Goal: Communication & Community: Answer question/provide support

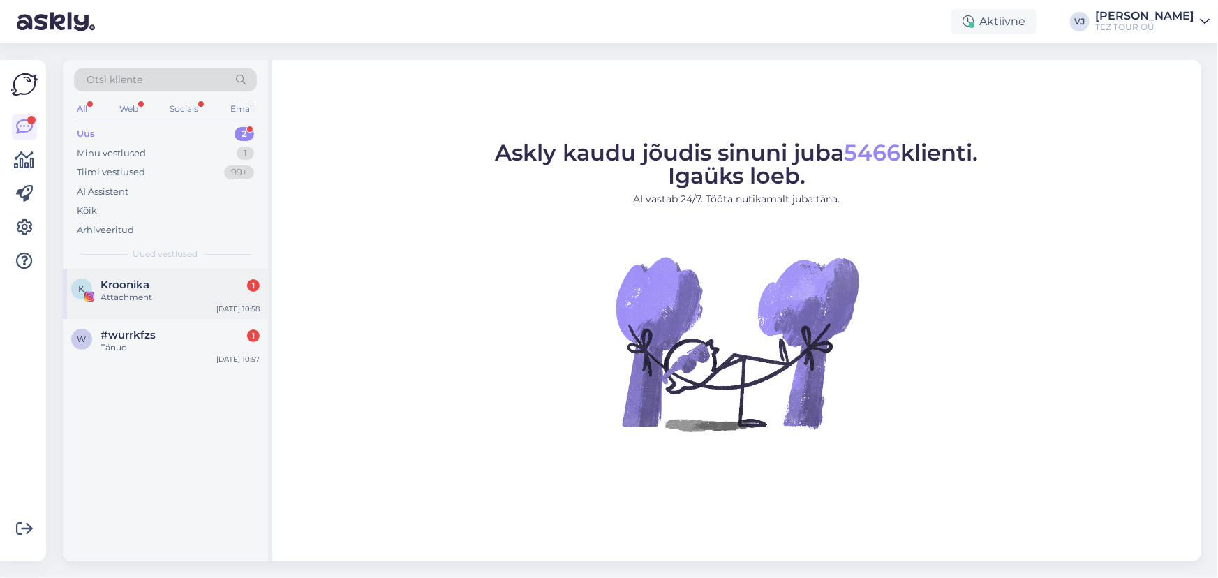
click at [211, 297] on div "Attachment" at bounding box center [179, 297] width 159 height 13
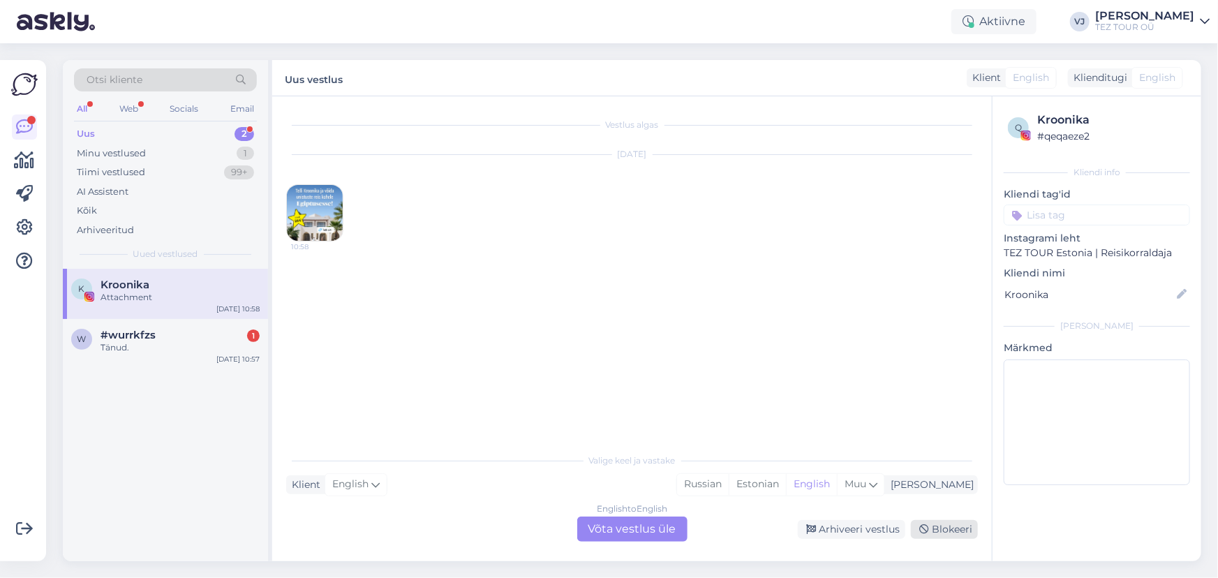
click at [956, 527] on div "Blokeeri" at bounding box center [944, 529] width 67 height 19
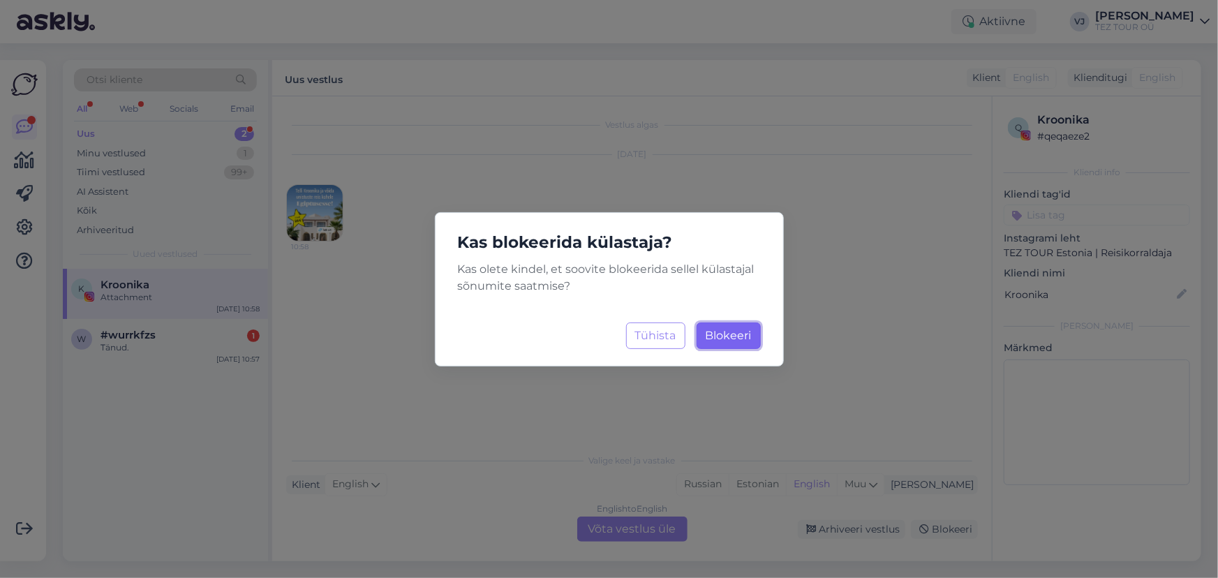
click at [733, 340] on span "Blokeeri" at bounding box center [728, 335] width 46 height 13
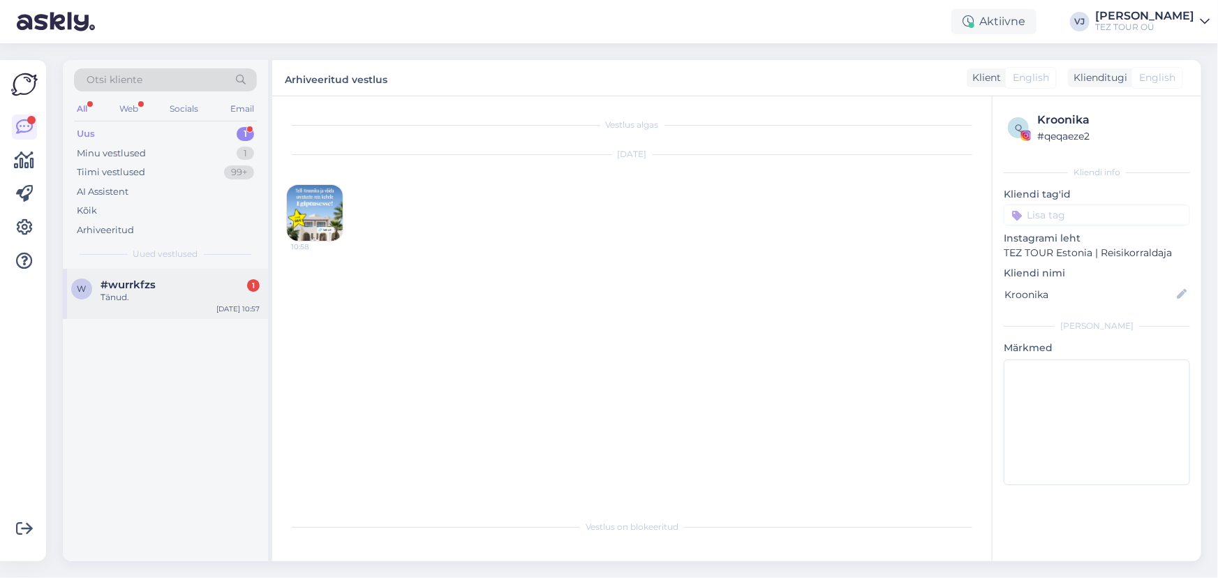
click at [181, 283] on div "#wurrkfzs 1" at bounding box center [179, 284] width 159 height 13
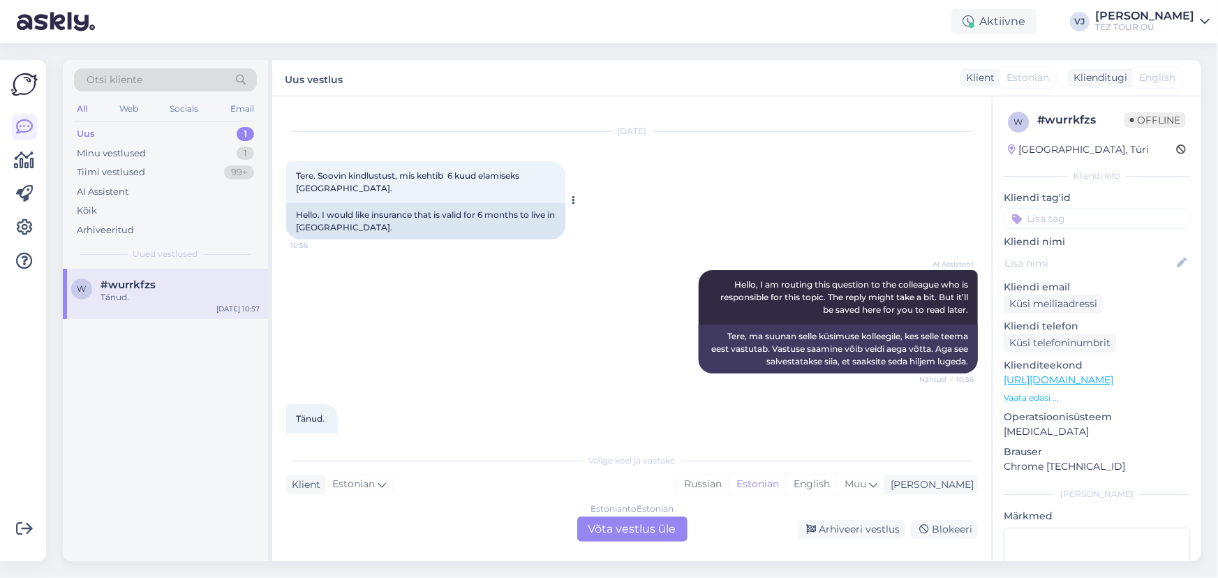
scroll to position [61, 0]
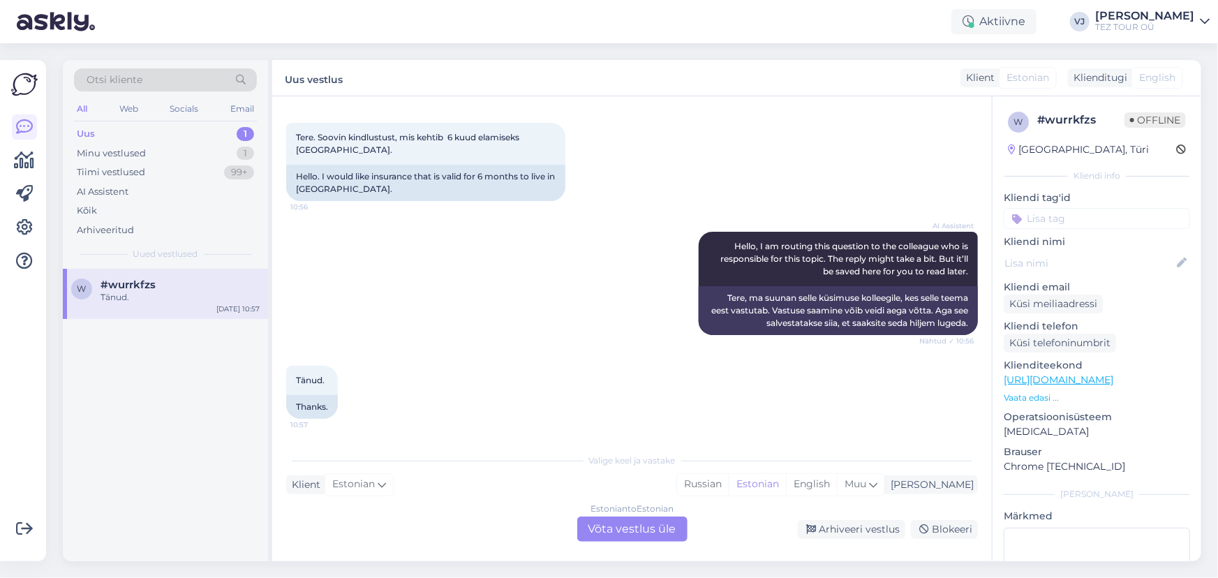
click at [639, 523] on div "Estonian to Estonian Võta vestlus üle" at bounding box center [632, 528] width 110 height 25
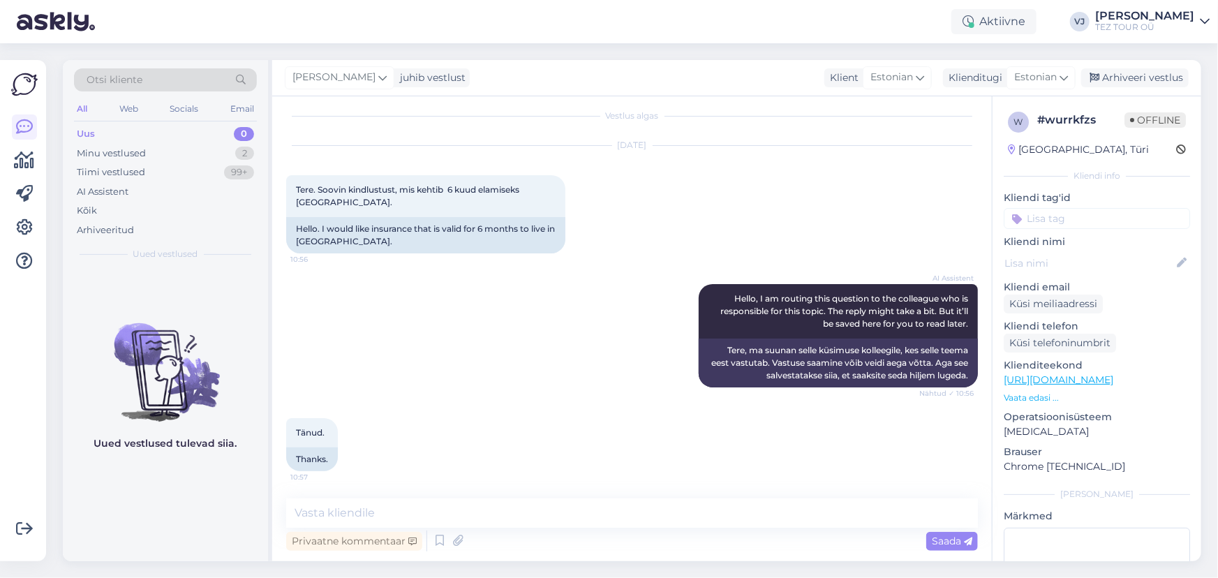
click at [1096, 216] on input at bounding box center [1096, 218] width 186 height 21
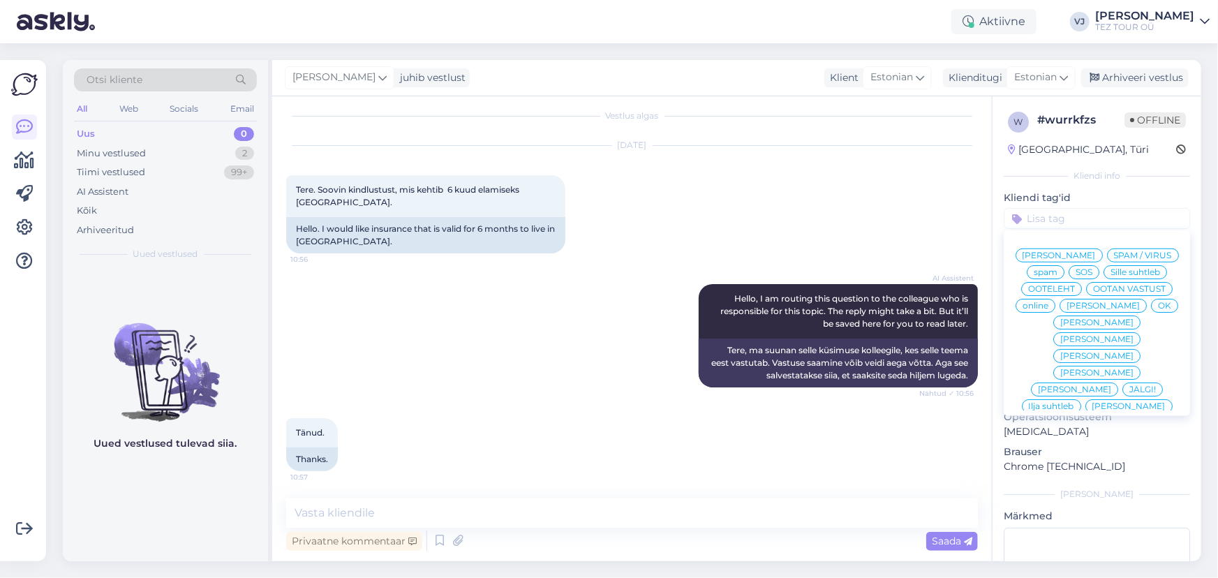
drag, startPoint x: 1108, startPoint y: 251, endPoint x: 1077, endPoint y: 269, distance: 36.3
click at [1096, 251] on span "[PERSON_NAME]" at bounding box center [1058, 255] width 73 height 8
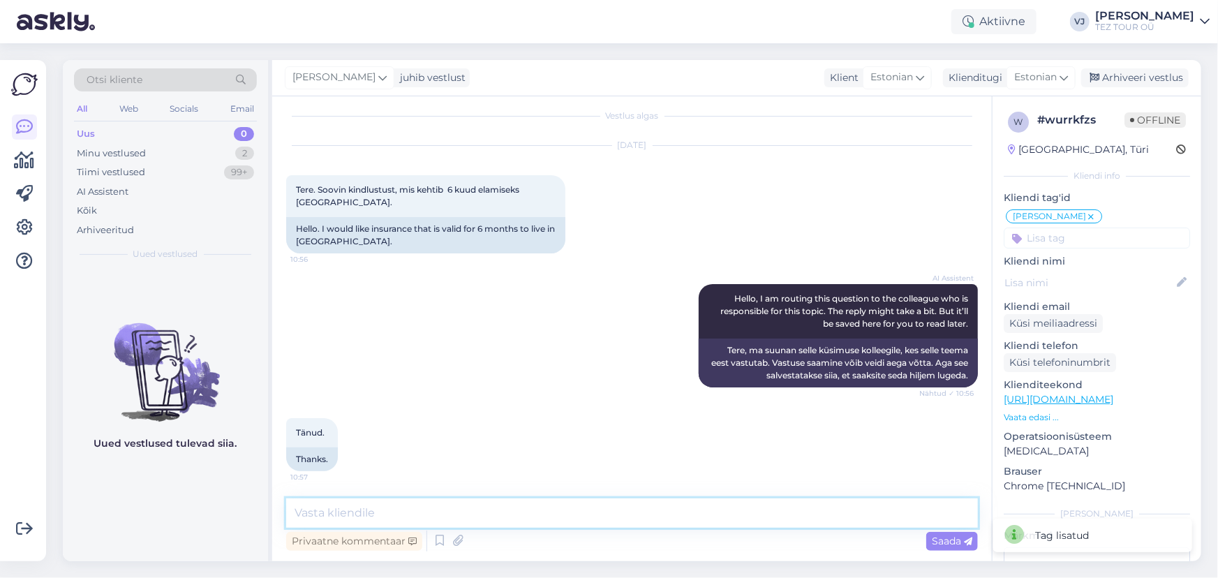
click at [587, 509] on textarea at bounding box center [632, 512] width 692 height 29
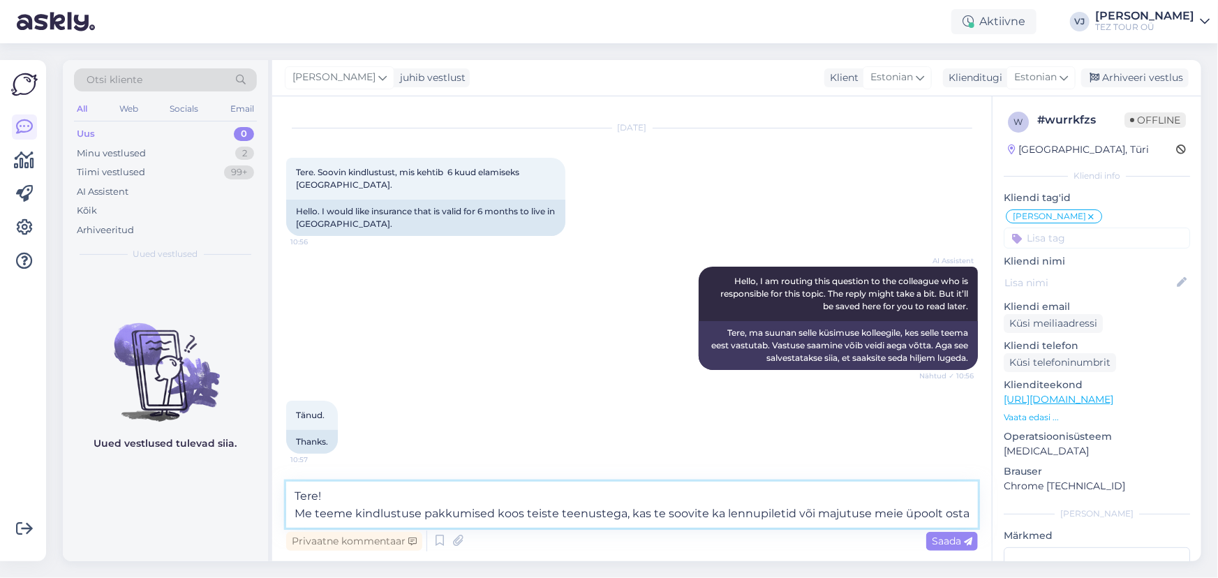
scroll to position [26, 0]
type textarea "Tere! Me teeme kindlustuse pakkumised koos teiste teenustega, kas te soovite ka…"
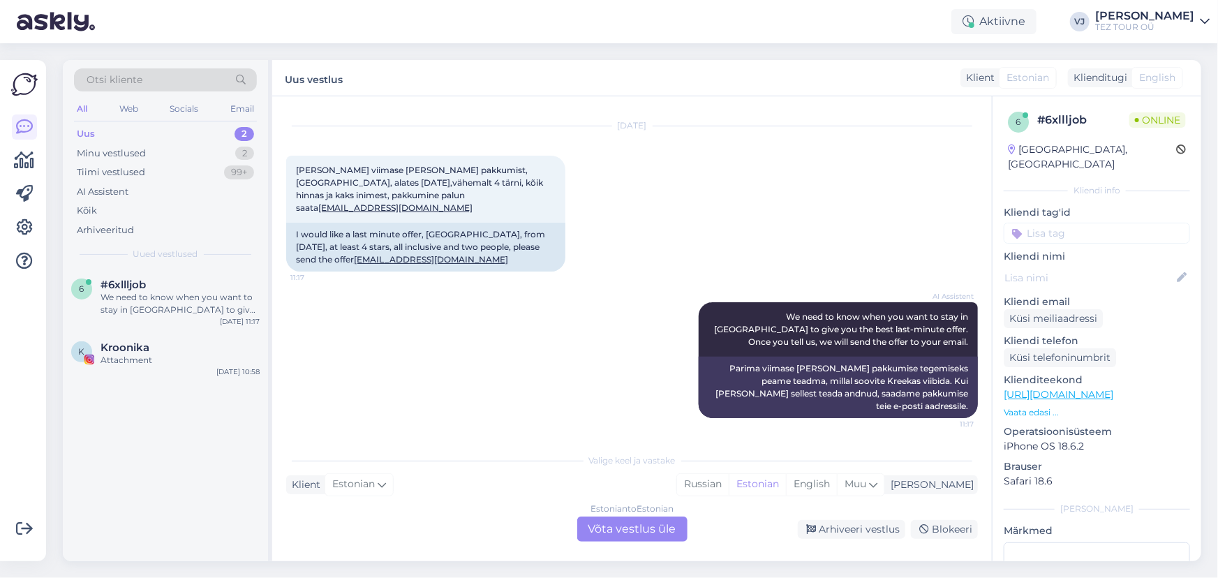
scroll to position [3, 0]
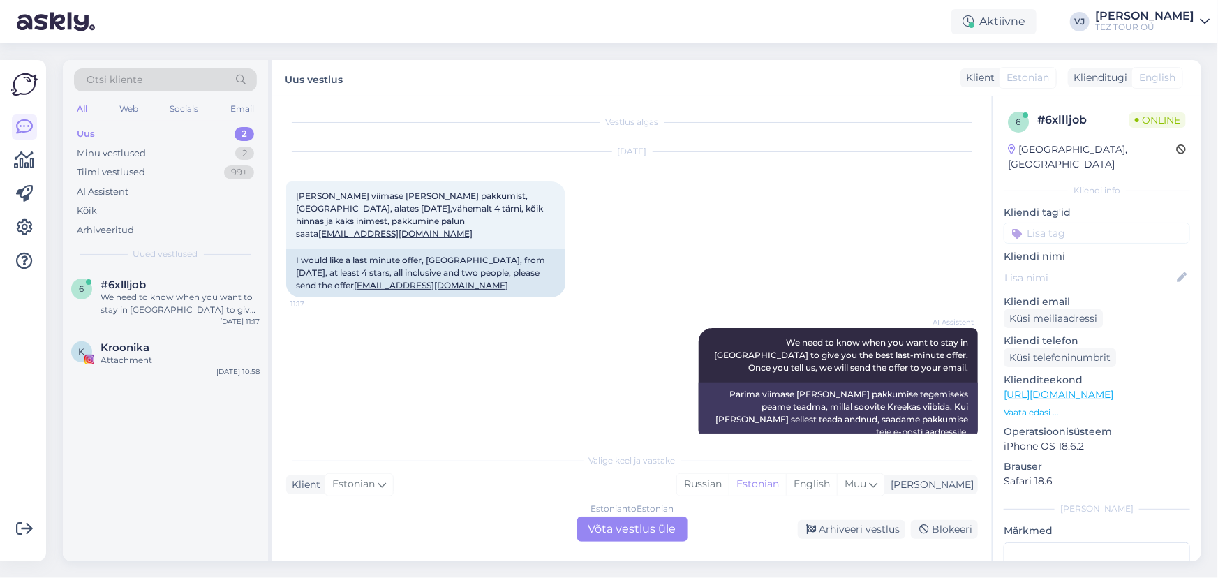
click at [669, 534] on div "Estonian to Estonian Võta vestlus üle" at bounding box center [632, 528] width 110 height 25
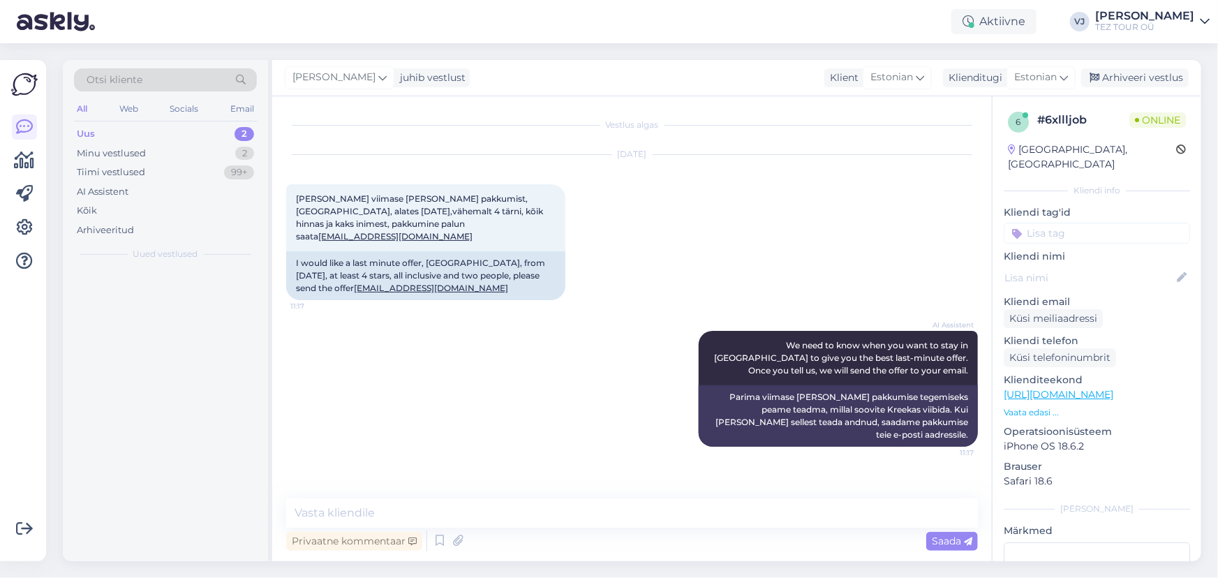
scroll to position [0, 0]
click at [1061, 223] on input at bounding box center [1096, 233] width 186 height 21
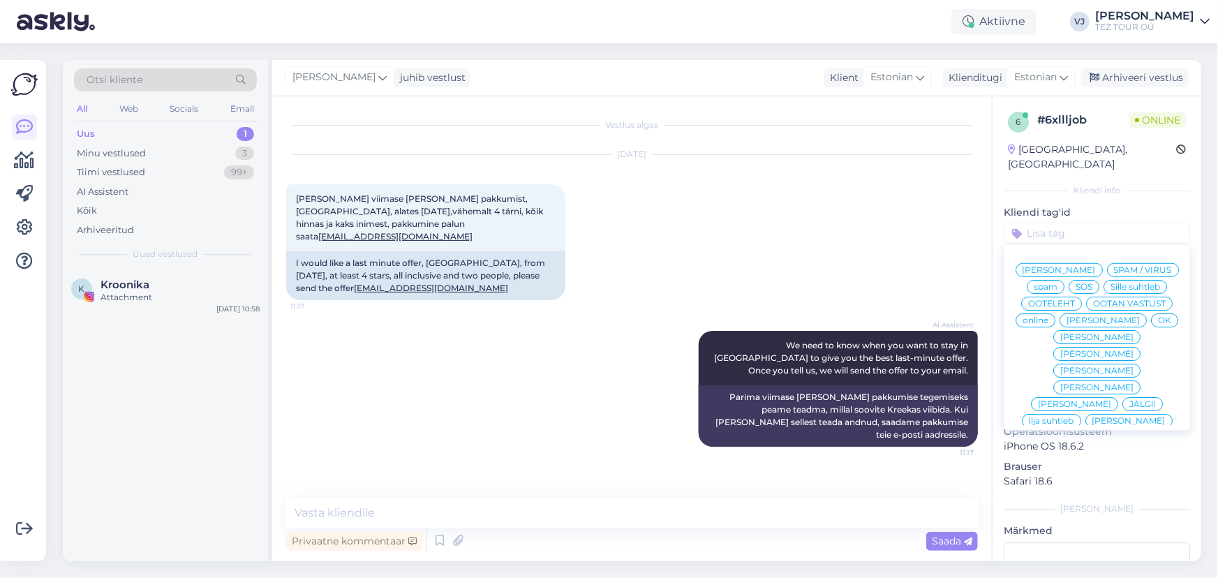
click at [1093, 263] on div "[PERSON_NAME]" at bounding box center [1058, 270] width 87 height 14
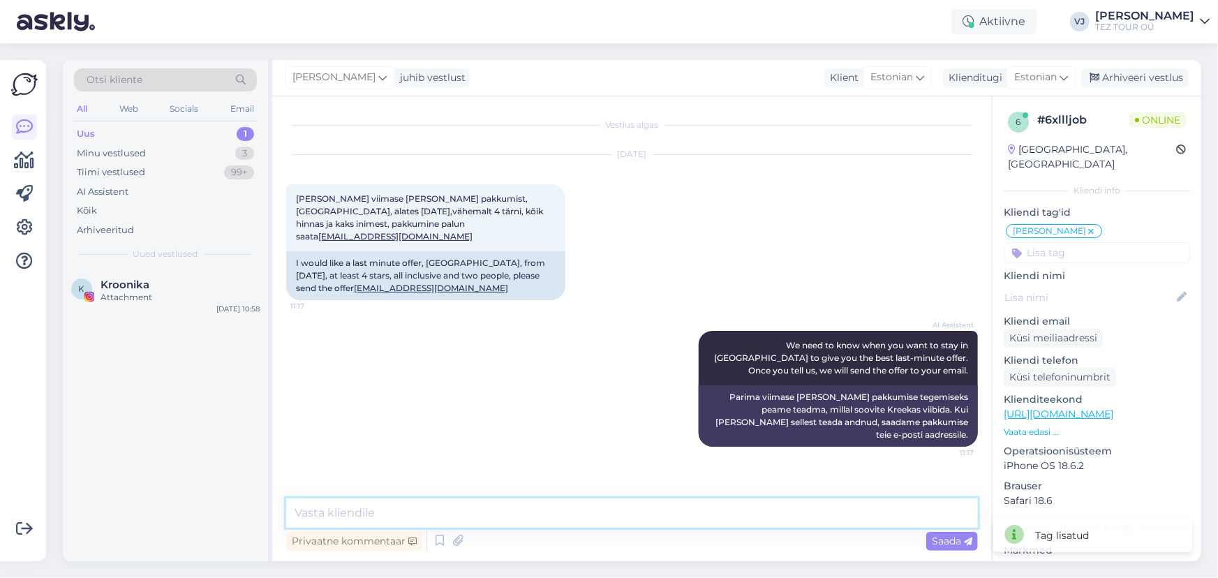
click at [428, 517] on textarea at bounding box center [632, 512] width 692 height 29
type textarea "Tere hommikust, kohe saadan teile pakkumised emaili."
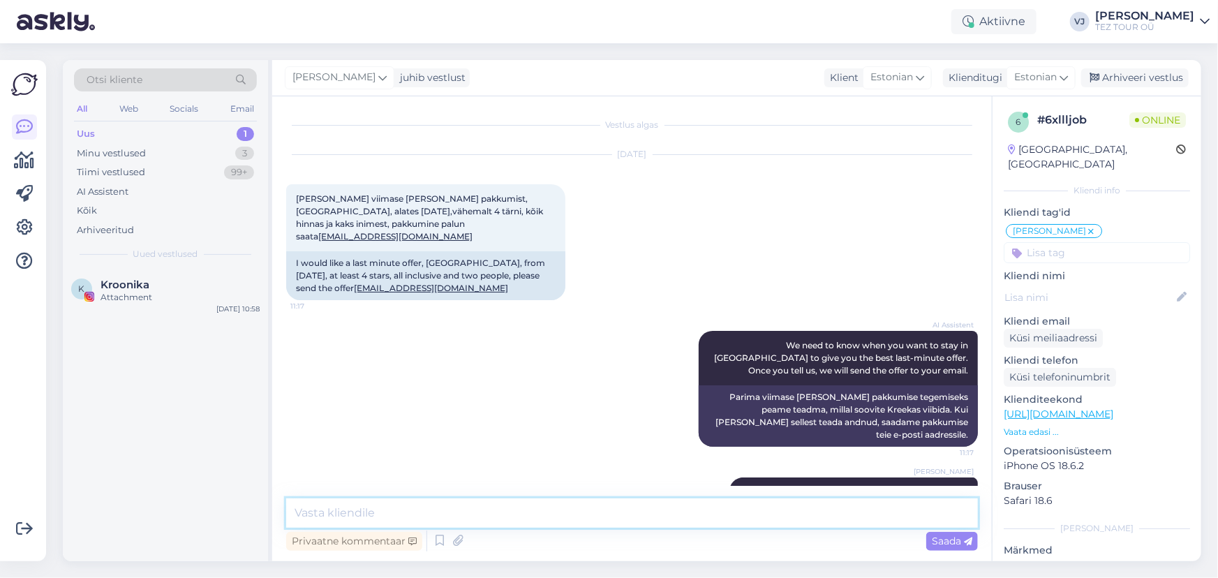
scroll to position [10, 0]
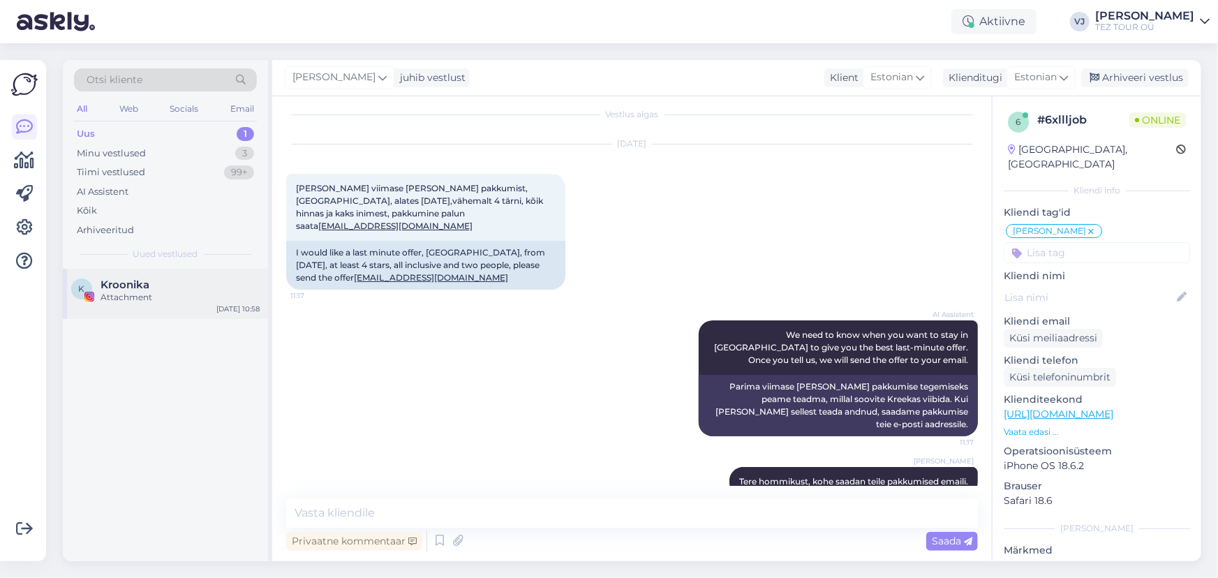
click at [206, 300] on div "Attachment" at bounding box center [179, 297] width 159 height 13
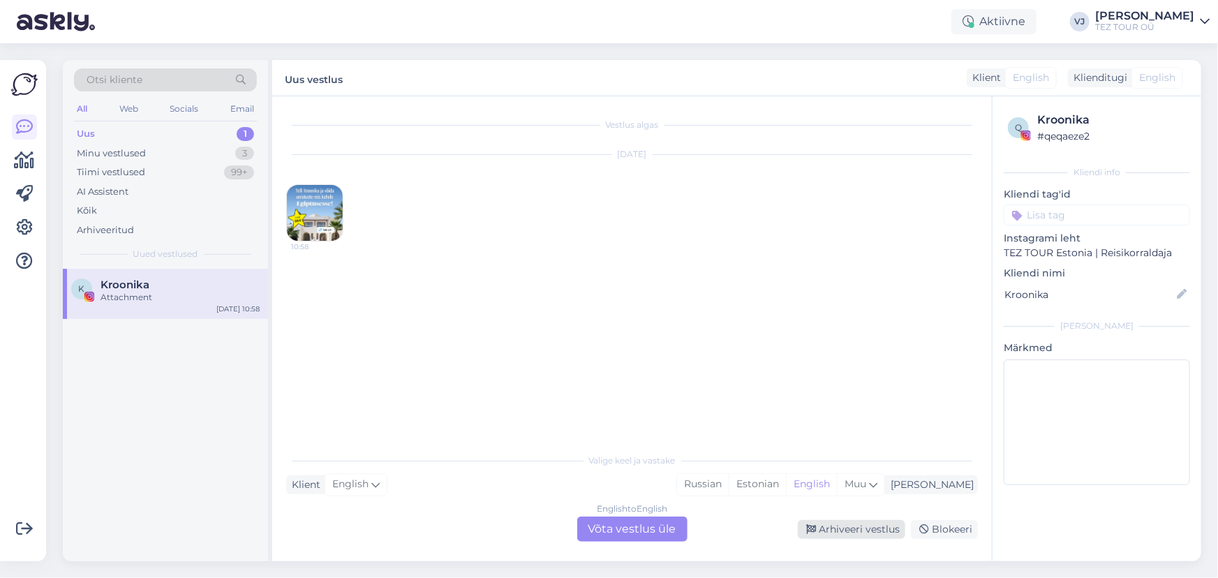
click at [823, 527] on div "Arhiveeri vestlus" at bounding box center [851, 529] width 107 height 19
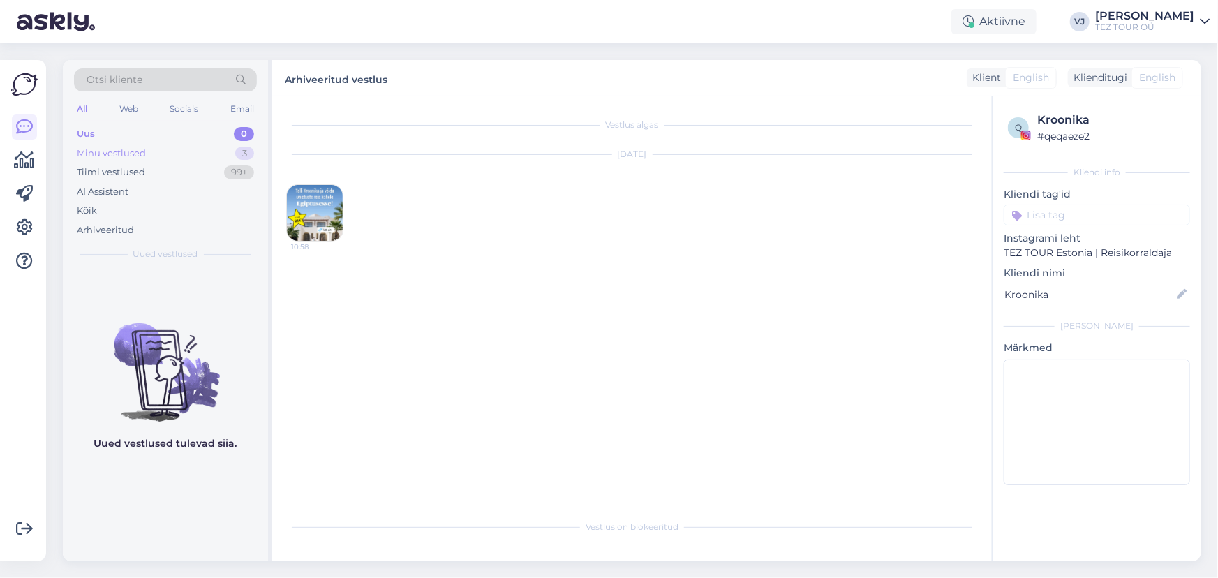
click at [191, 147] on div "Minu vestlused 3" at bounding box center [165, 154] width 183 height 20
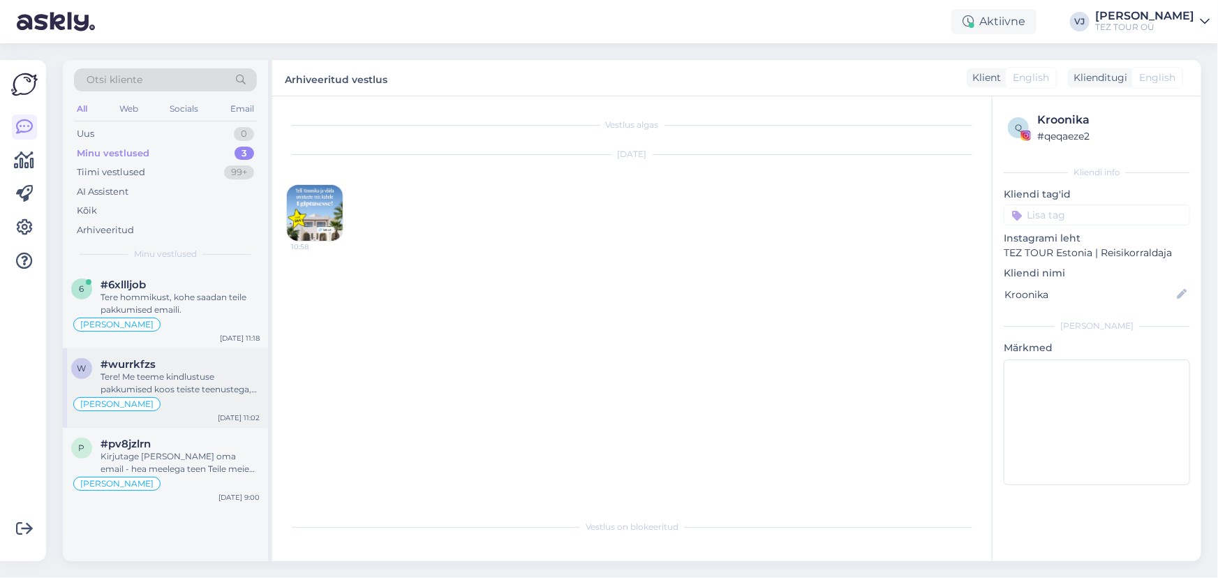
click at [175, 387] on div "Tere! Me teeme kindlustuse pakkumised koos teiste teenustega, kas te soovite ka…" at bounding box center [179, 383] width 159 height 25
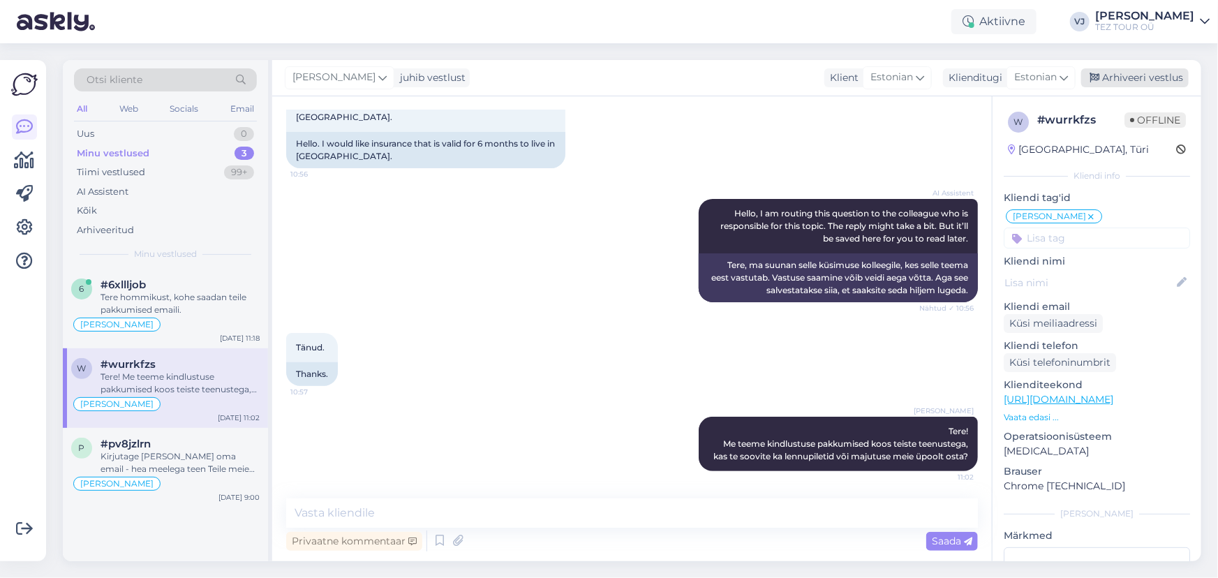
click at [1159, 83] on div "Arhiveeri vestlus" at bounding box center [1134, 77] width 107 height 19
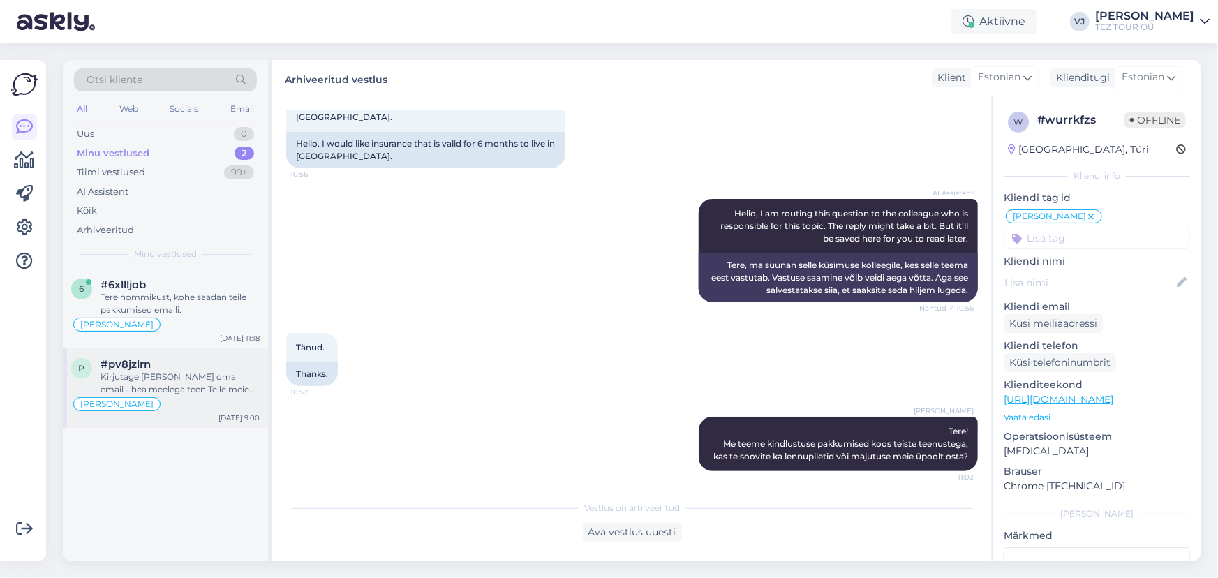
click at [166, 396] on div "[PERSON_NAME]" at bounding box center [165, 404] width 188 height 17
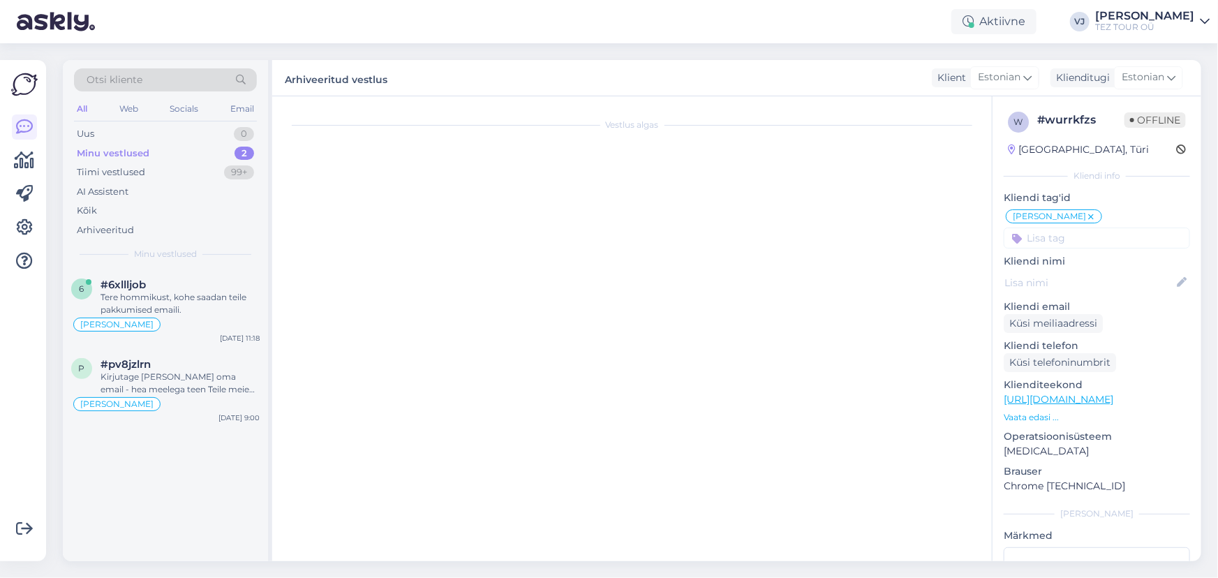
scroll to position [598, 0]
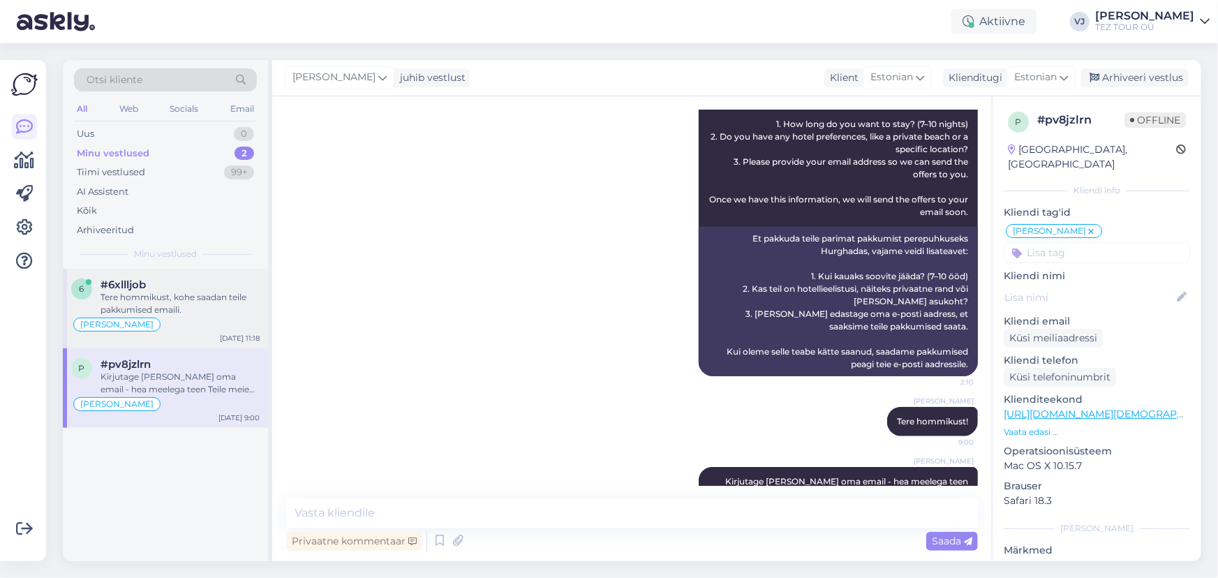
click at [165, 285] on div "#6xllljob" at bounding box center [179, 284] width 159 height 13
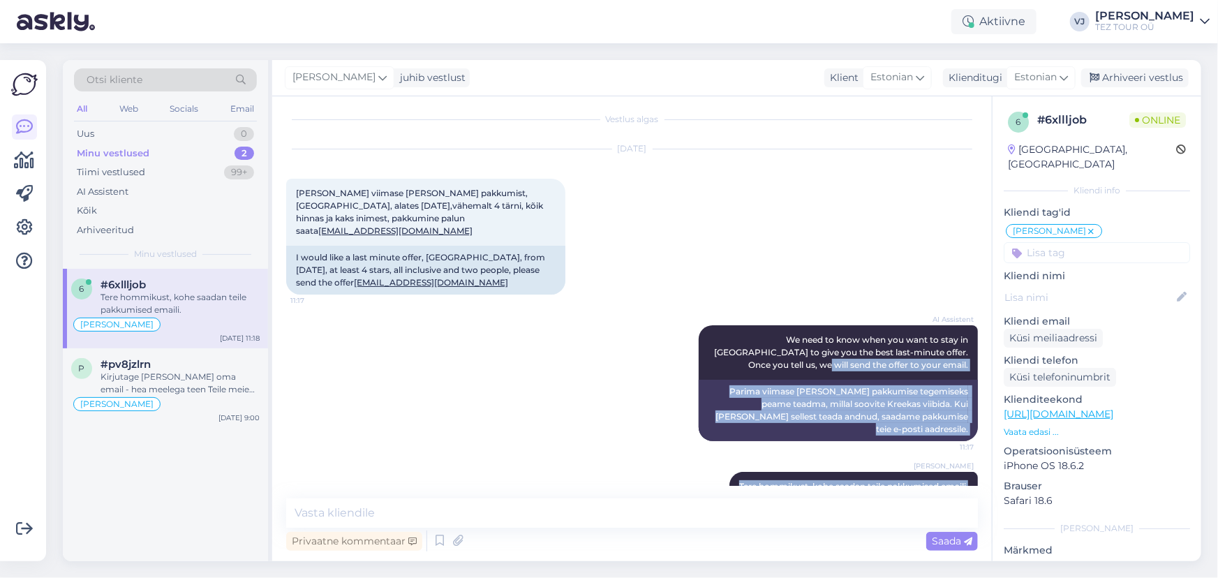
scroll to position [0, 0]
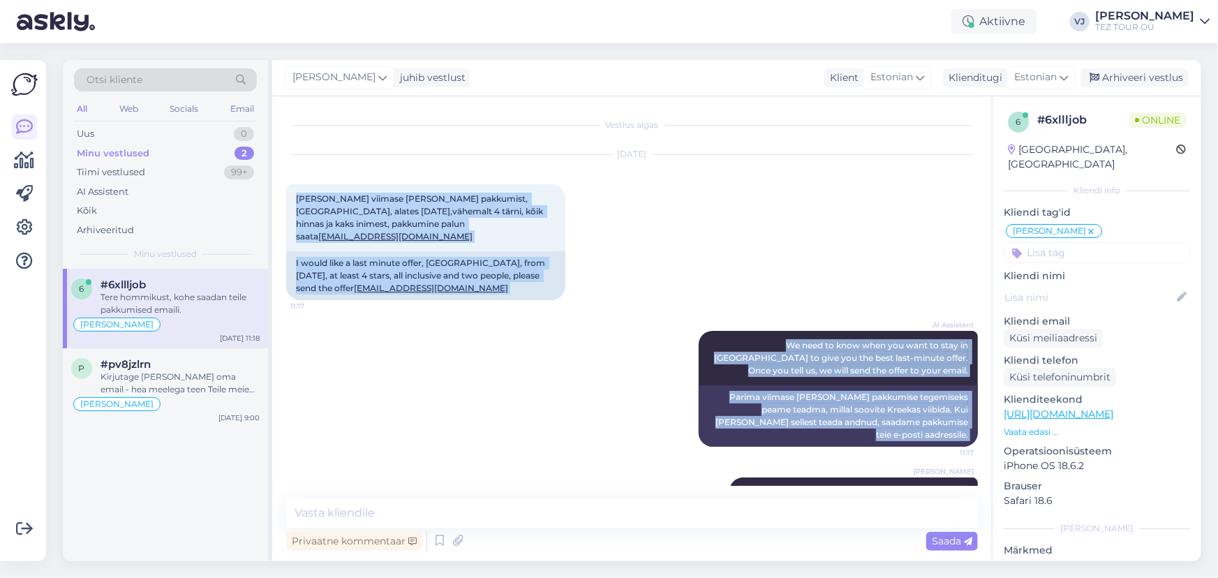
drag, startPoint x: 958, startPoint y: 454, endPoint x: 279, endPoint y: 180, distance: 732.2
click at [279, 180] on div "Vestlus algas Aug 26 2025 Soovin viimase hetke pakkumist, kreeka, alates 5 sep,…" at bounding box center [631, 328] width 719 height 465
copy div "Soovin viimase hetke pakkumist, kreeka, alates 5 sep,vähemalt 4 tärni, kõik hin…"
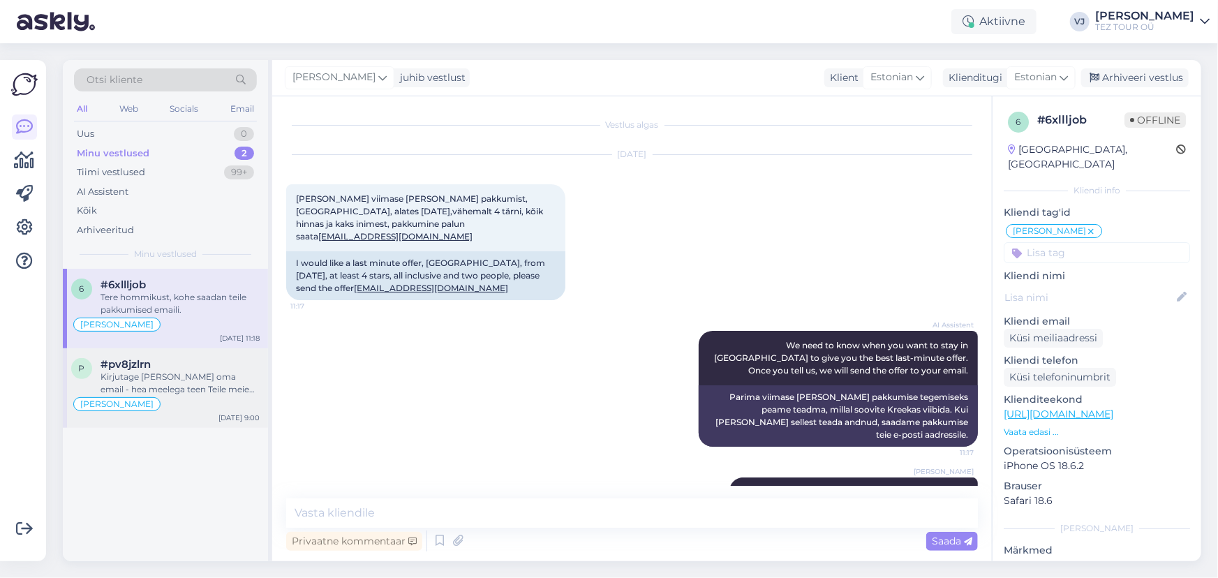
click at [209, 398] on div "[PERSON_NAME]" at bounding box center [165, 404] width 188 height 17
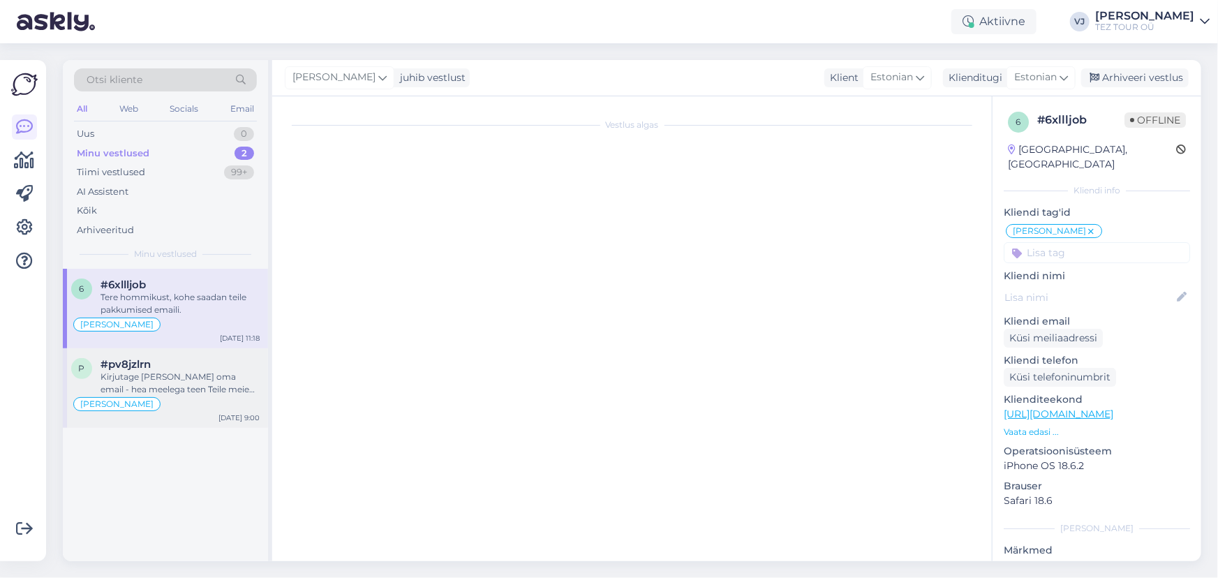
scroll to position [598, 0]
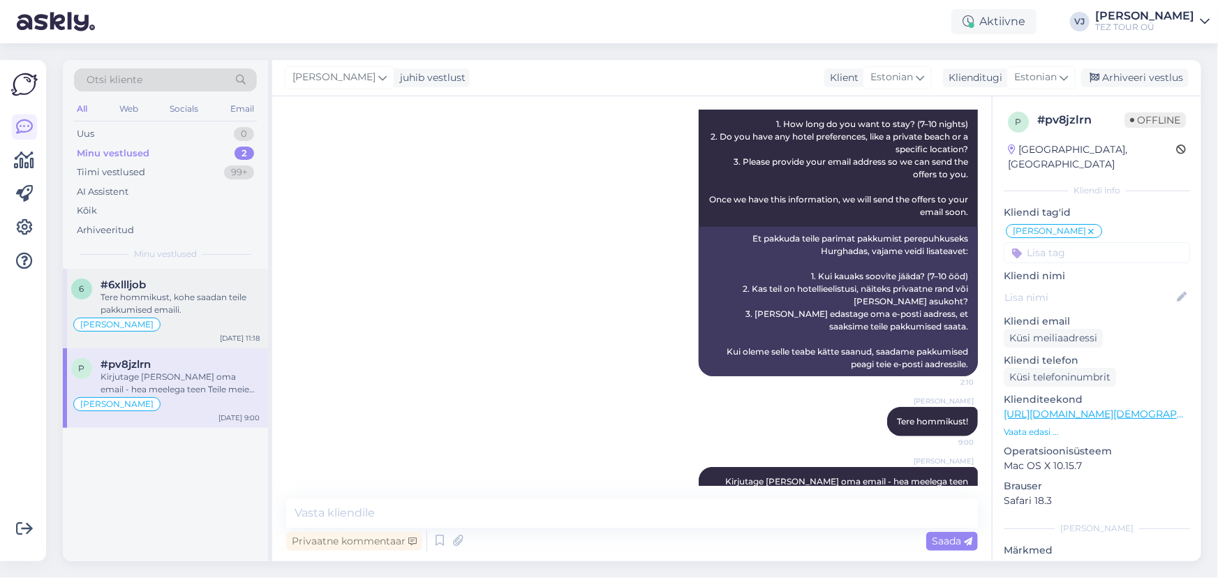
click at [157, 306] on div "Tere hommikust, kohe saadan teile pakkumised emaili." at bounding box center [179, 303] width 159 height 25
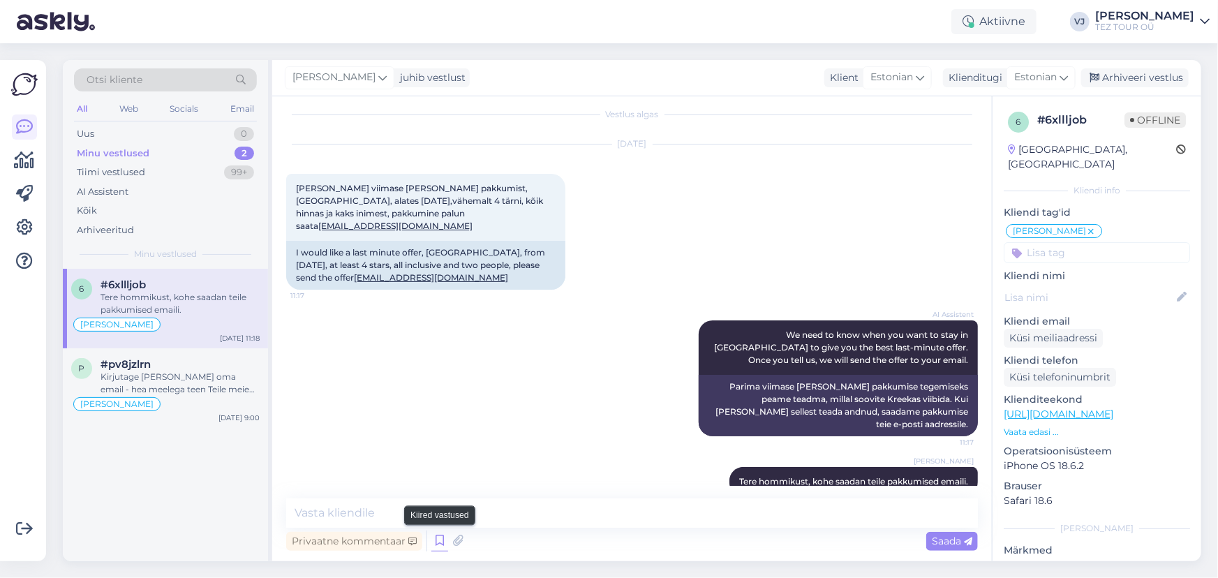
click at [438, 534] on icon at bounding box center [439, 540] width 17 height 21
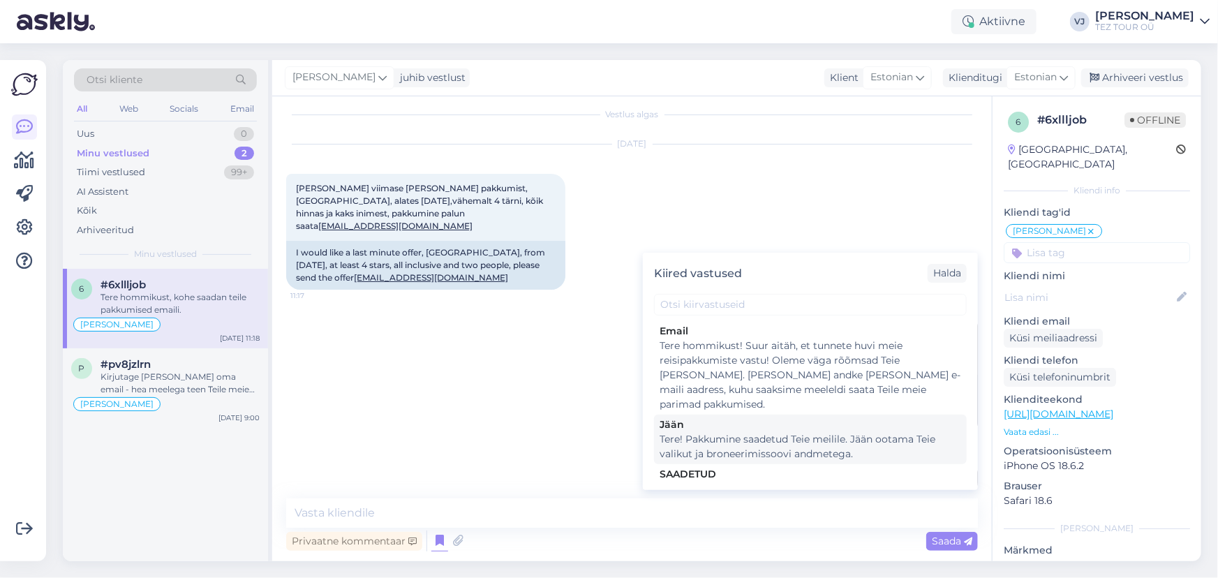
click at [862, 432] on div "Tere! Pakkumine saadetud Teie meilile. Jään ootama Teie valikut ja broneerimiss…" at bounding box center [809, 446] width 301 height 29
type textarea "Tere! Pakkumine saadetud Teie meilile. Jään ootama Teie valikut ja broneerimiss…"
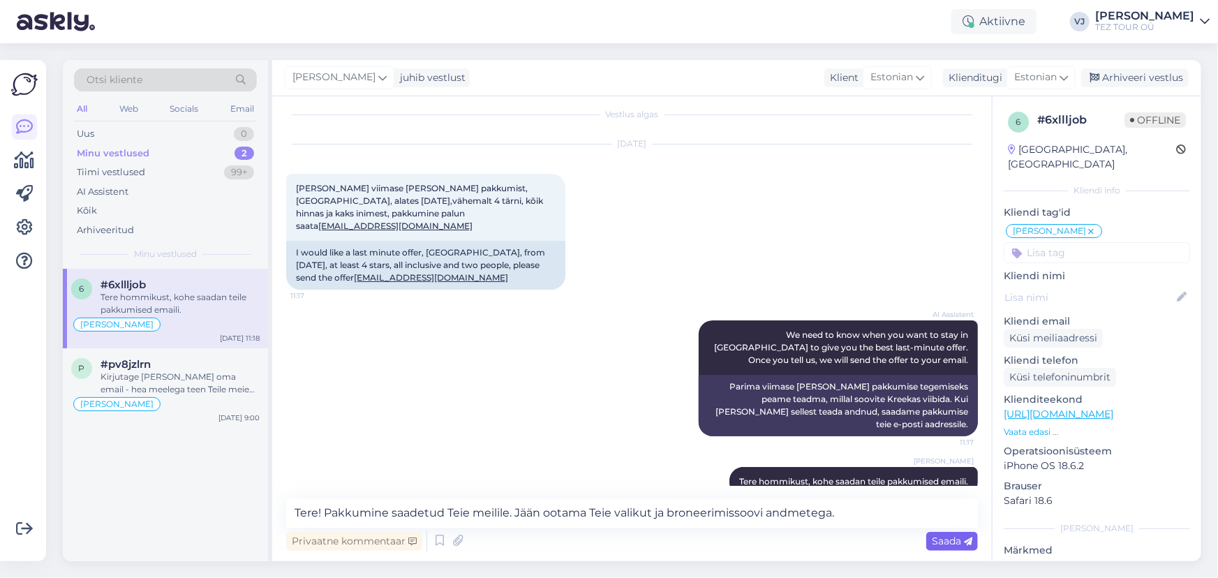
click at [959, 540] on span "Saada" at bounding box center [952, 541] width 40 height 13
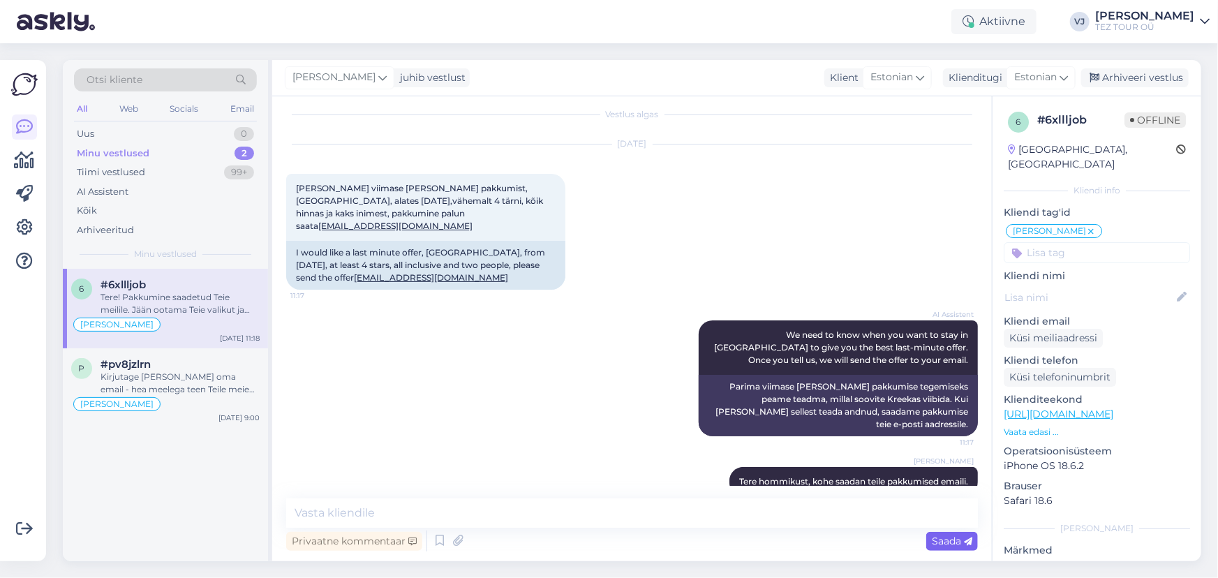
scroll to position [83, 0]
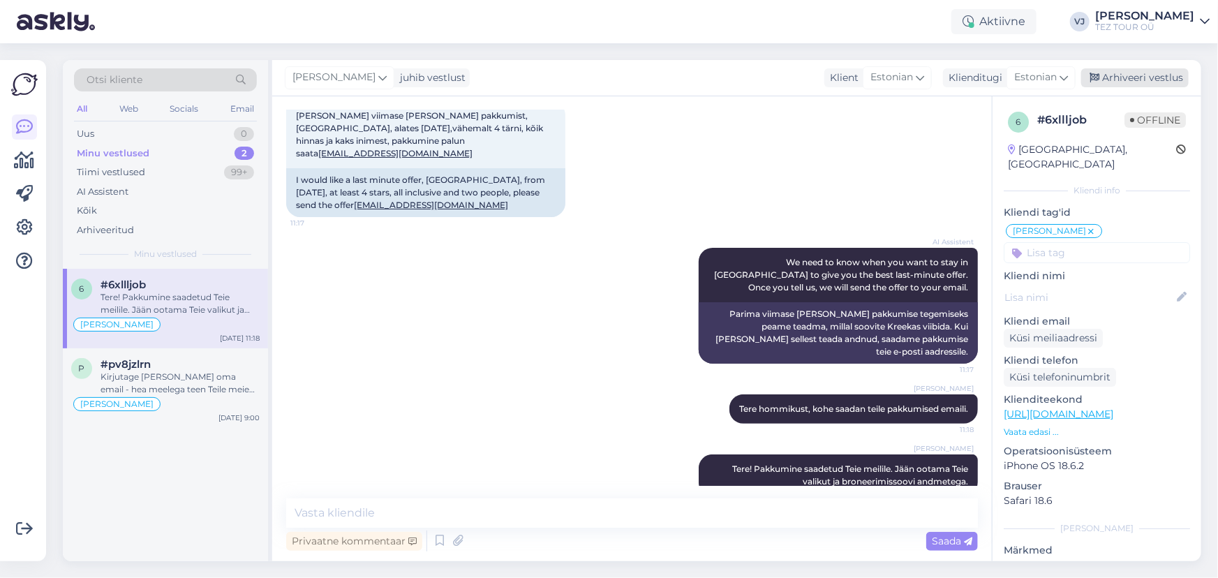
click at [1165, 80] on div "Arhiveeri vestlus" at bounding box center [1134, 77] width 107 height 19
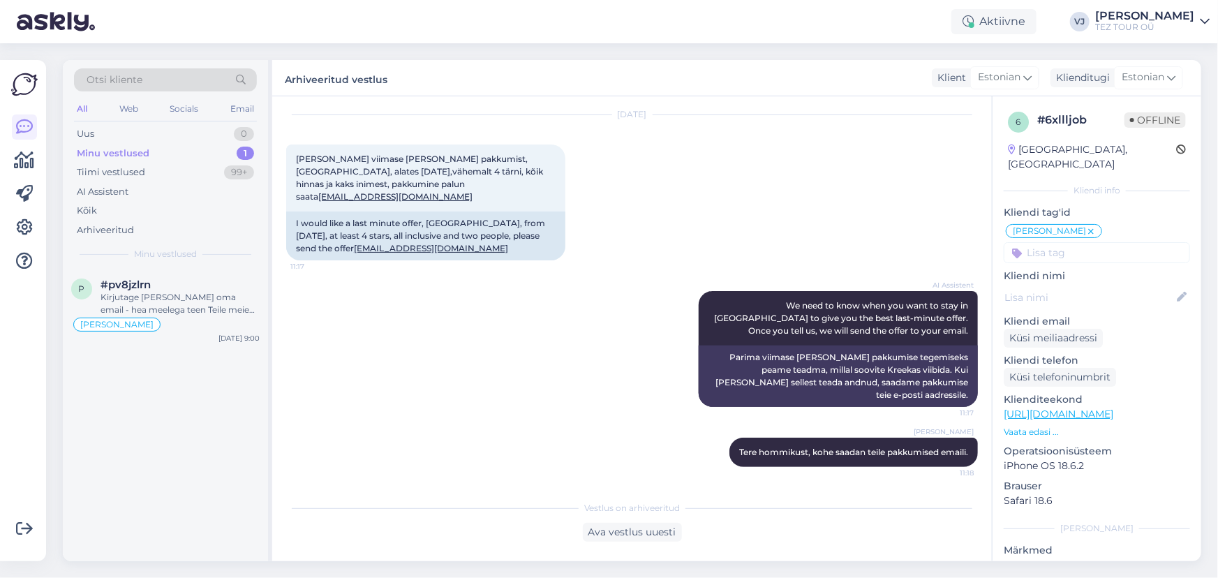
scroll to position [0, 0]
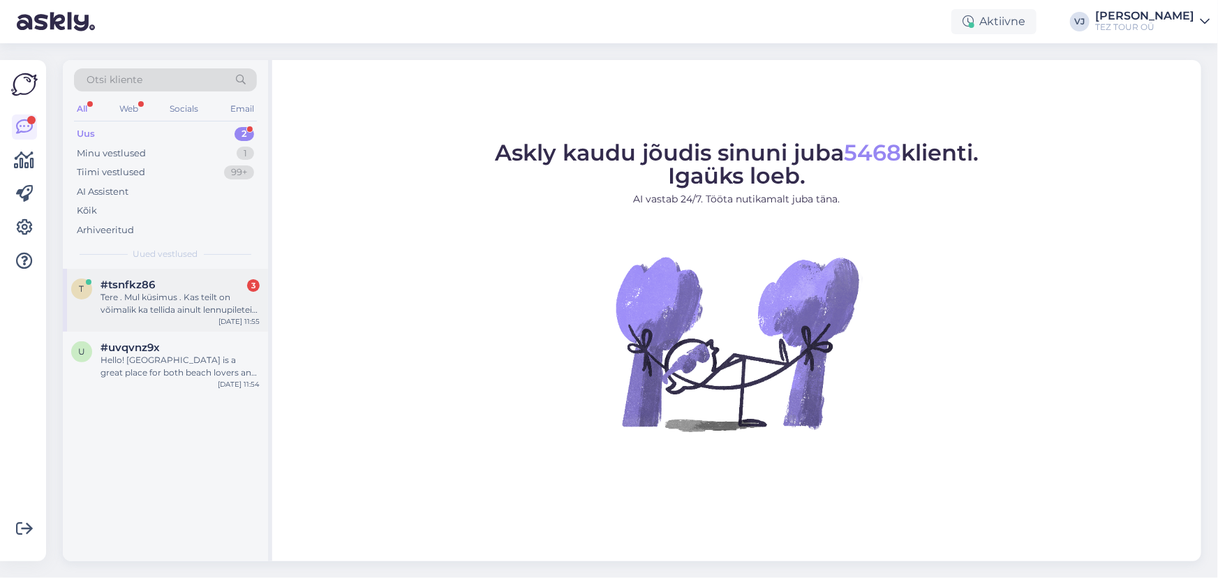
click at [198, 303] on div "Tere . Mul küsimus . Kas teilt on võimalik ka tellida ainult lennupileteid ?" at bounding box center [179, 303] width 159 height 25
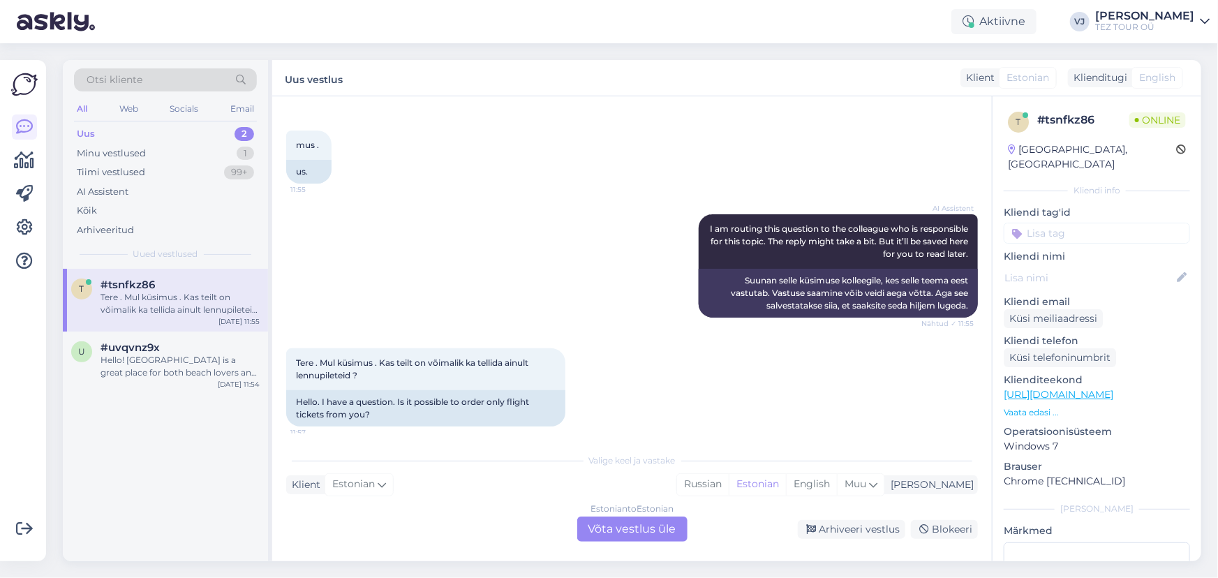
scroll to position [145, 0]
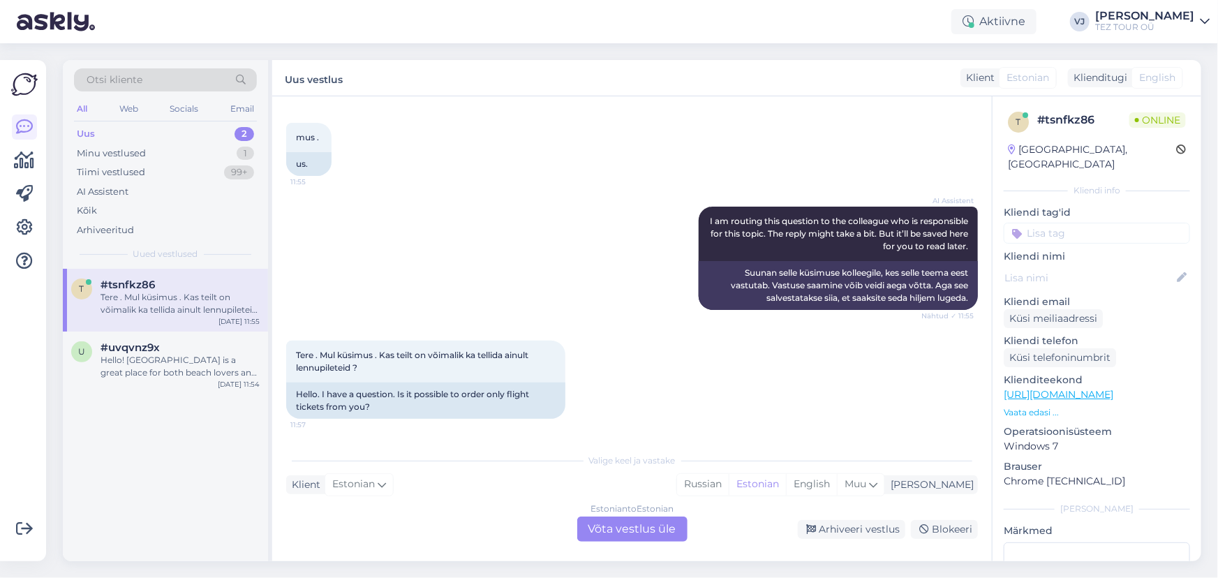
click at [642, 528] on div "Estonian to Estonian Võta vestlus üle" at bounding box center [632, 528] width 110 height 25
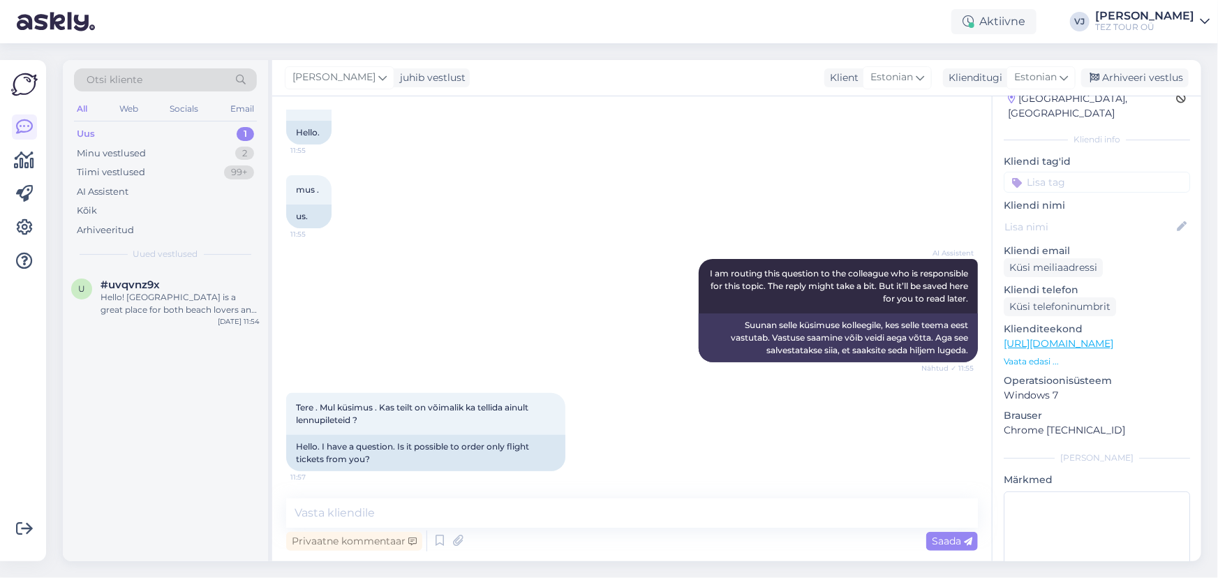
scroll to position [52, 0]
click at [1131, 170] on input at bounding box center [1096, 180] width 186 height 21
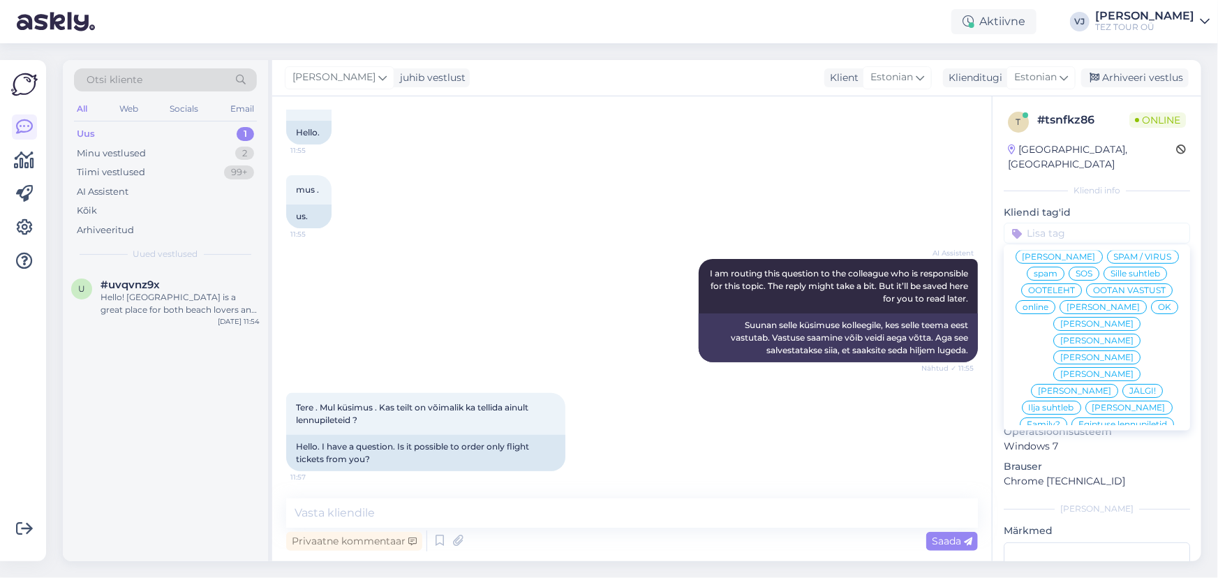
scroll to position [0, 0]
click at [1089, 263] on div "[PERSON_NAME]" at bounding box center [1058, 270] width 87 height 14
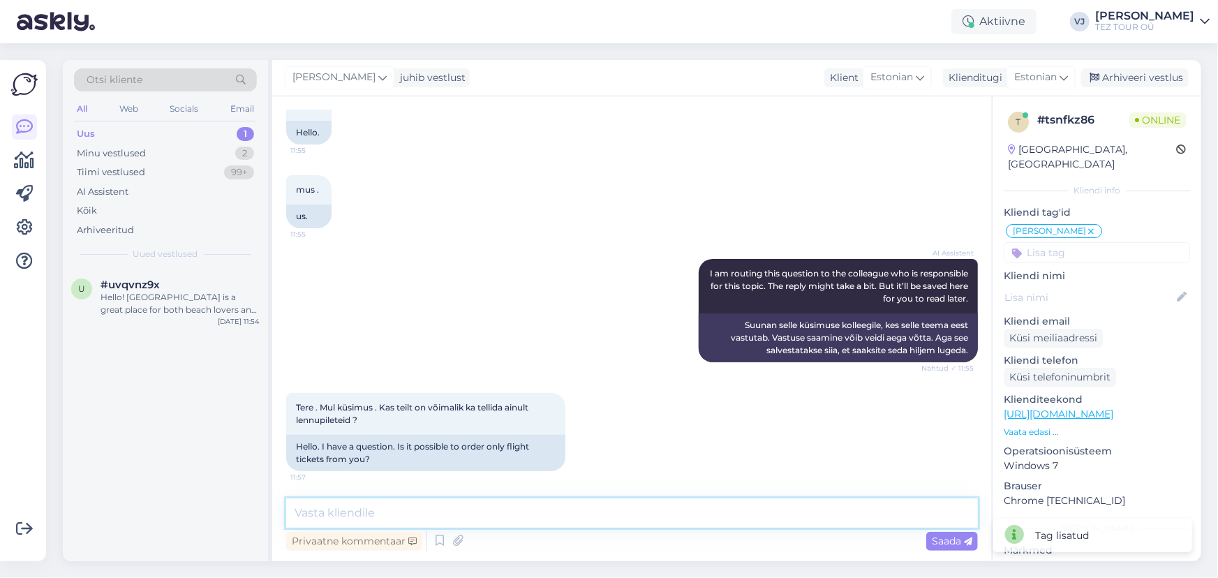
click at [428, 514] on textarea at bounding box center [632, 512] width 692 height 29
type textarea "Tere! Jah see on võimalik"
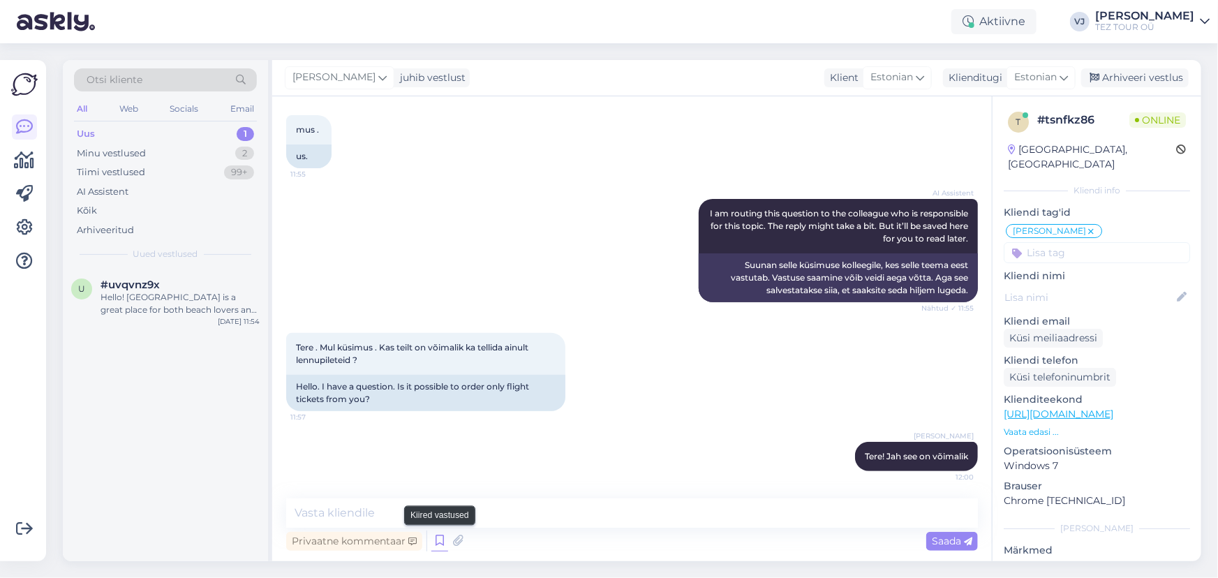
click at [434, 548] on icon at bounding box center [439, 540] width 17 height 21
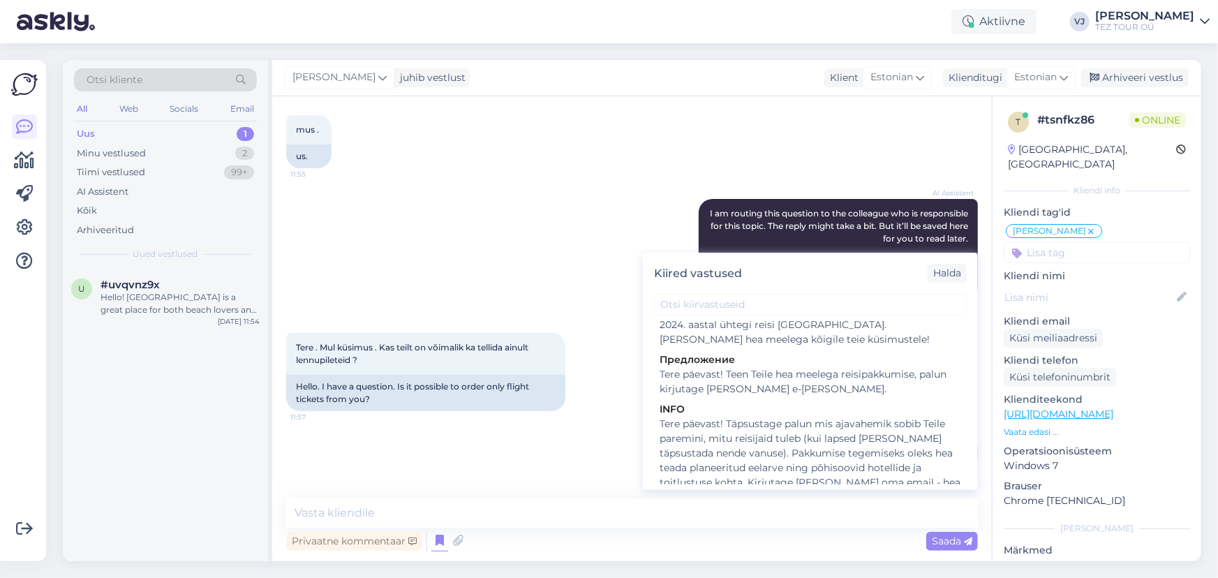
scroll to position [546, 0]
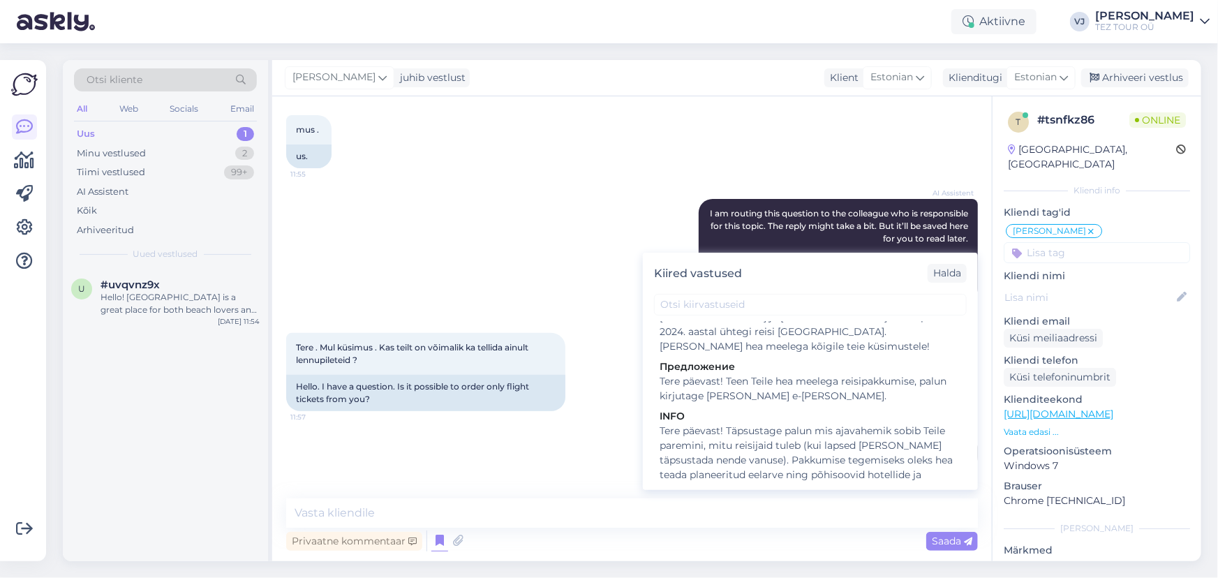
click at [858, 424] on div "Tere päevast! Täpsustage palun mis ajavahemik sobib Teile paremini, mitu reisij…" at bounding box center [809, 468] width 301 height 88
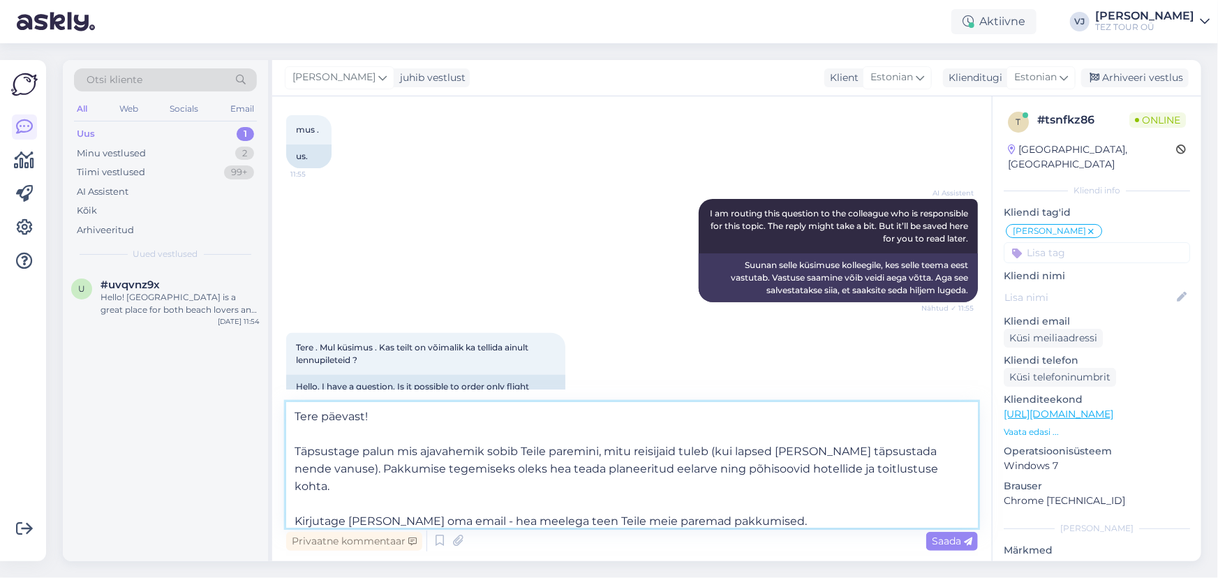
drag, startPoint x: 422, startPoint y: 435, endPoint x: 286, endPoint y: 410, distance: 138.5
click at [286, 410] on textarea "Tere päevast! Täpsustage palun mis ajavahemik sobib Teile paremini, mitu reisij…" at bounding box center [632, 465] width 692 height 126
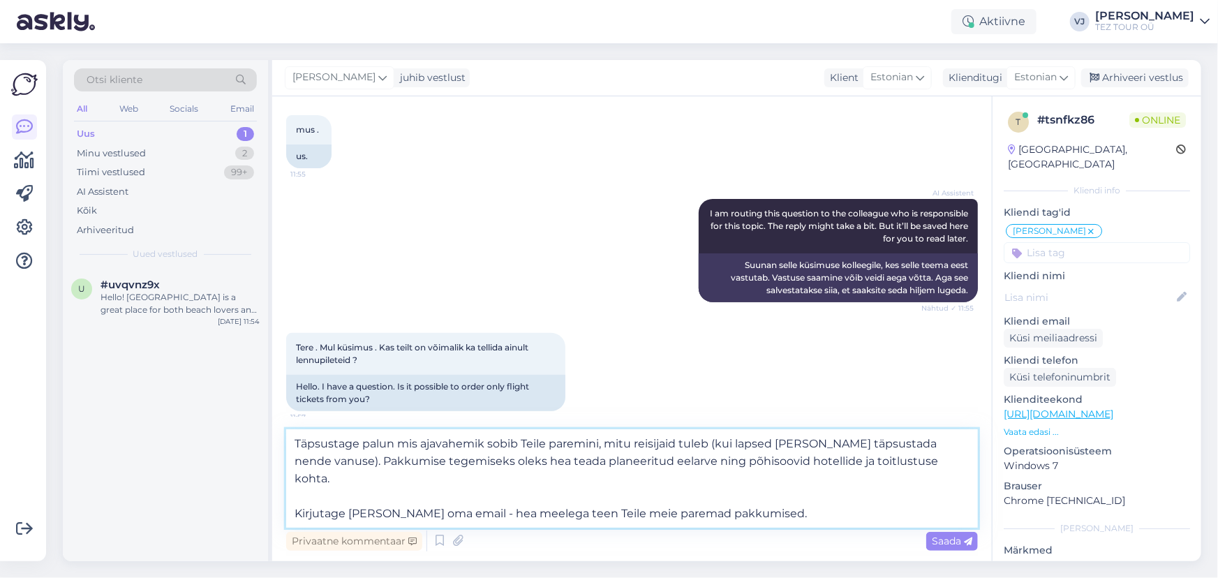
click at [795, 462] on textarea "Täpsustage palun mis ajavahemik sobib Teile paremini, mitu reisijaid tuleb (kui…" at bounding box center [632, 478] width 692 height 98
drag, startPoint x: 941, startPoint y: 463, endPoint x: 341, endPoint y: 461, distance: 600.1
click at [341, 461] on textarea "Täpsustage palun mis ajavahemik sobib Teile paremini, mitu reisijaid tuleb (kui…" at bounding box center [632, 478] width 692 height 98
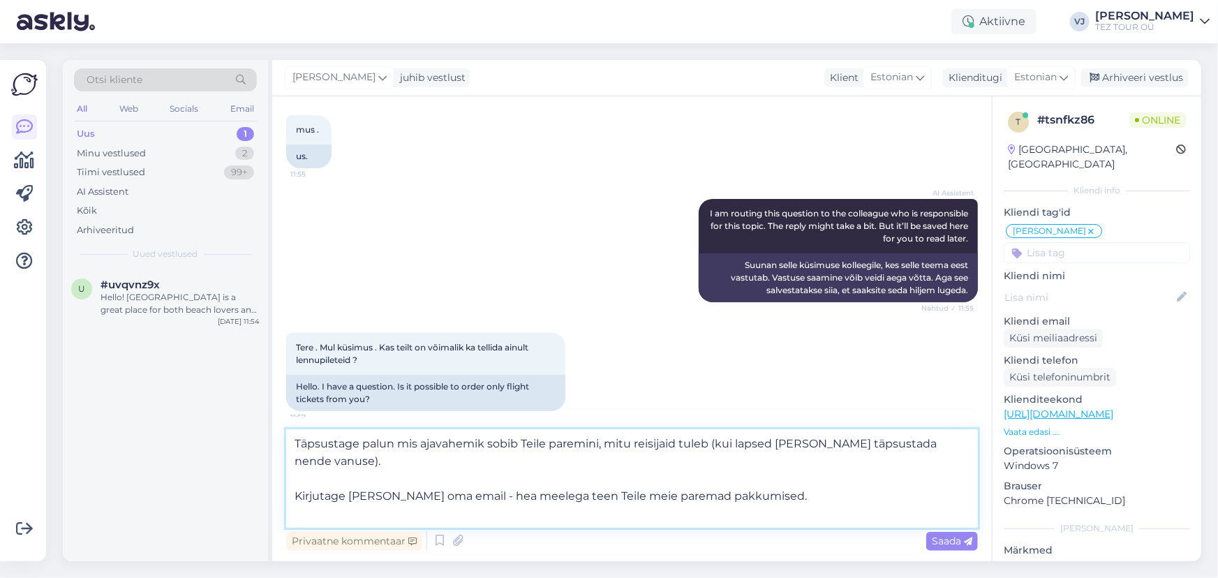
click at [418, 448] on textarea "Täpsustage palun mis ajavahemik sobib Teile paremini, mitu reisijaid tuleb (kui…" at bounding box center [632, 478] width 692 height 98
type textarea "Täpsustage palun mis maa ja ajavahemik sobib Teile paremini, mitu reisijaid tul…"
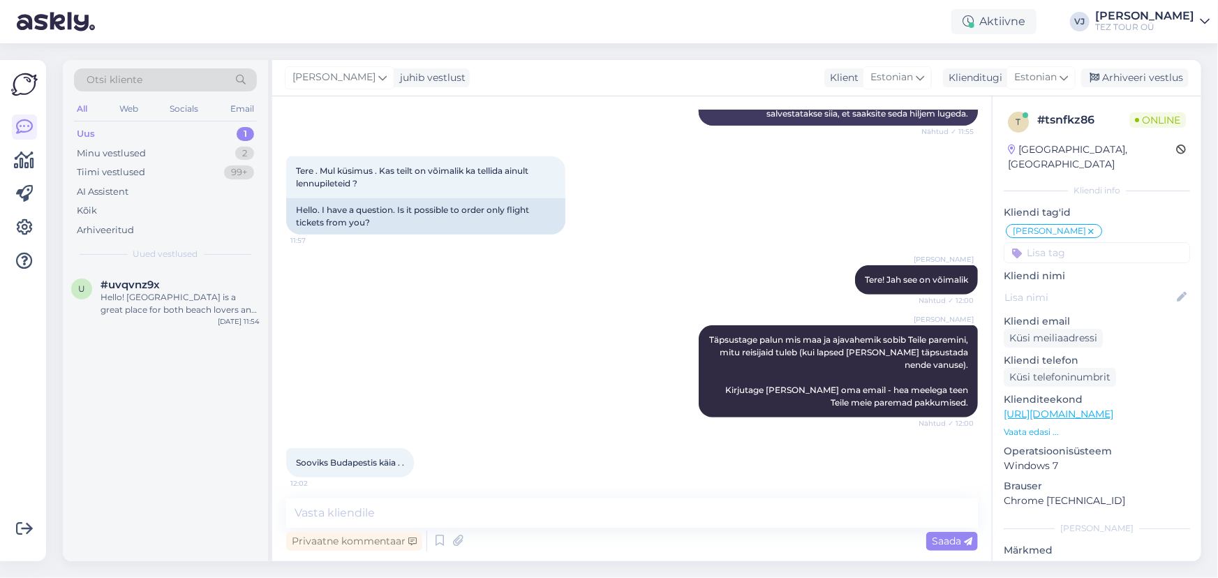
scroll to position [335, 0]
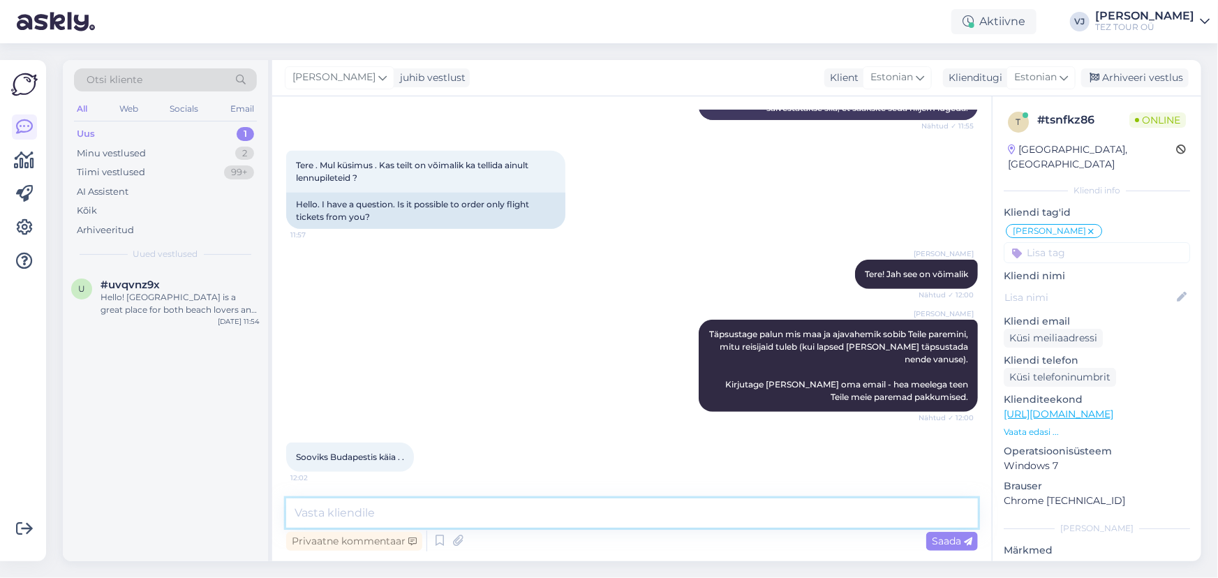
click at [414, 505] on textarea at bounding box center [632, 512] width 692 height 29
type textarea "S"
type textarea "Sinna saab AIR BALTIC lennukiga minna"
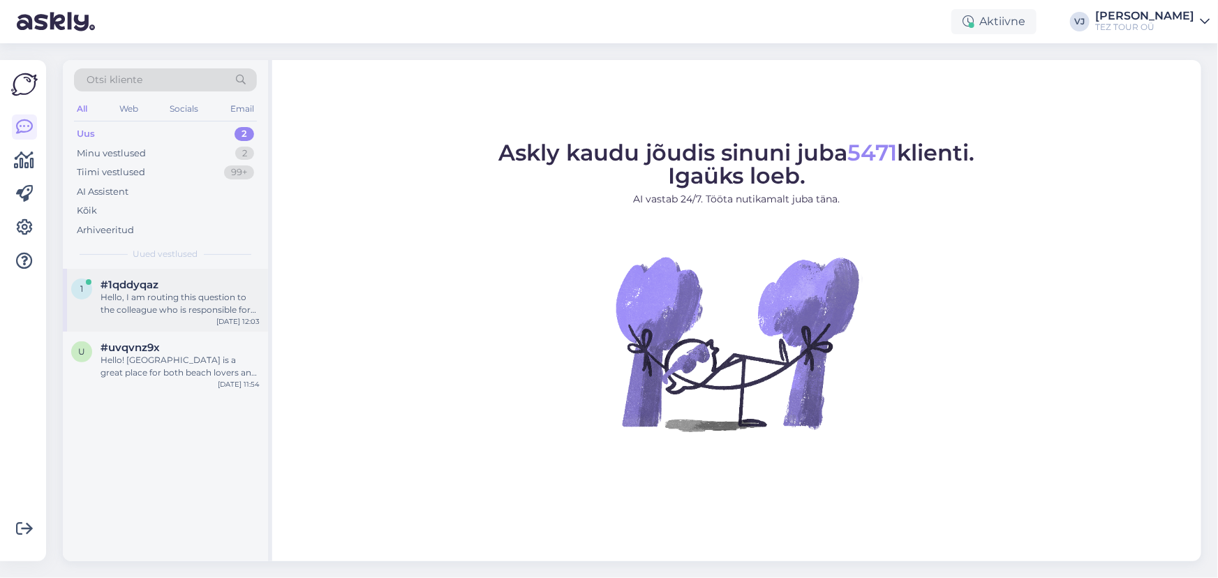
click at [189, 296] on div "Hello, I am routing this question to the colleague who is responsible for this …" at bounding box center [179, 303] width 159 height 25
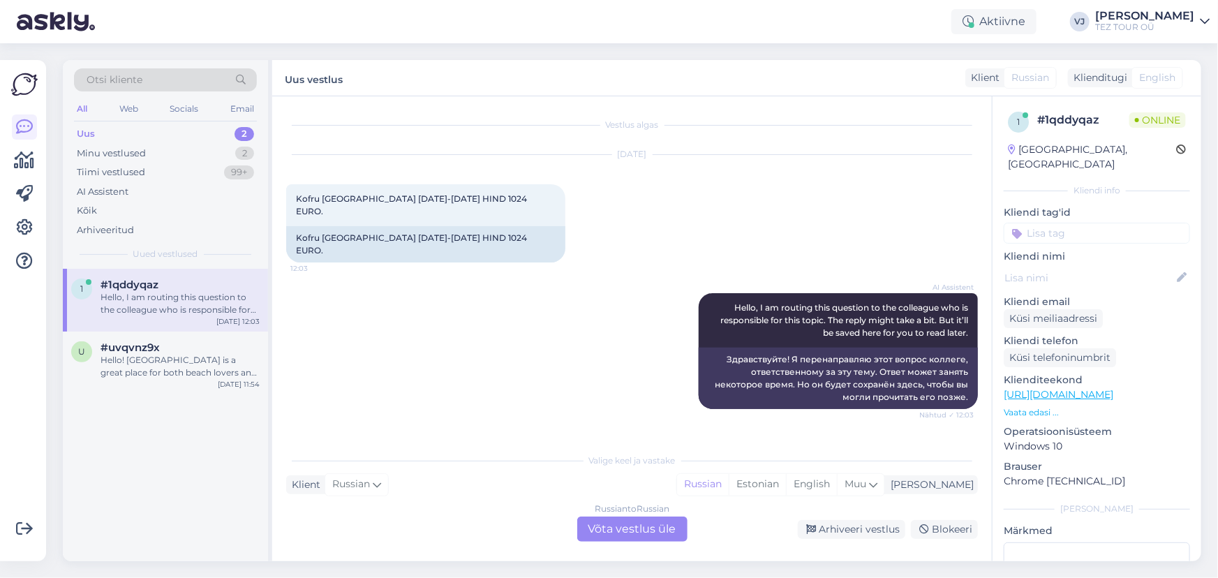
click at [627, 528] on div "Russian to Russian Võta vestlus üle" at bounding box center [632, 528] width 110 height 25
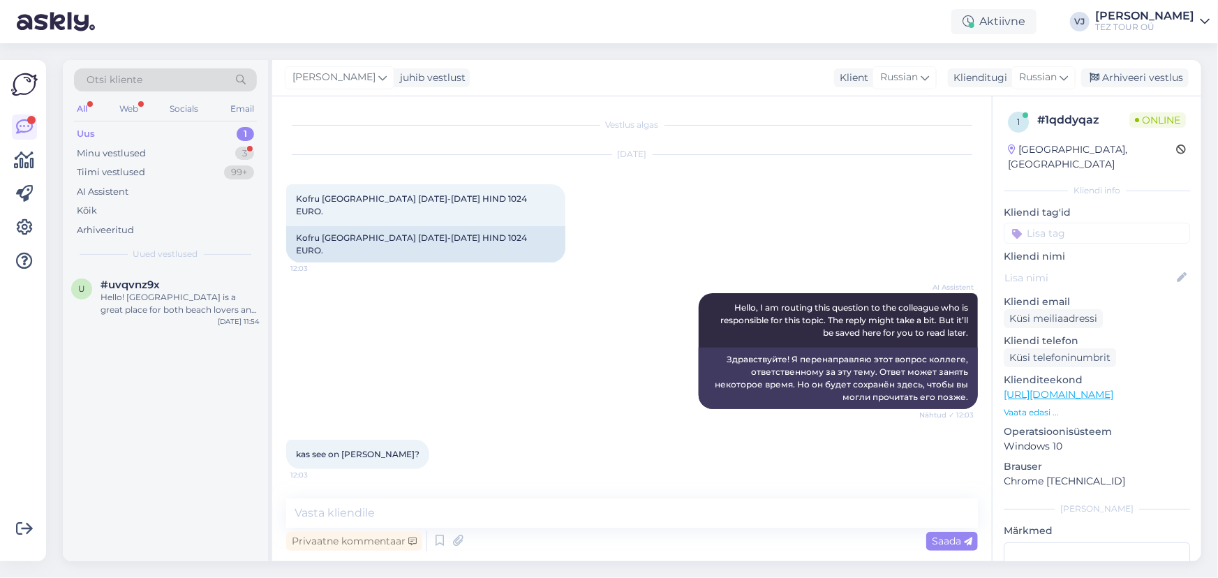
click at [1116, 223] on input at bounding box center [1096, 233] width 186 height 21
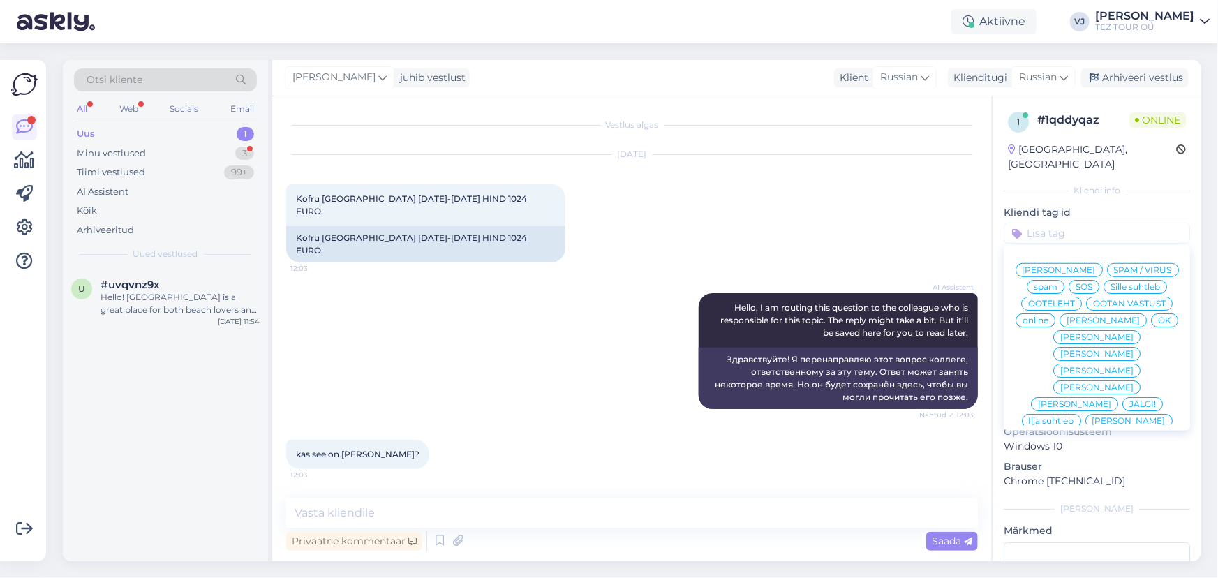
click at [1085, 266] on span "[PERSON_NAME]" at bounding box center [1058, 270] width 73 height 8
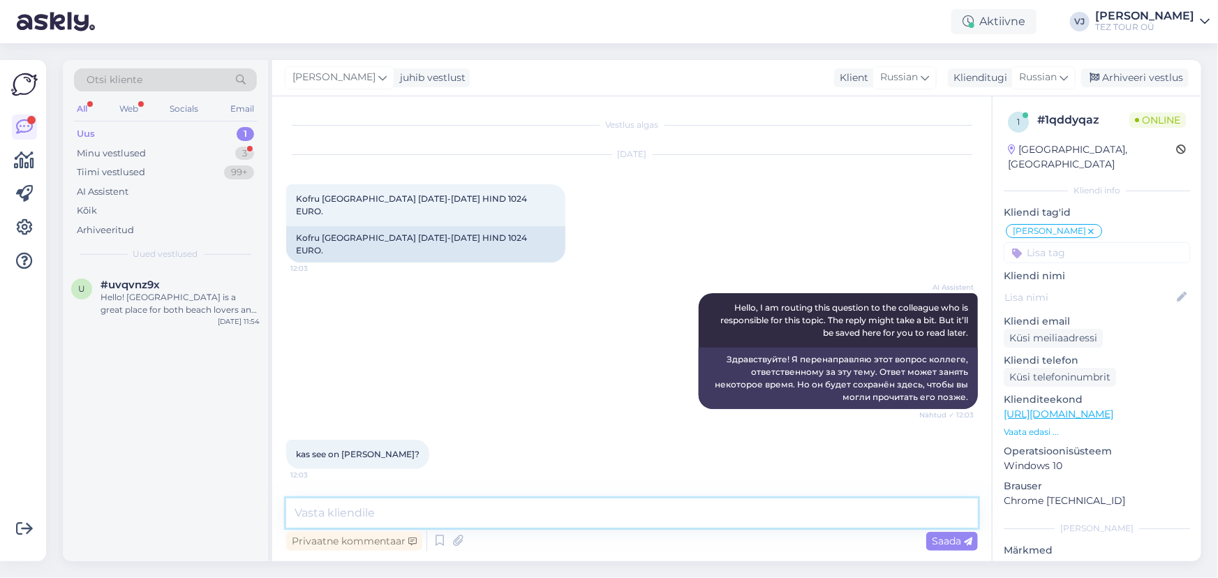
click at [435, 514] on textarea at bounding box center [632, 512] width 692 height 29
type textarea "Kohe vaatan"
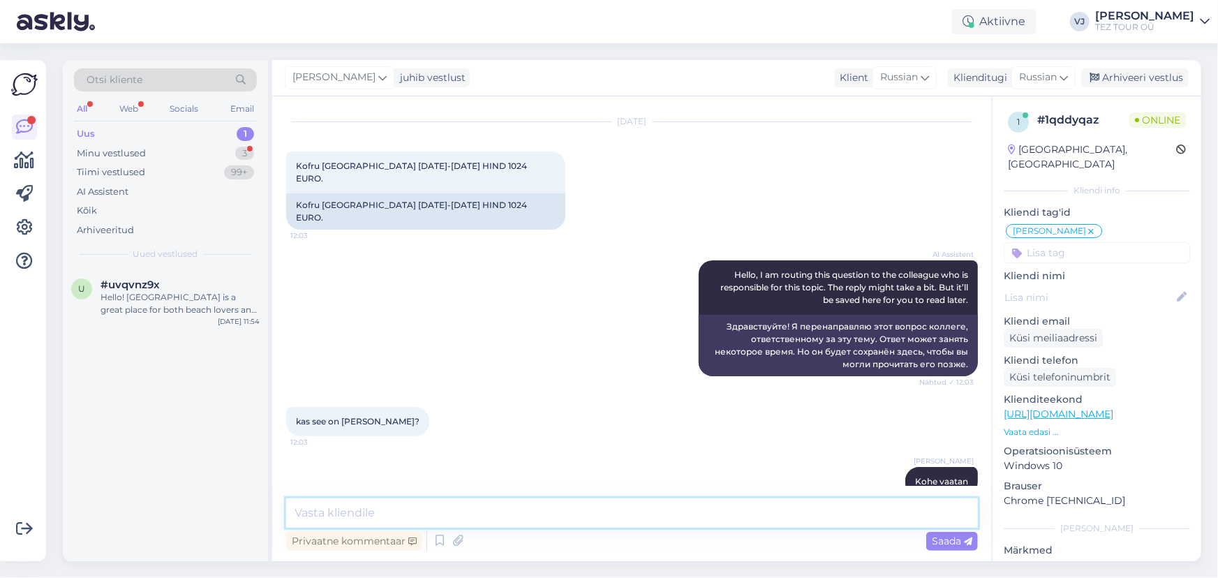
click at [412, 516] on textarea at bounding box center [632, 512] width 692 height 29
type textarea "Jah, see on ainult majutuse hind"
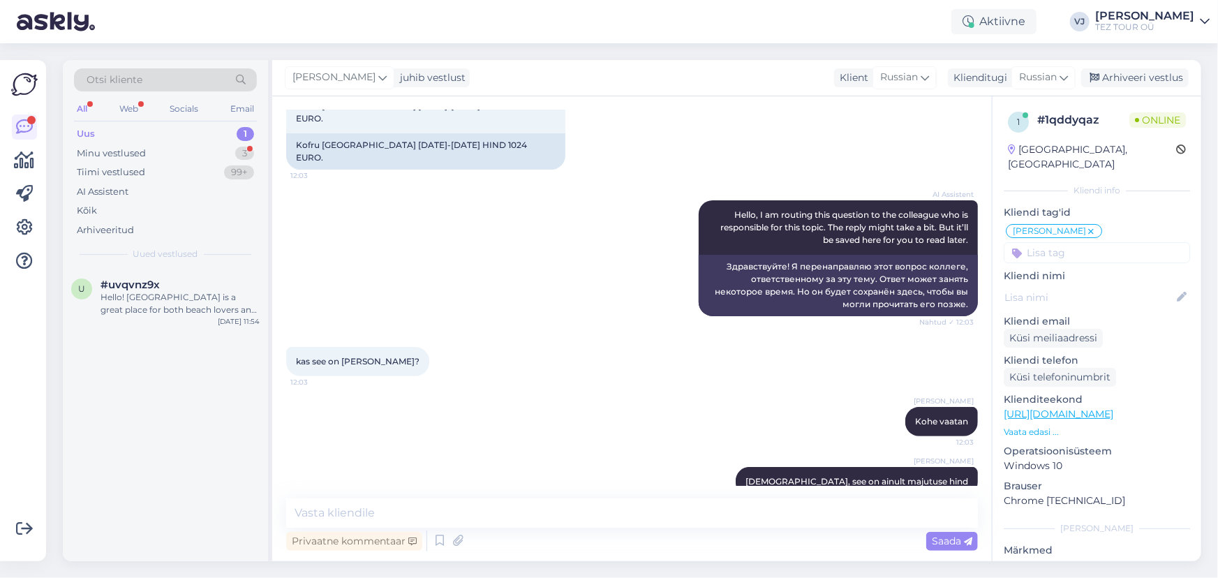
click at [163, 142] on div "Uus 1 Minu vestlused 3 Tiimi vestlused 99+ AI Assistent Kõik Arhiveeritud" at bounding box center [165, 181] width 183 height 115
click at [159, 157] on div "Minu vestlused 3" at bounding box center [165, 154] width 183 height 20
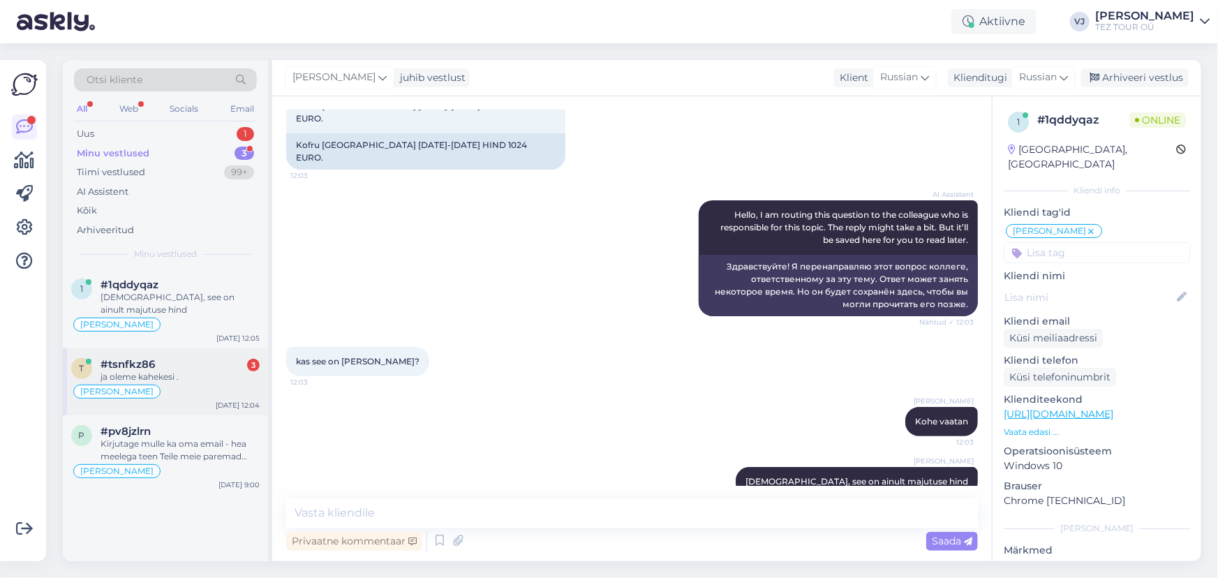
click at [166, 371] on div "ja oleme kahekesi ." at bounding box center [179, 377] width 159 height 13
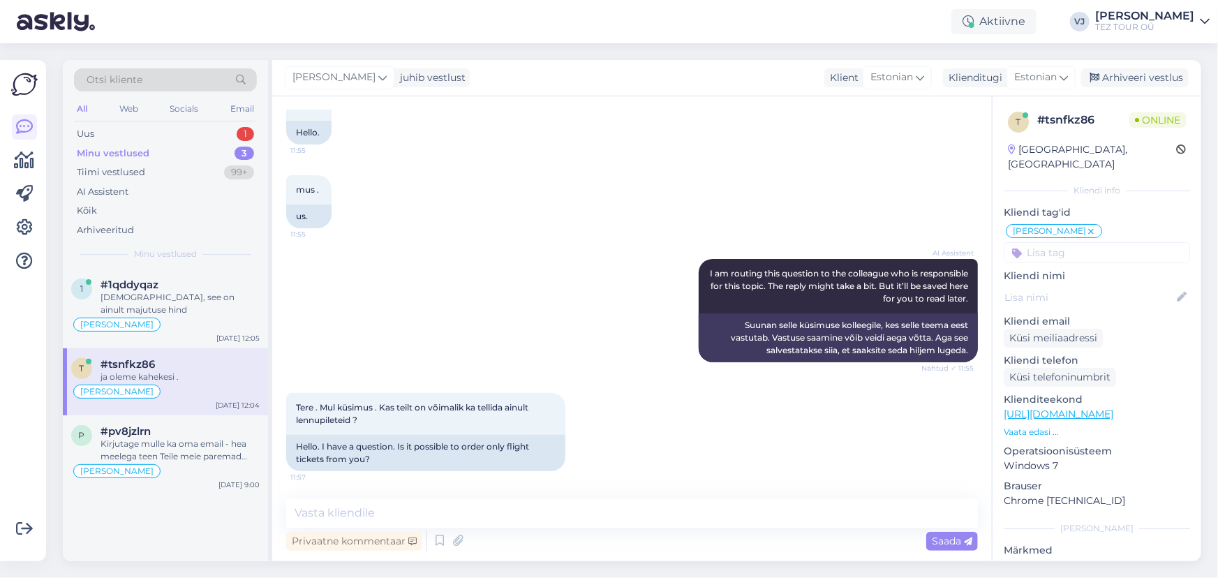
scroll to position [588, 0]
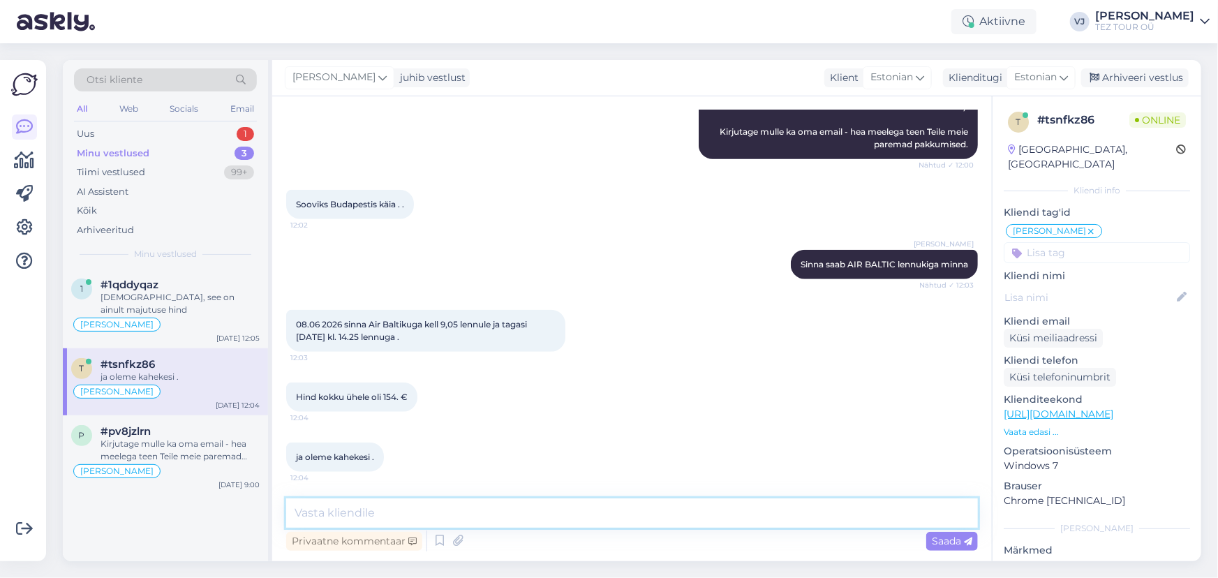
click at [466, 518] on textarea at bounding box center [632, 512] width 692 height 29
type textarea "kohe vaatan"
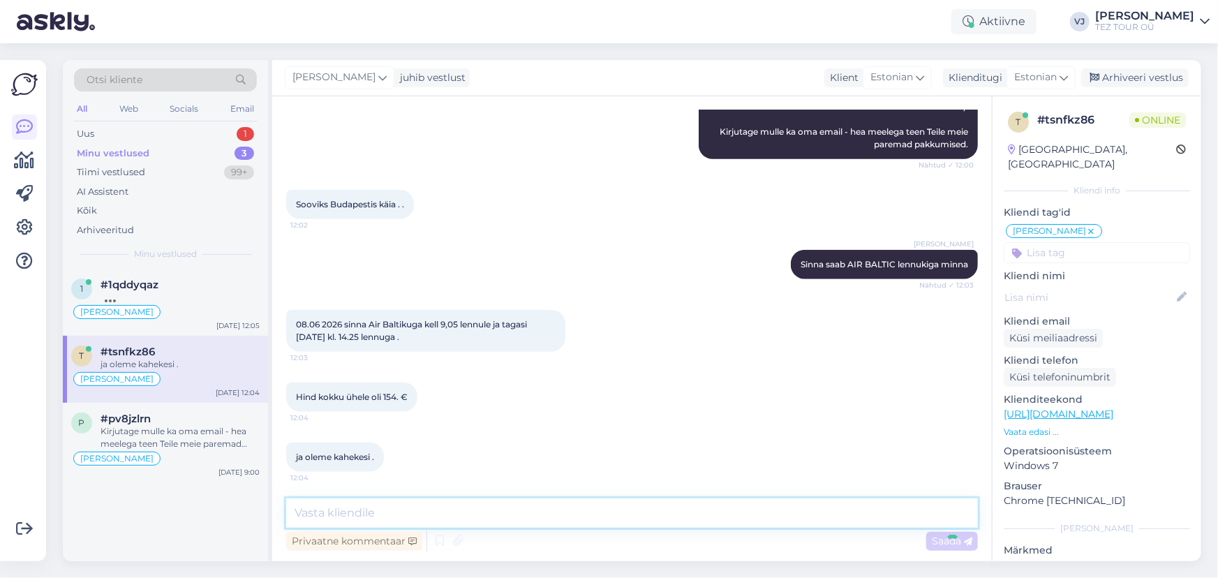
scroll to position [648, 0]
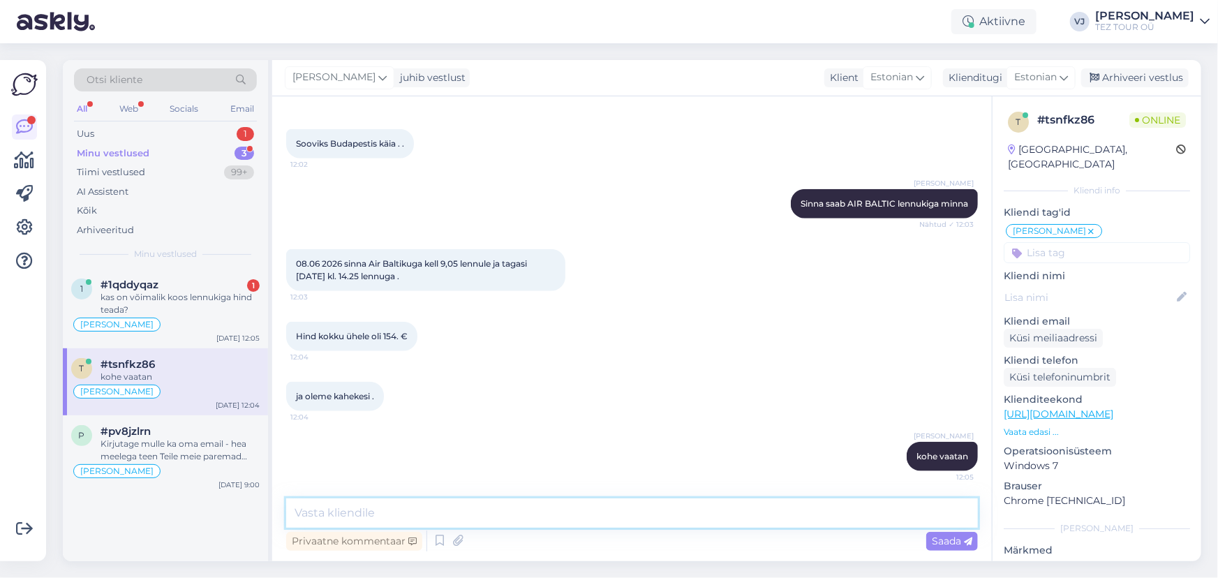
click at [350, 516] on textarea at bounding box center [632, 512] width 692 height 29
type textarea "Jah, leidsin sellised piletid"
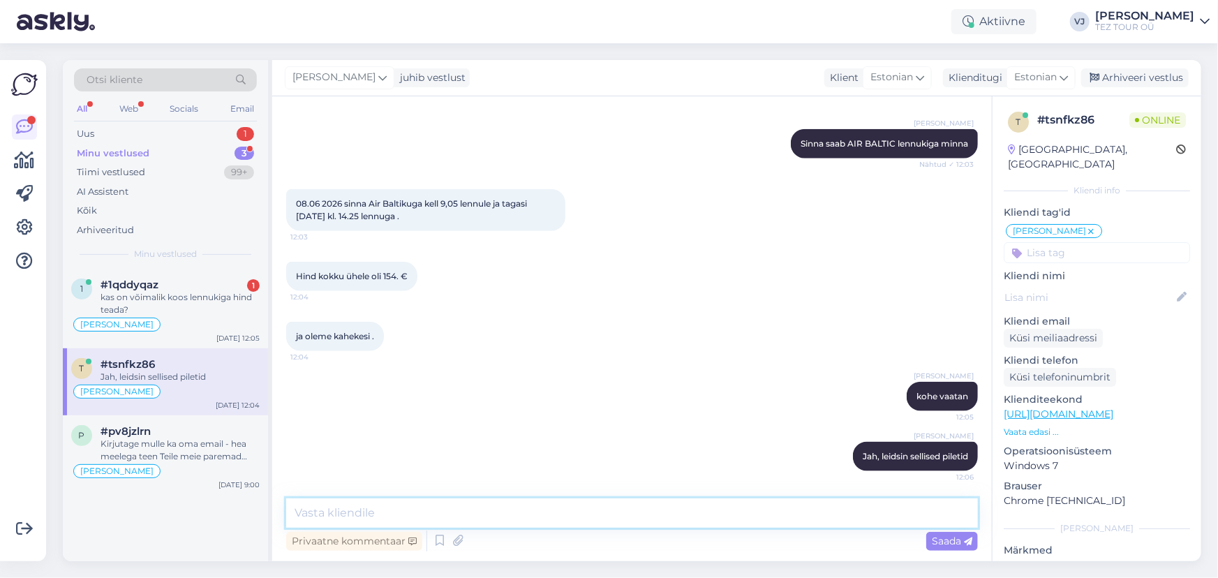
paste textarea "M"
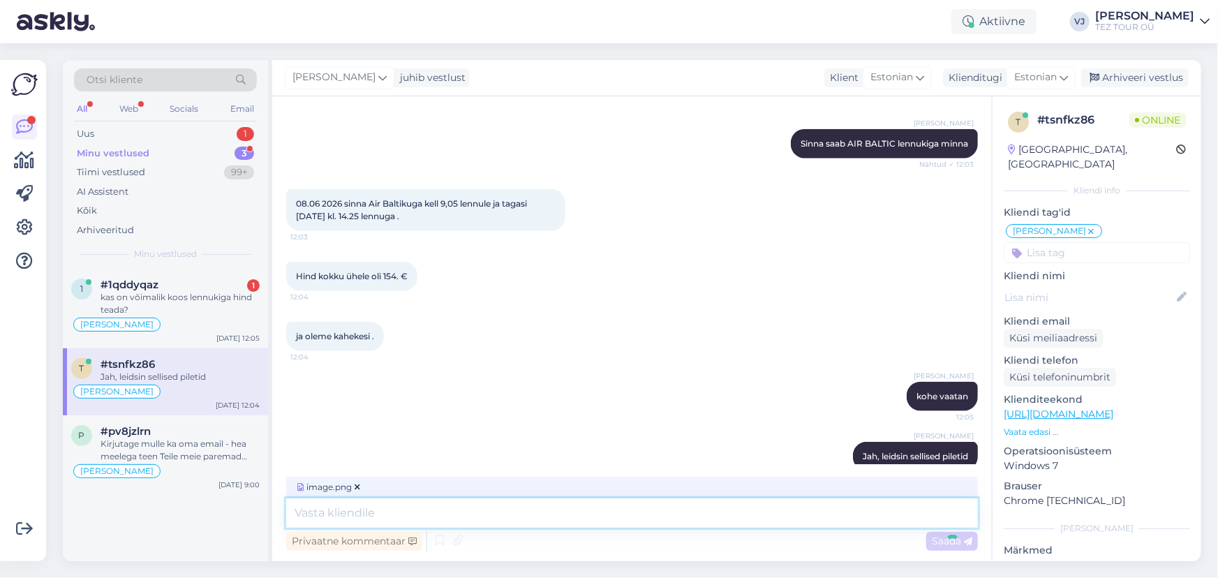
scroll to position [795, 0]
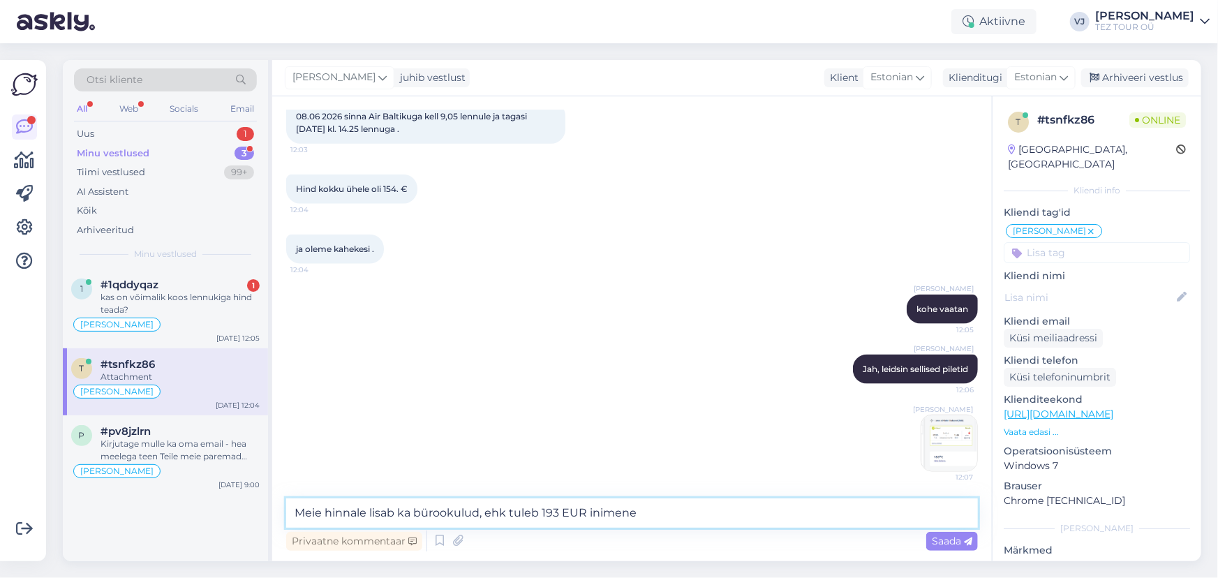
type textarea "Meie hinnale lisab ka bürookulud, ehk tuleb 193 EUR inimene."
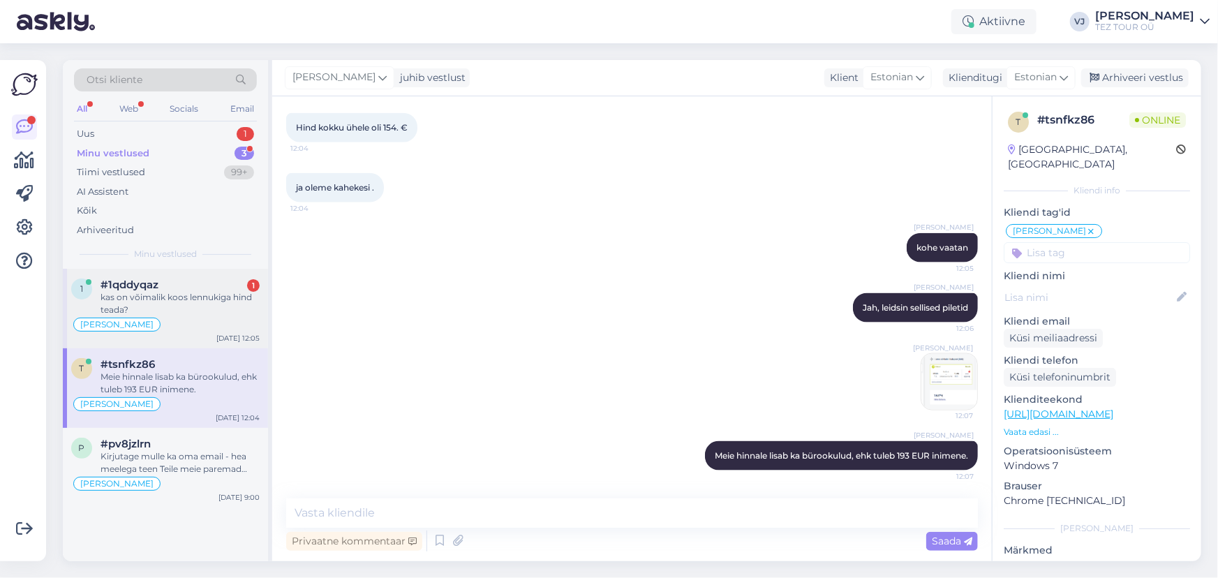
click at [160, 291] on div "kas on võimalik koos lennukiga hind teada?" at bounding box center [179, 303] width 159 height 25
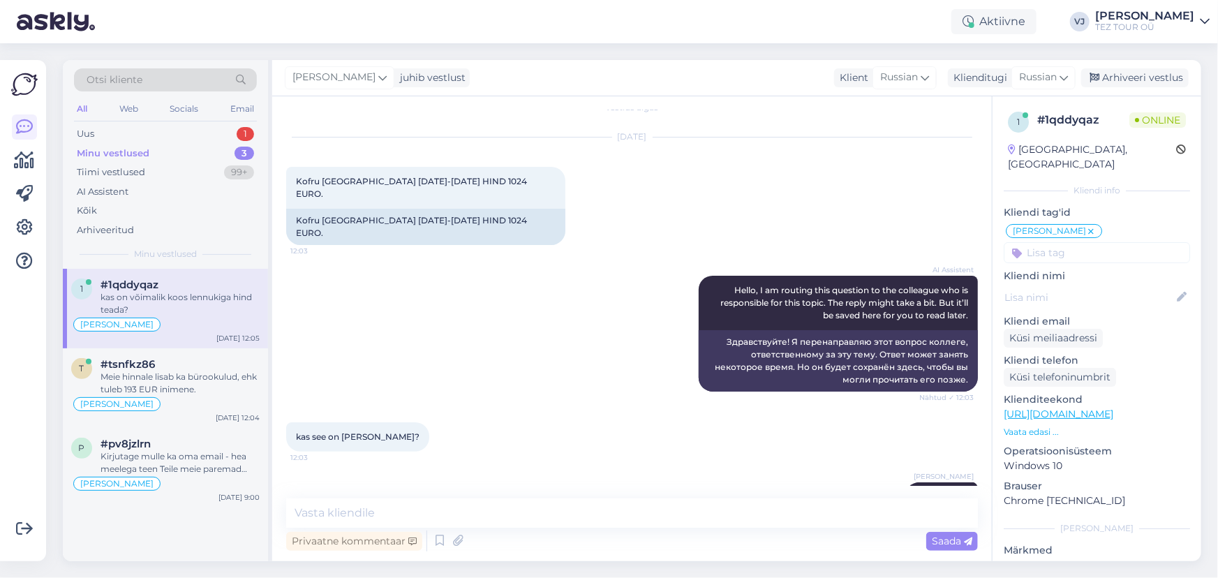
scroll to position [0, 0]
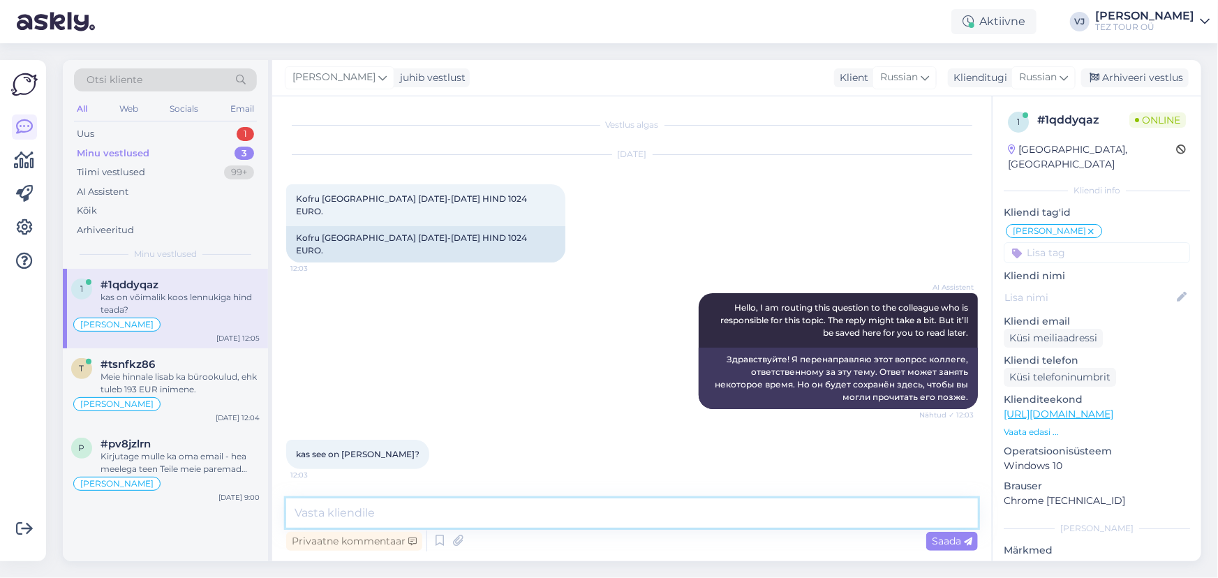
click at [426, 516] on textarea at bounding box center [632, 512] width 692 height 29
click at [438, 537] on icon at bounding box center [439, 540] width 17 height 21
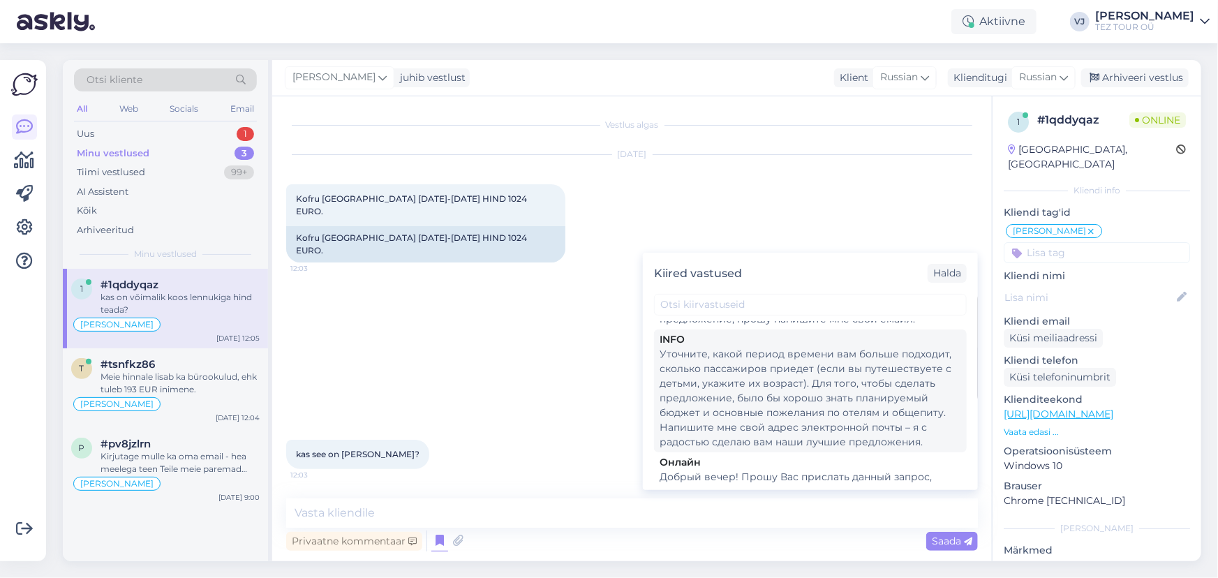
scroll to position [623, 0]
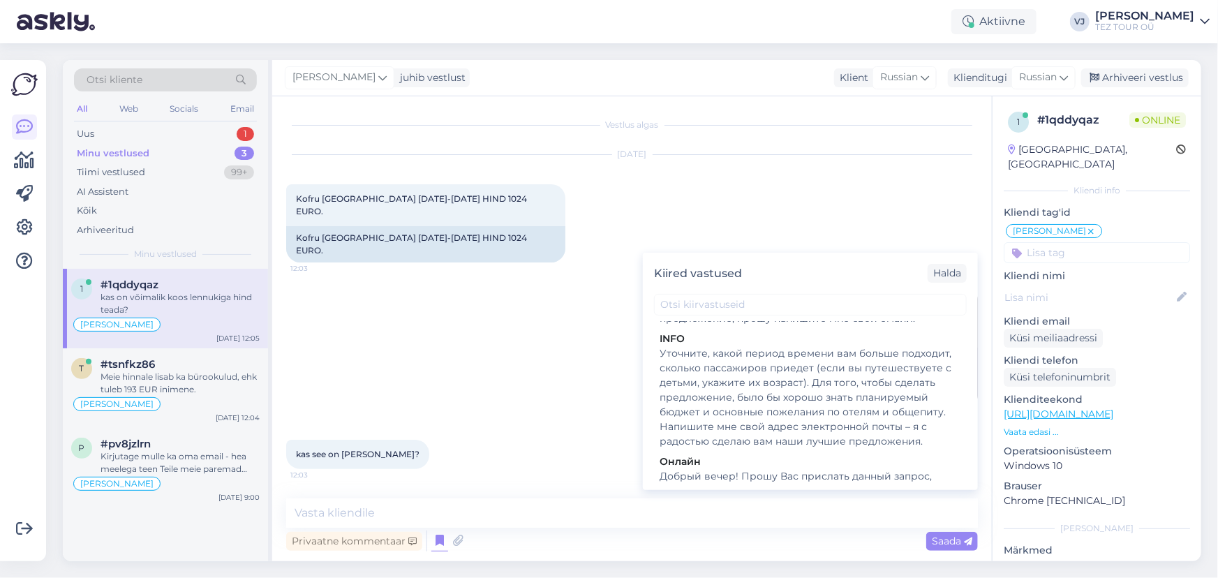
click at [568, 165] on div "Aug 26 2025 Kofru ROSSIS BEACH HOTEL 4.09-11.09.25 HIND 1024 EURO. 12:03 Kofru …" at bounding box center [632, 209] width 692 height 138
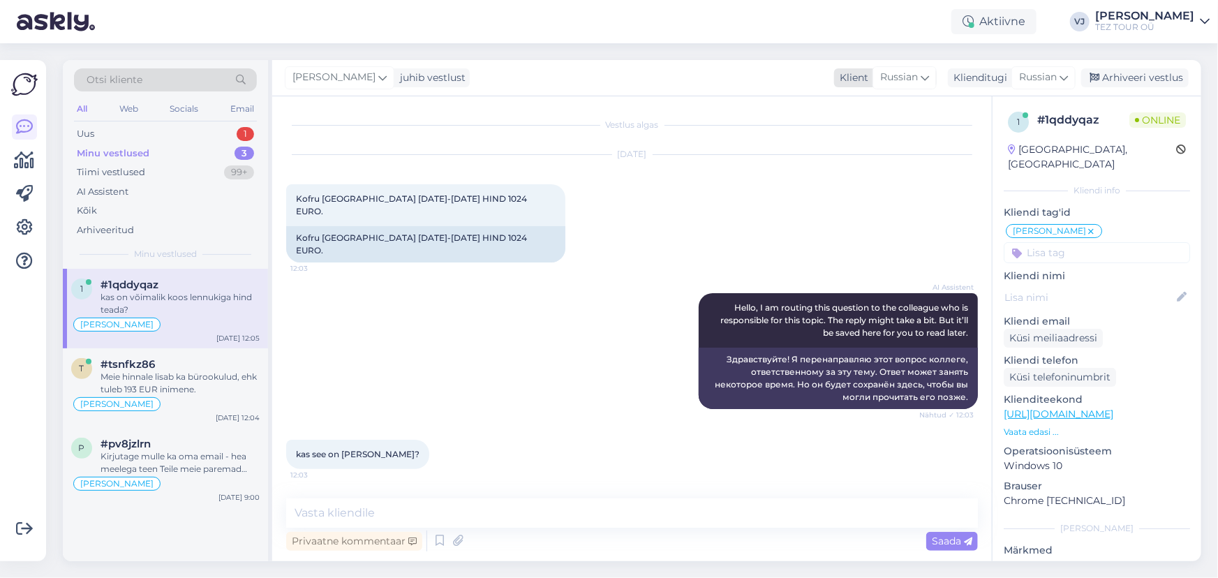
click at [913, 80] on span "Russian" at bounding box center [899, 77] width 38 height 15
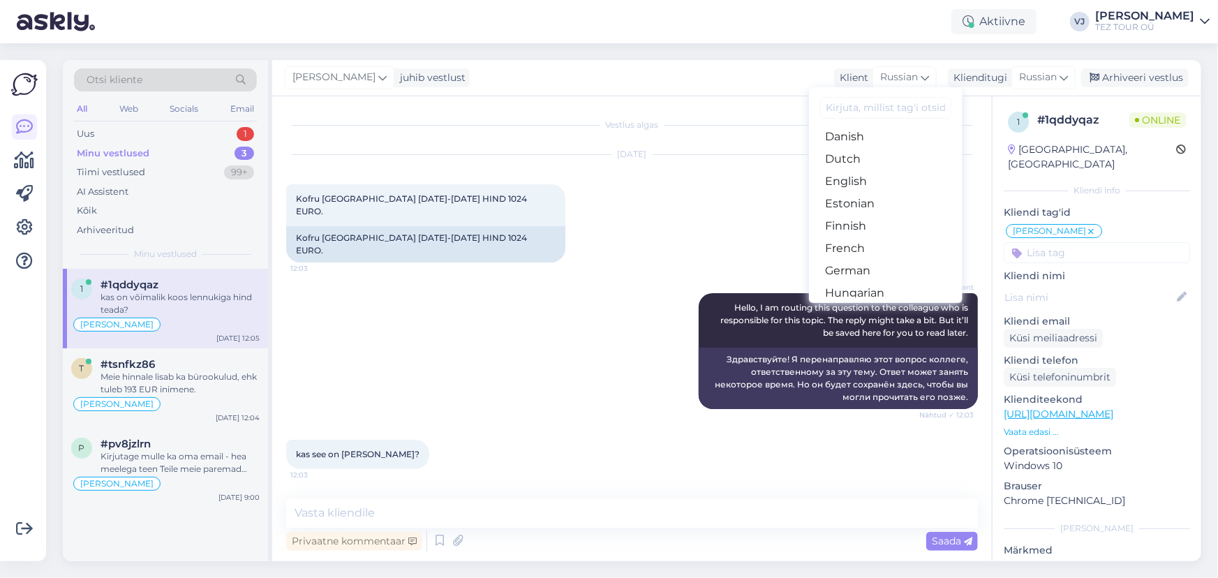
scroll to position [152, 0]
click at [872, 160] on link "Estonian" at bounding box center [886, 166] width 154 height 22
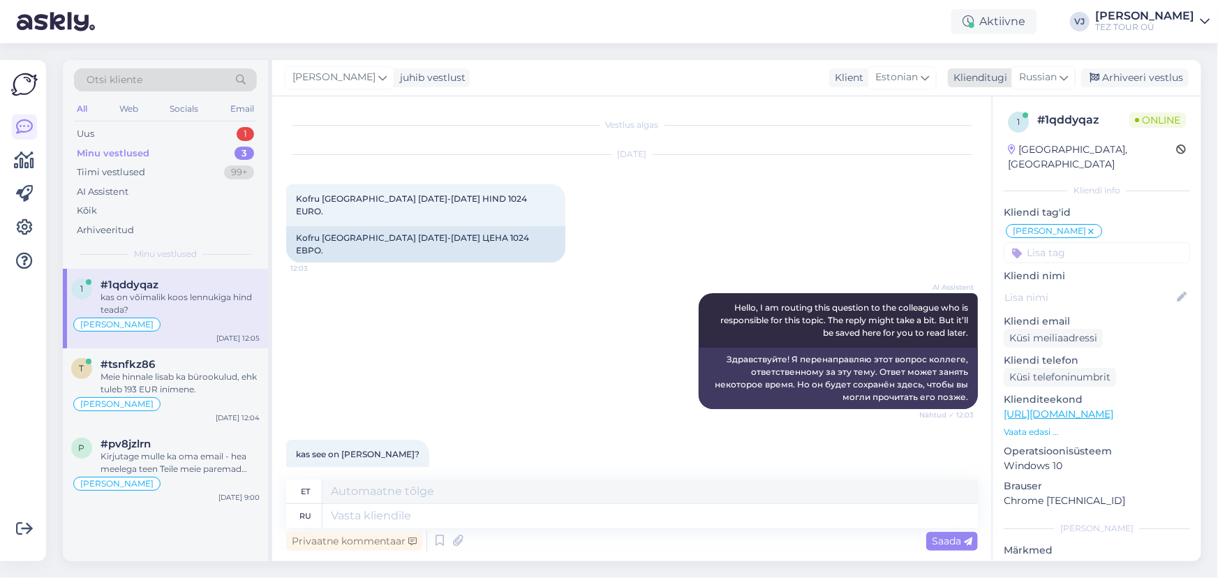
click at [1040, 69] on div "Russian" at bounding box center [1043, 77] width 64 height 22
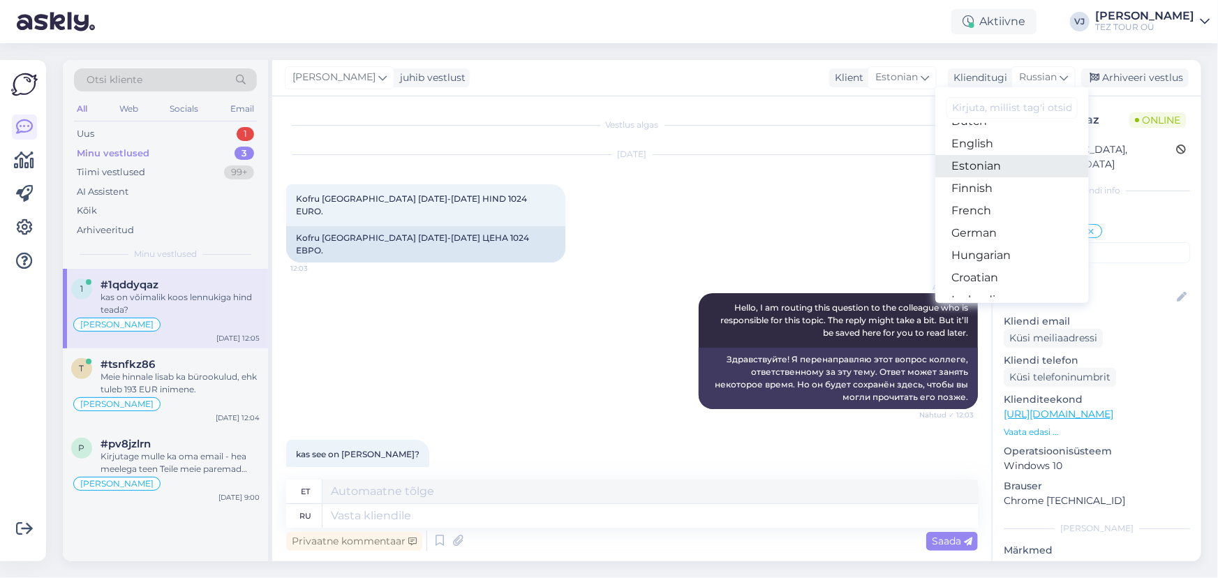
click at [1026, 172] on link "Estonian" at bounding box center [1012, 166] width 154 height 22
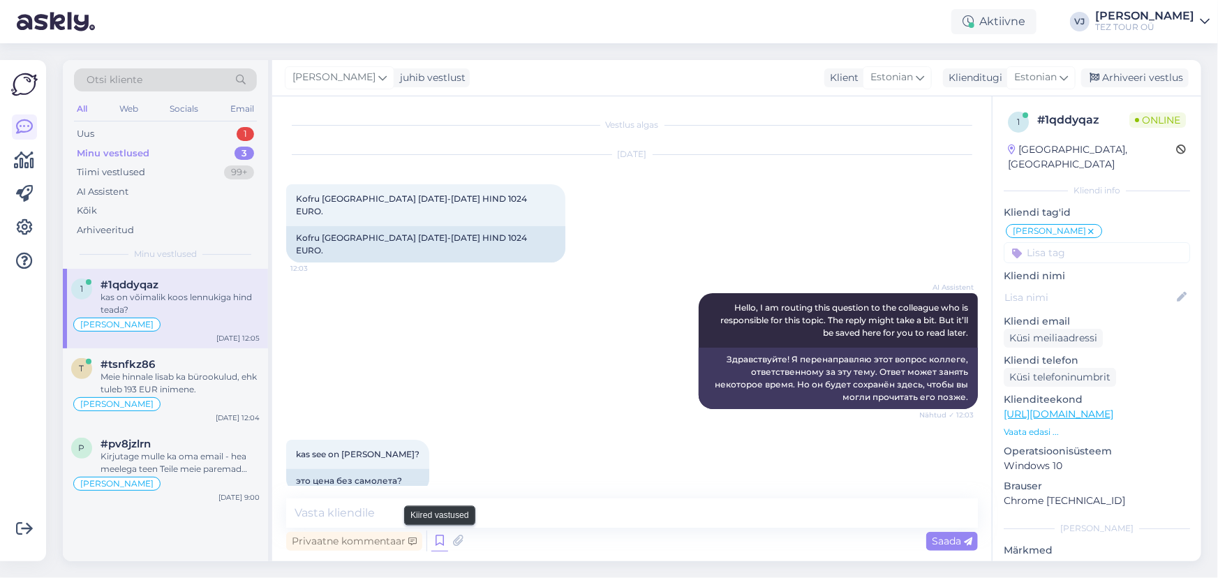
click at [436, 532] on icon at bounding box center [439, 540] width 17 height 21
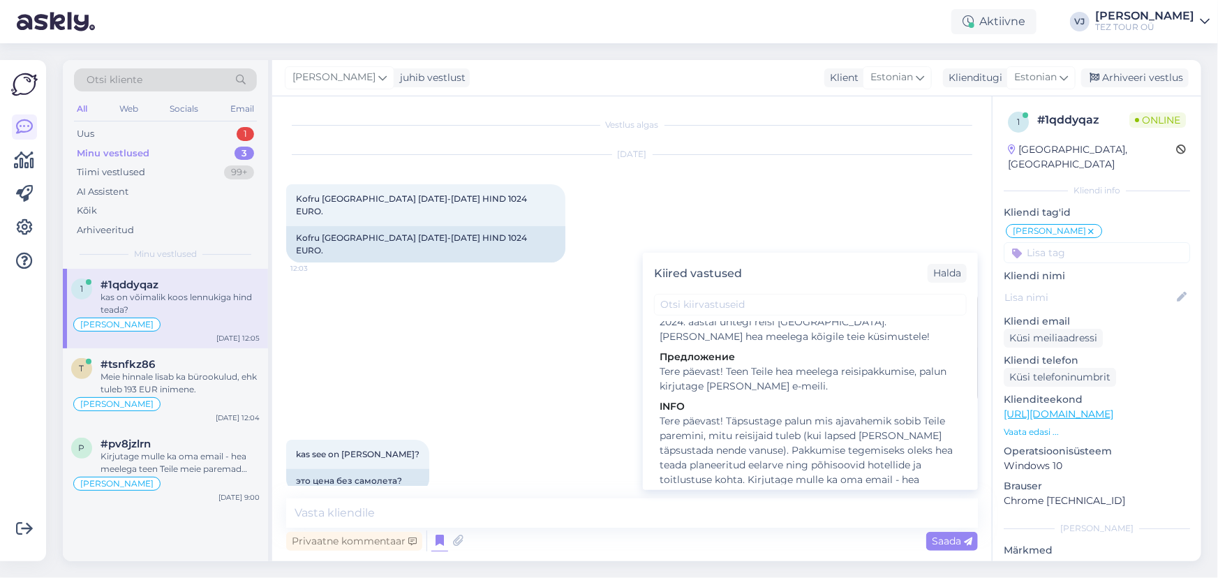
scroll to position [527, 0]
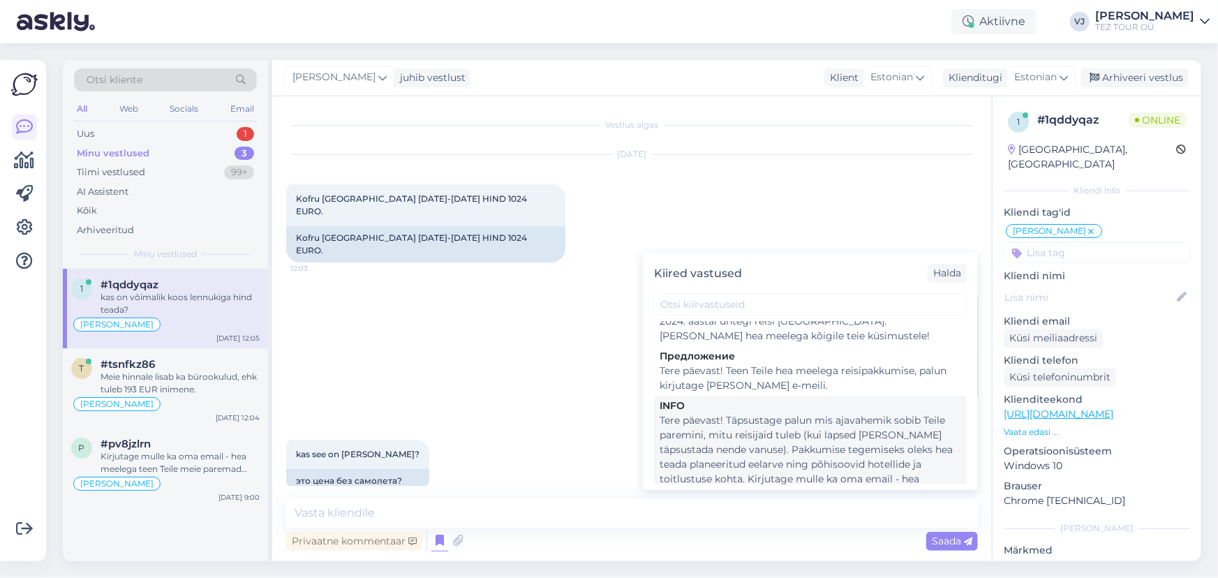
click at [828, 422] on div "Tere päevast! Täpsustage palun mis ajavahemik sobib Teile paremini, mitu reisij…" at bounding box center [809, 457] width 301 height 88
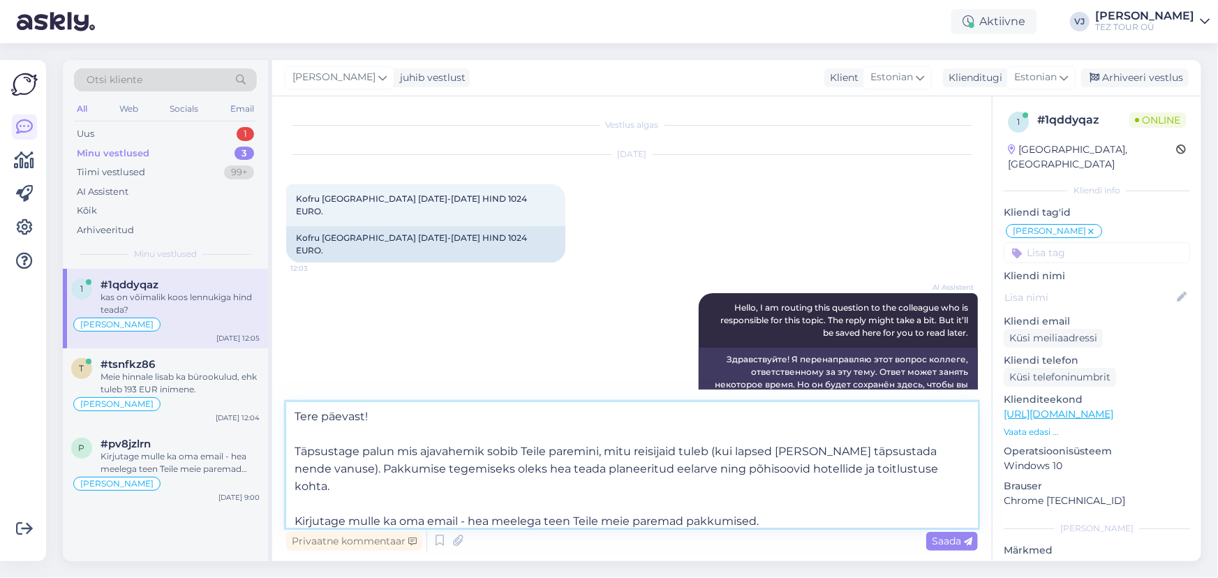
drag, startPoint x: 449, startPoint y: 428, endPoint x: 271, endPoint y: 410, distance: 178.2
click at [272, 410] on div "Vestlus algas Aug 26 2025 Kofru ROSSIS BEACH HOTEL 4.09-11.09.25 HIND 1024 EURO…" at bounding box center [631, 328] width 719 height 465
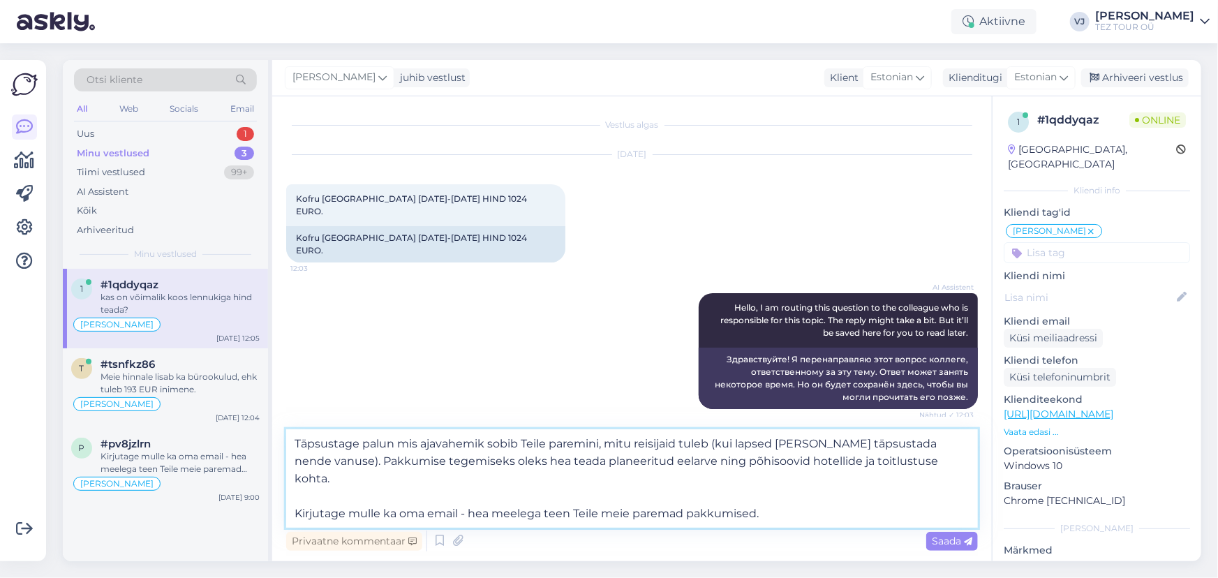
drag, startPoint x: 604, startPoint y: 447, endPoint x: 394, endPoint y: 442, distance: 209.4
click at [394, 442] on textarea "Täpsustage palun mis ajavahemik sobib Teile paremini, mitu reisijaid tuleb (kui…" at bounding box center [632, 478] width 692 height 98
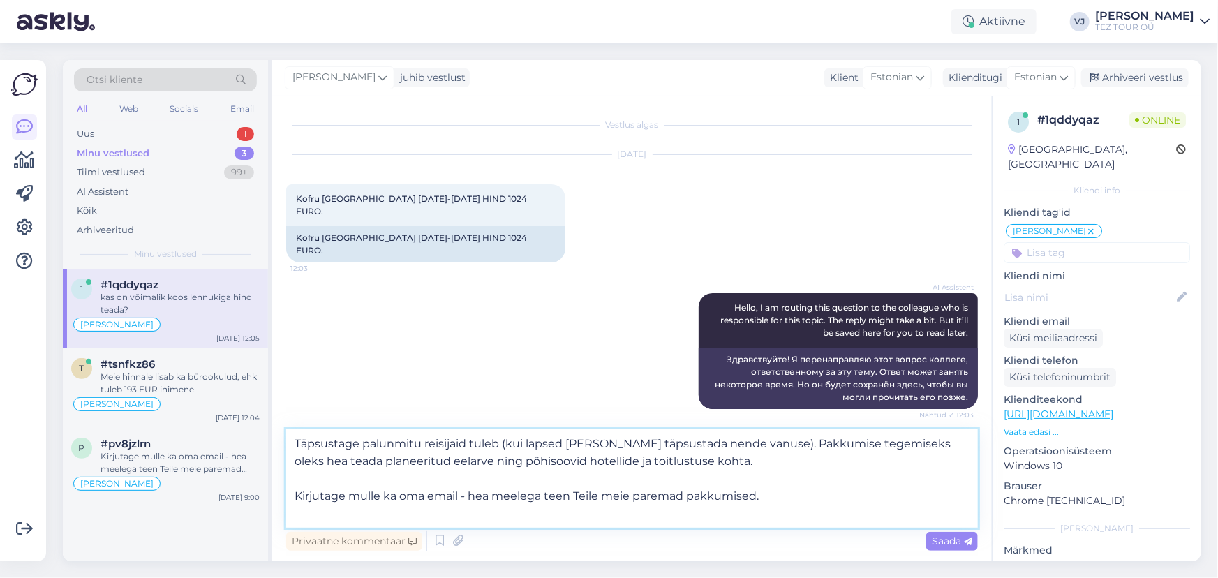
click at [786, 451] on textarea "Täpsustage palunmitu reisijaid tuleb (kui lapsed kaasa palun täpsustada nende v…" at bounding box center [632, 478] width 692 height 98
drag, startPoint x: 745, startPoint y: 461, endPoint x: 786, endPoint y: 449, distance: 43.3
click at [786, 449] on textarea "Täpsustage palunmitu reisijaid tuleb (kui lapsed kaasa palun täpsustada nende v…" at bounding box center [632, 478] width 692 height 98
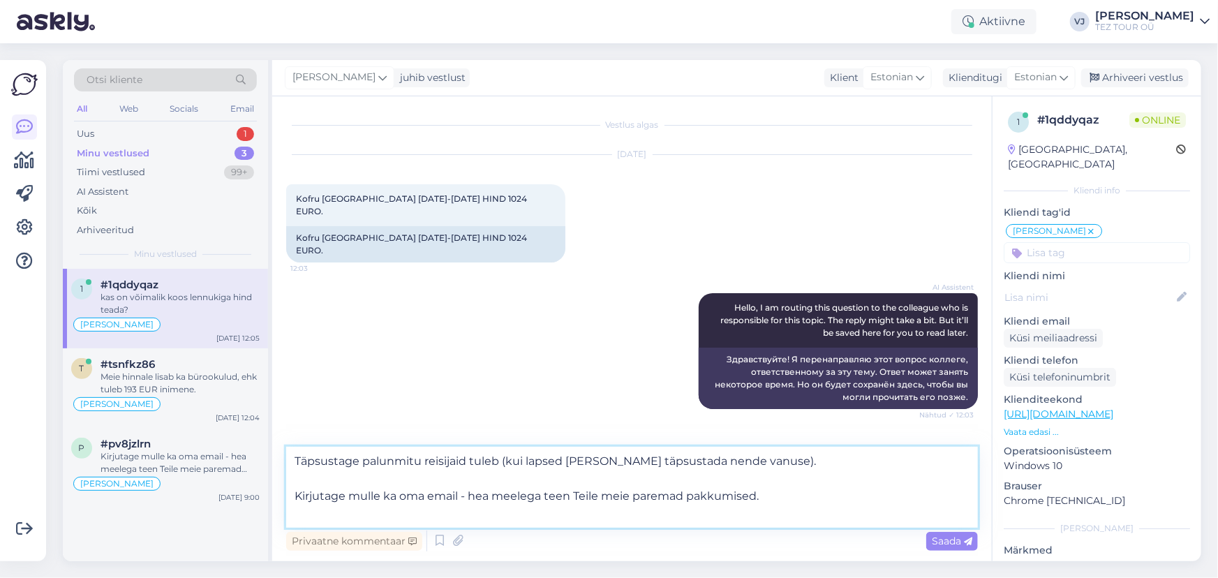
click at [384, 495] on textarea "Täpsustage palunmitu reisijaid tuleb (kui lapsed kaasa palun täpsustada nende v…" at bounding box center [632, 487] width 692 height 81
click at [815, 501] on textarea "Täpsustage palunmitu reisijaid tuleb (kui lapsed kaasa palun täpsustada nende v…" at bounding box center [632, 487] width 692 height 81
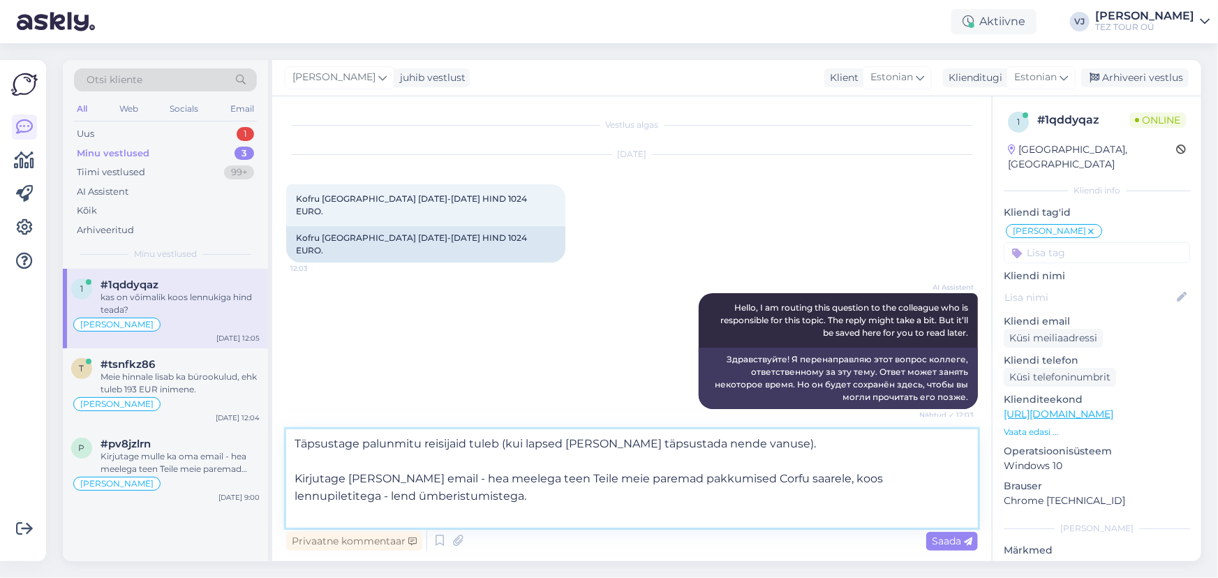
type textarea "Täpsustage palunmitu reisijaid tuleb (kui lapsed kaasa palun täpsustada nende v…"
click at [942, 551] on div "Privaatne kommentaar Saada" at bounding box center [632, 541] width 692 height 27
click at [943, 547] on div "Saada" at bounding box center [952, 541] width 52 height 19
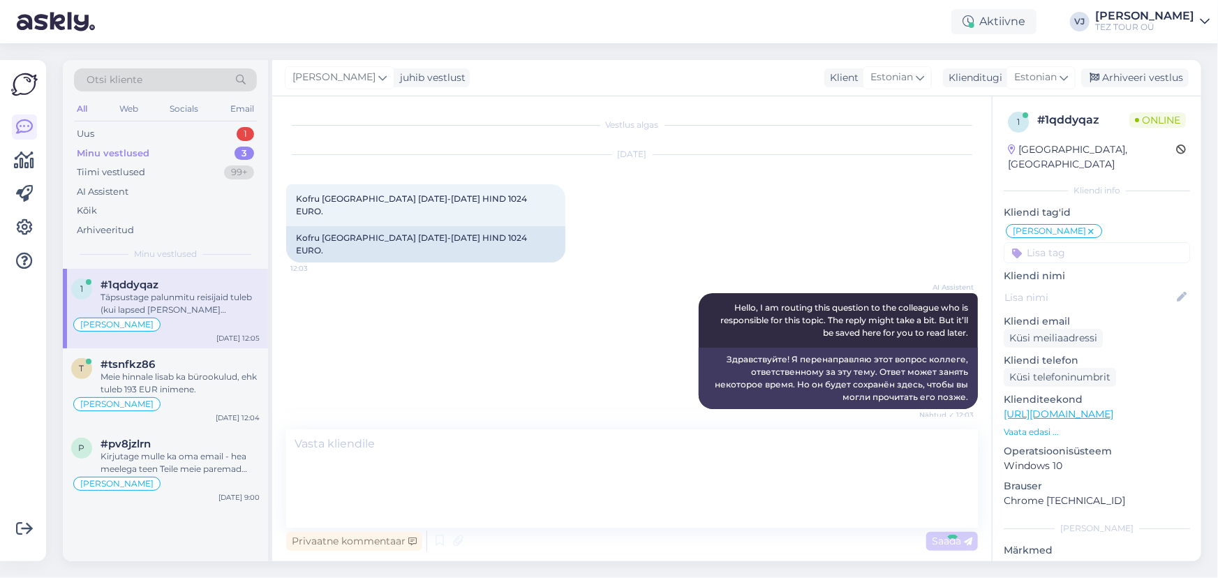
scroll to position [323, 0]
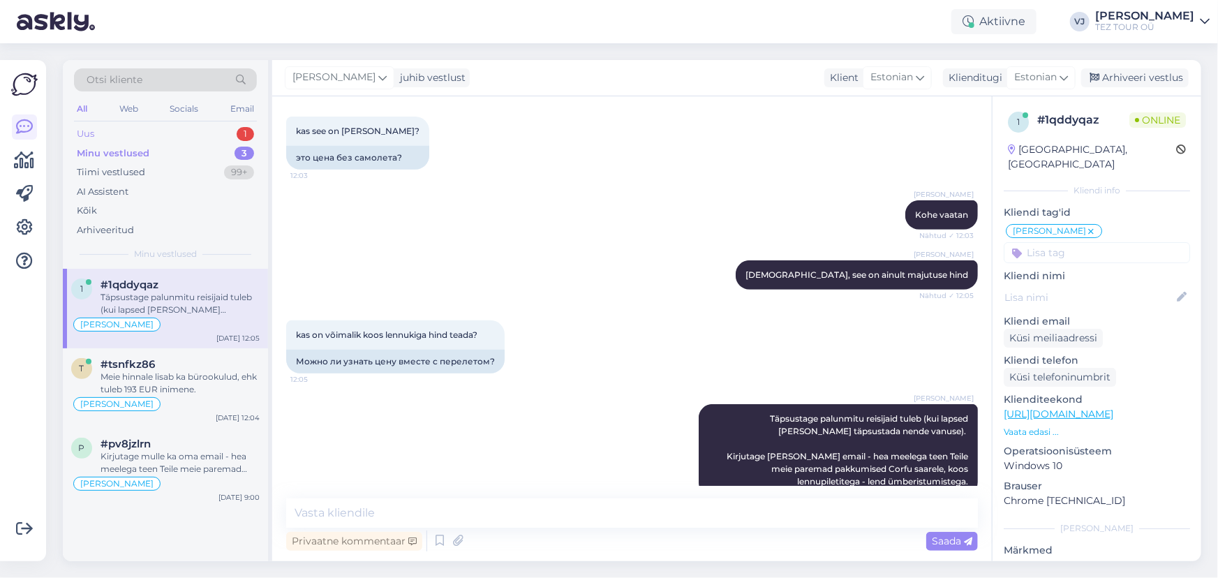
click at [170, 126] on div "Uus 1" at bounding box center [165, 134] width 183 height 20
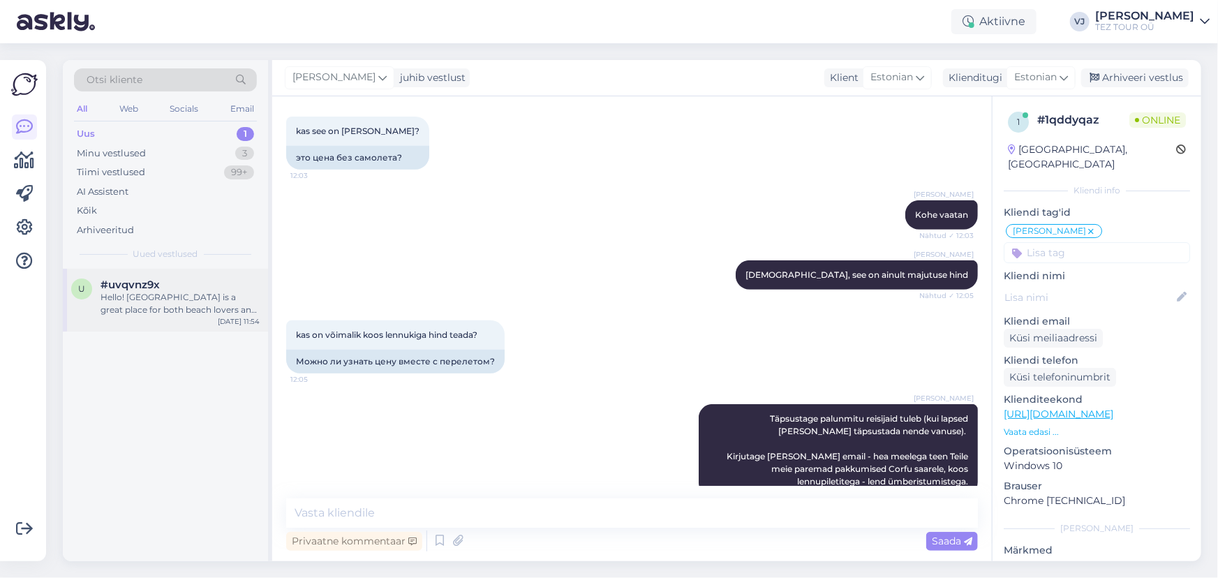
click at [160, 283] on div "#uvqvnz9x" at bounding box center [179, 284] width 159 height 13
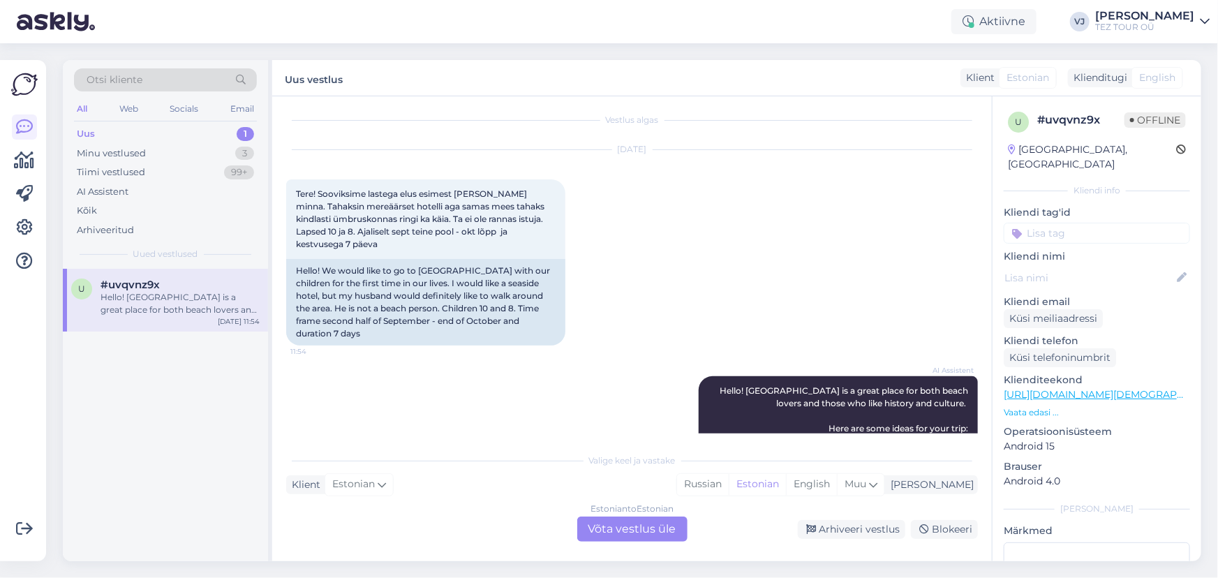
scroll to position [0, 0]
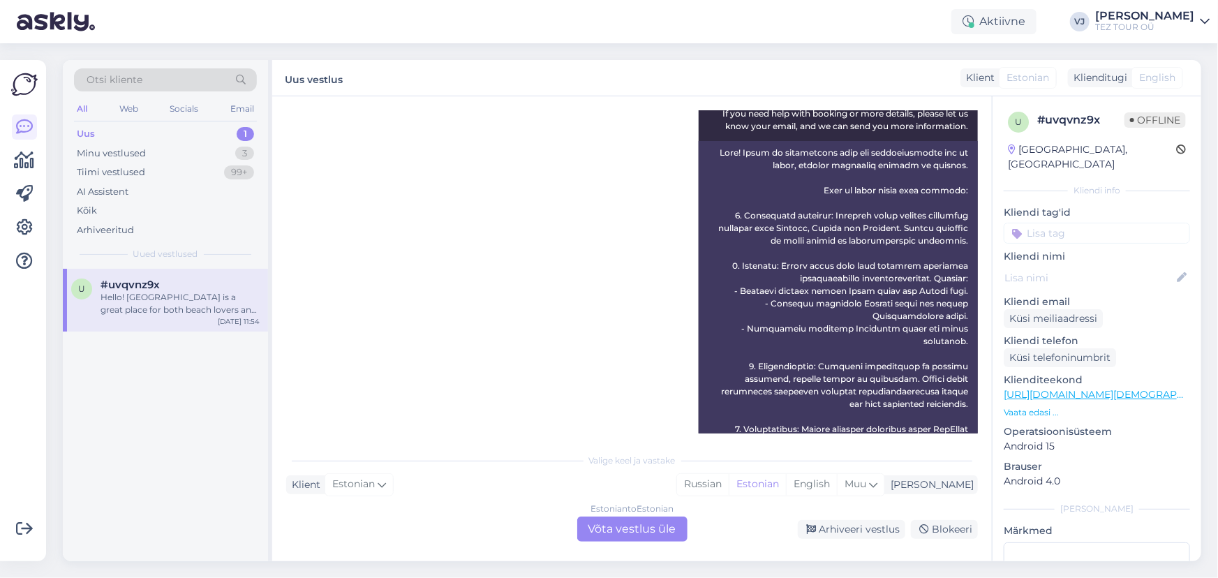
click at [671, 535] on div "Estonian to Estonian Võta vestlus üle" at bounding box center [632, 528] width 110 height 25
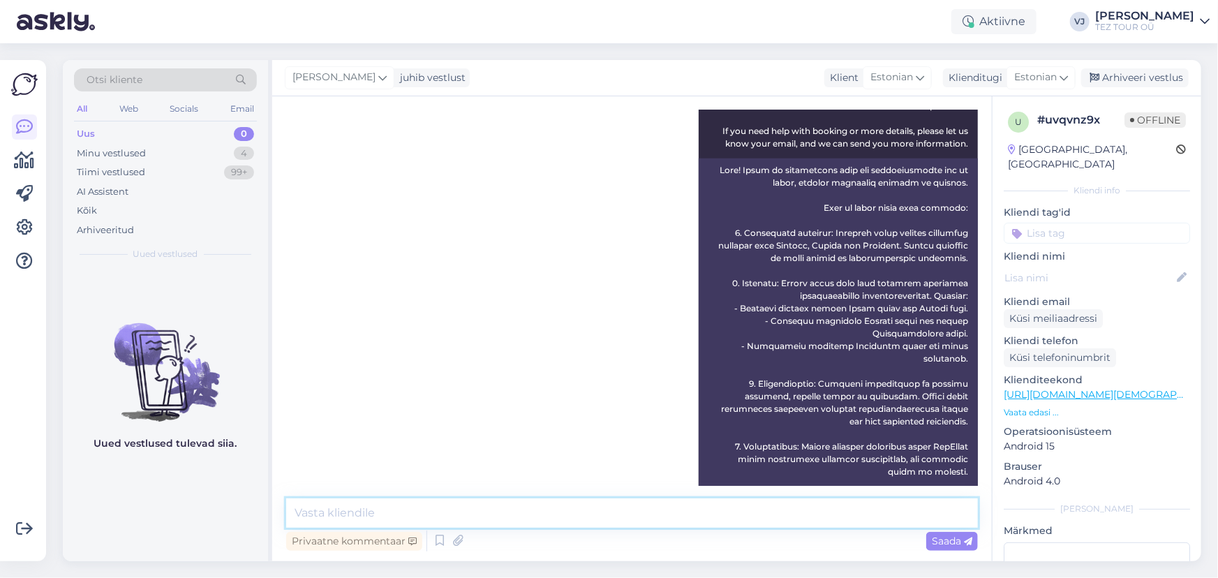
click at [502, 521] on textarea at bounding box center [632, 512] width 692 height 29
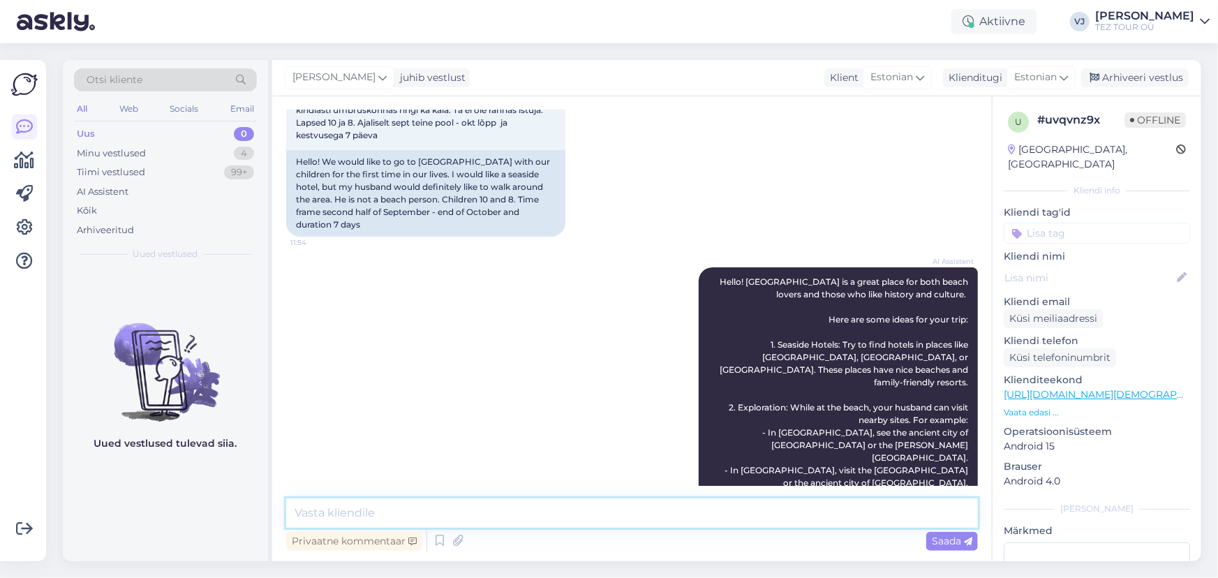
scroll to position [0, 0]
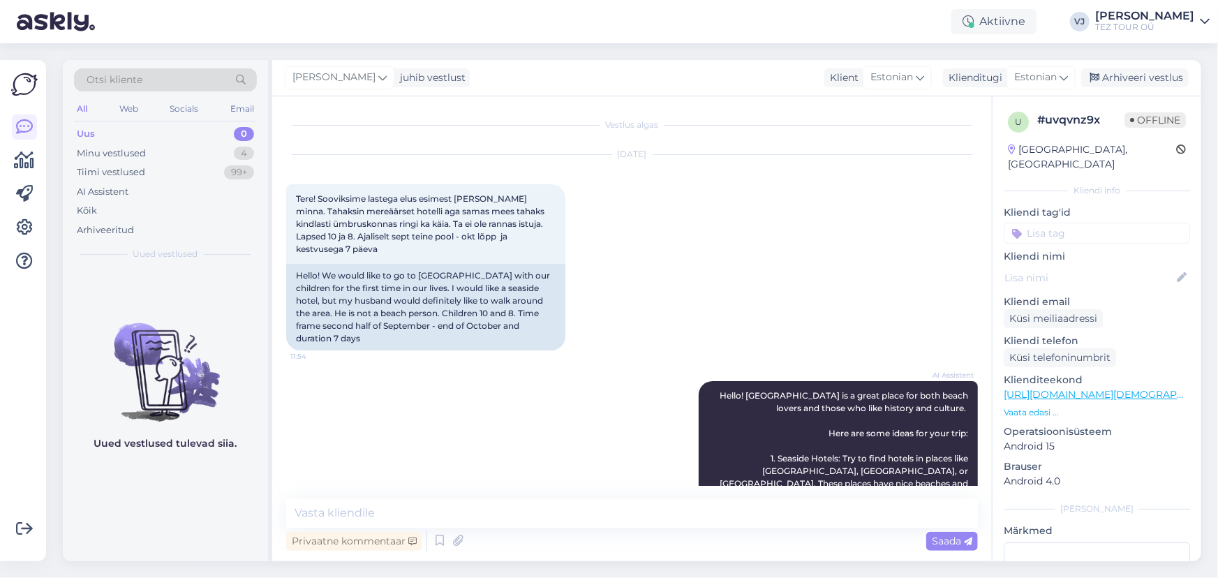
click at [1109, 223] on input at bounding box center [1096, 233] width 186 height 21
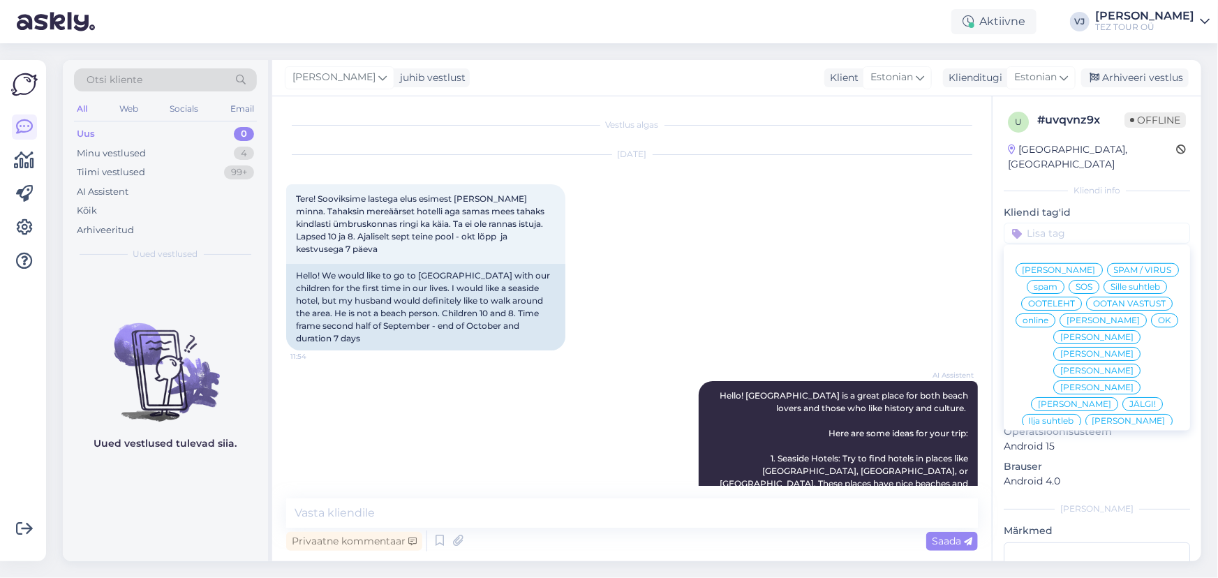
click at [1073, 263] on div "[PERSON_NAME]" at bounding box center [1058, 270] width 87 height 14
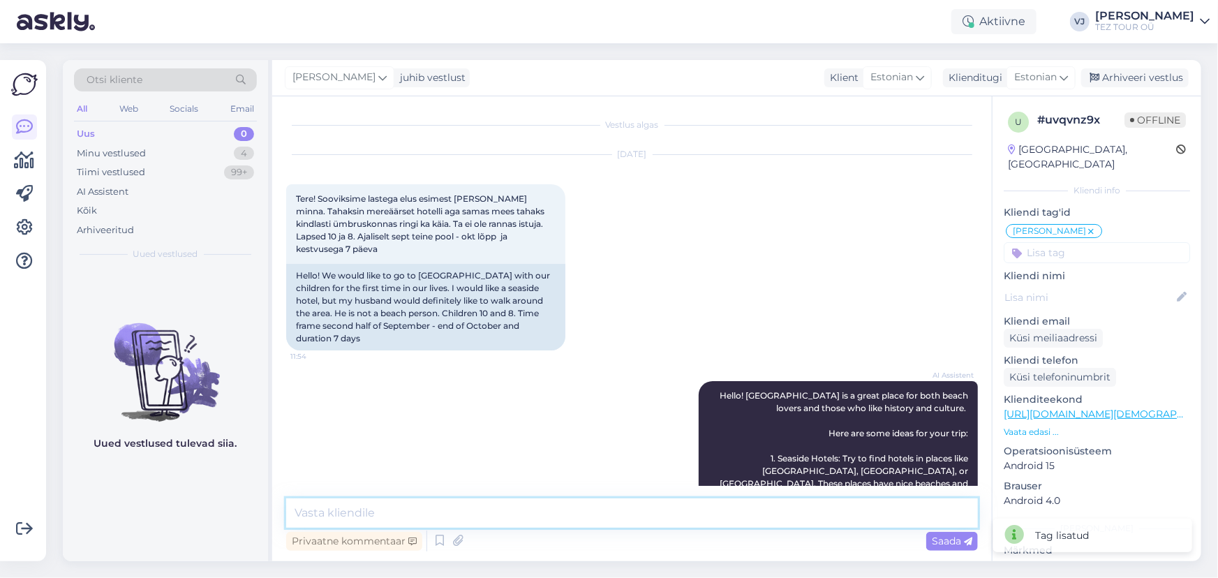
click at [489, 512] on textarea at bounding box center [632, 512] width 692 height 29
type textarea "Tere päevast!""
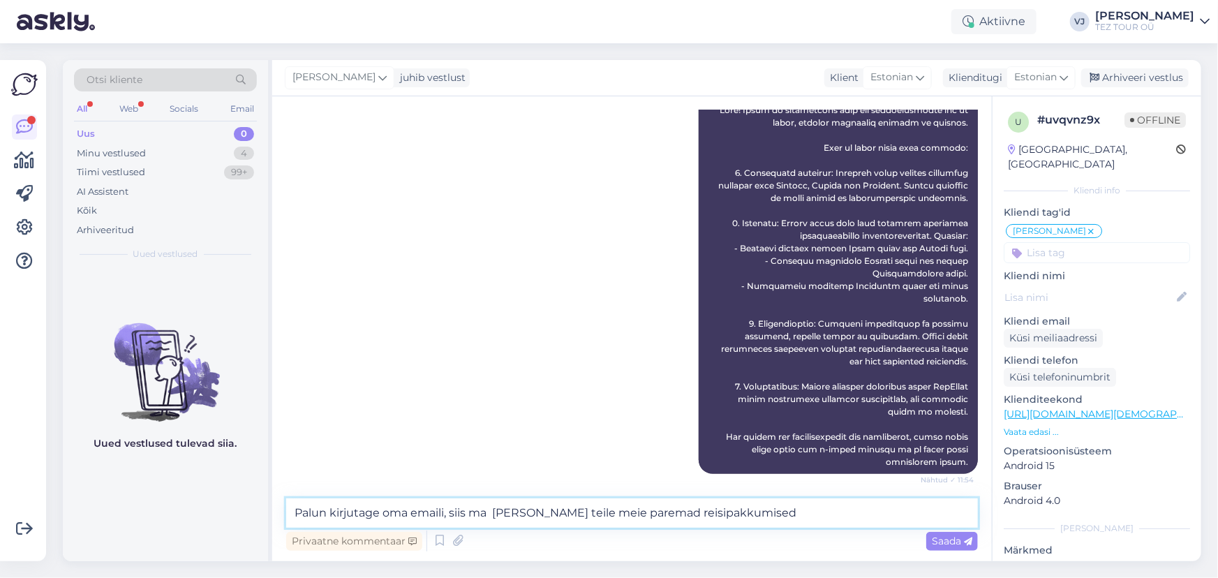
type textarea "Palun kirjutage oma emaili, siis ma saan teha teile meie paremad reisipakkumise…"
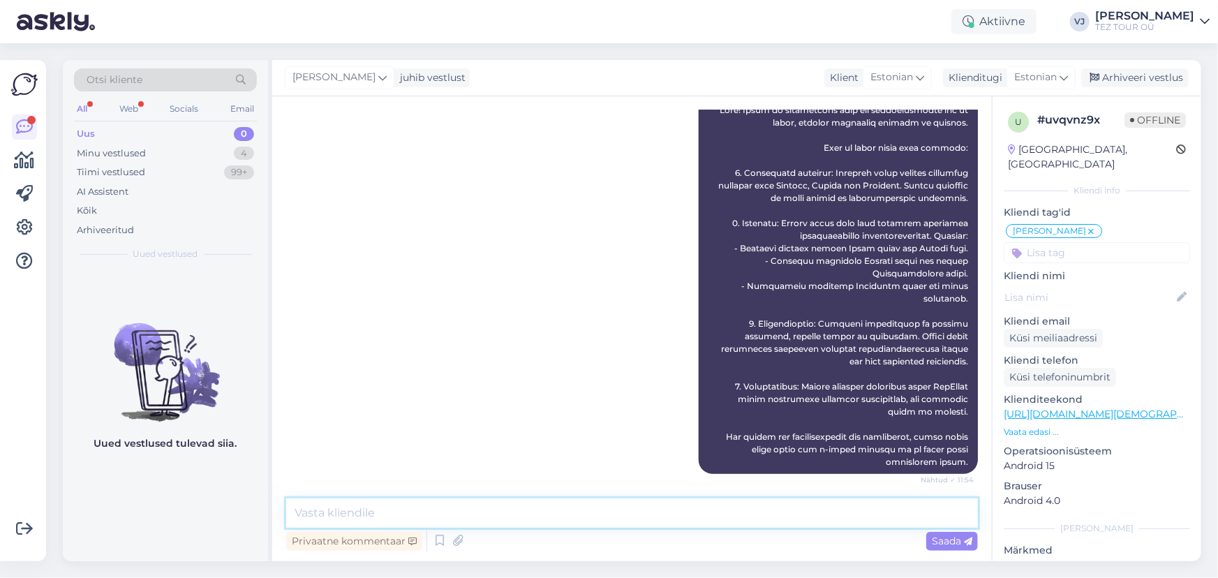
scroll to position [749, 0]
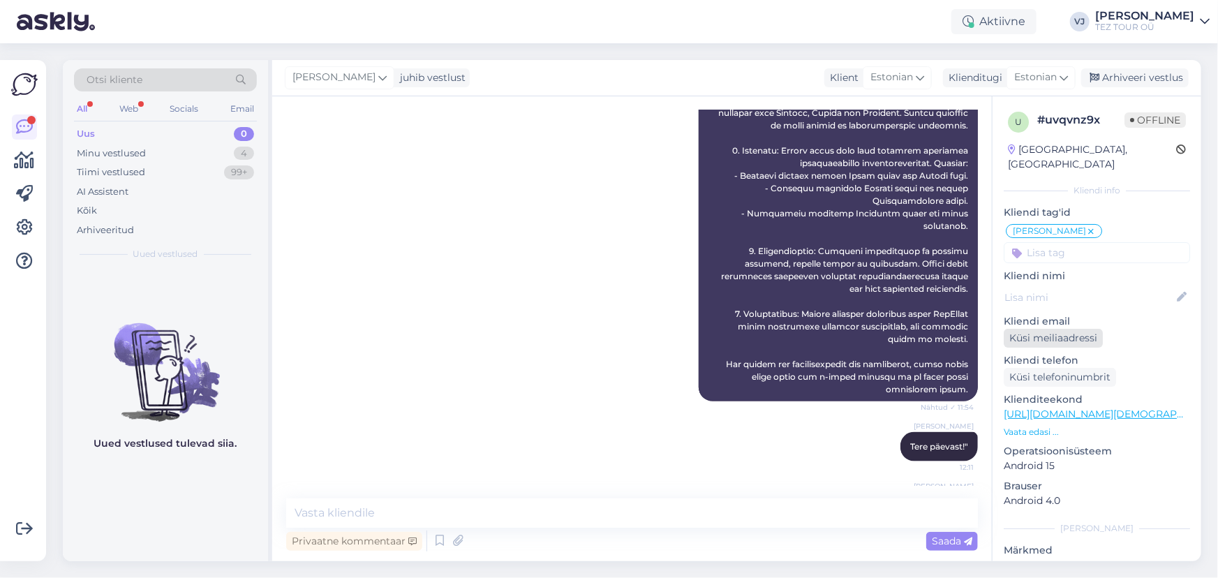
click at [1077, 329] on div "Küsi meiliaadressi" at bounding box center [1052, 338] width 99 height 19
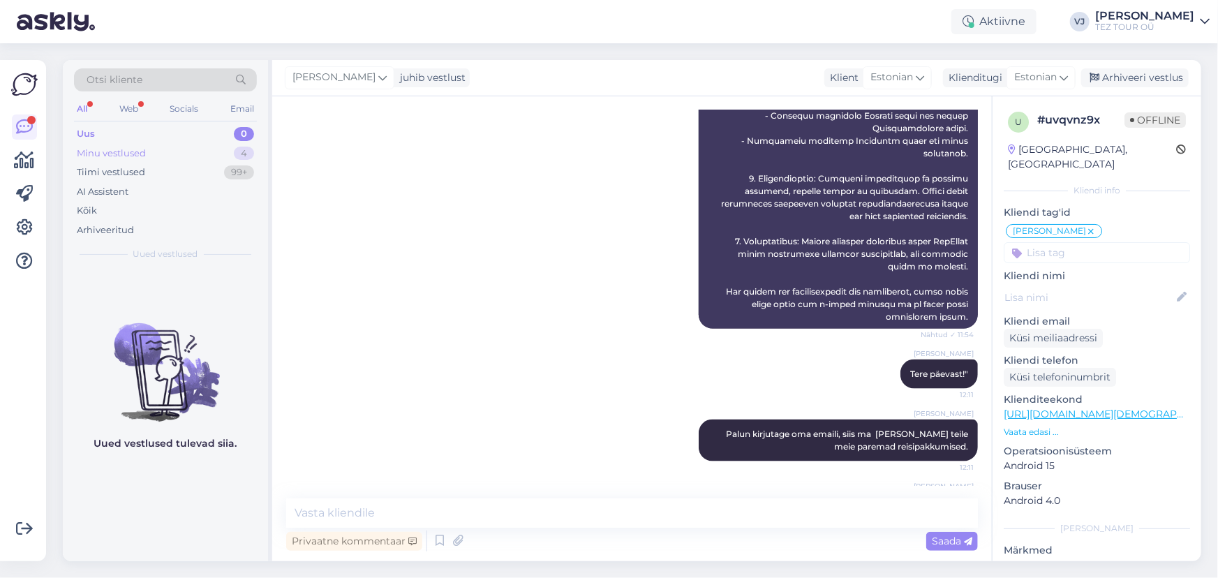
click at [190, 147] on div "Minu vestlused 4" at bounding box center [165, 154] width 183 height 20
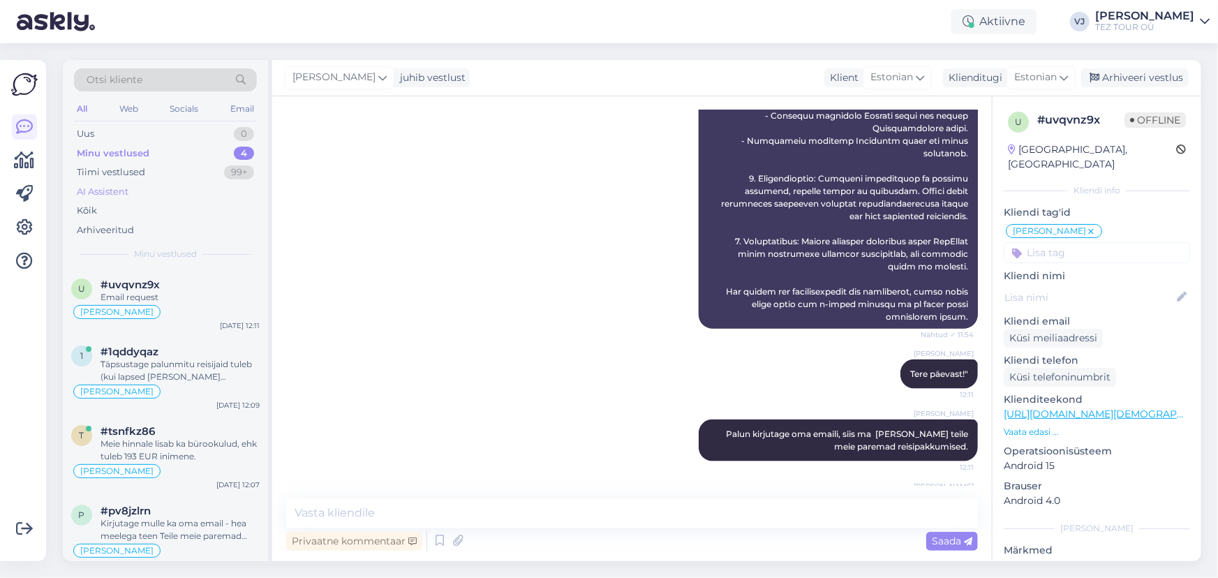
click at [132, 188] on div "AI Assistent" at bounding box center [165, 192] width 183 height 20
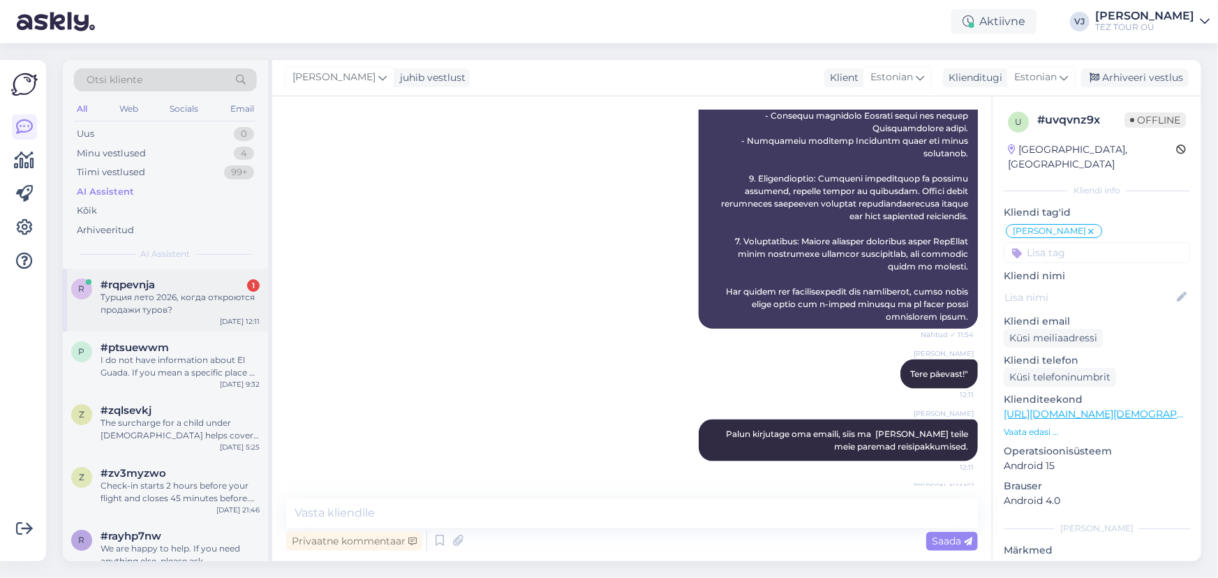
click at [181, 301] on div "Турция лето 2026, когда откроются продажи туров?" at bounding box center [179, 303] width 159 height 25
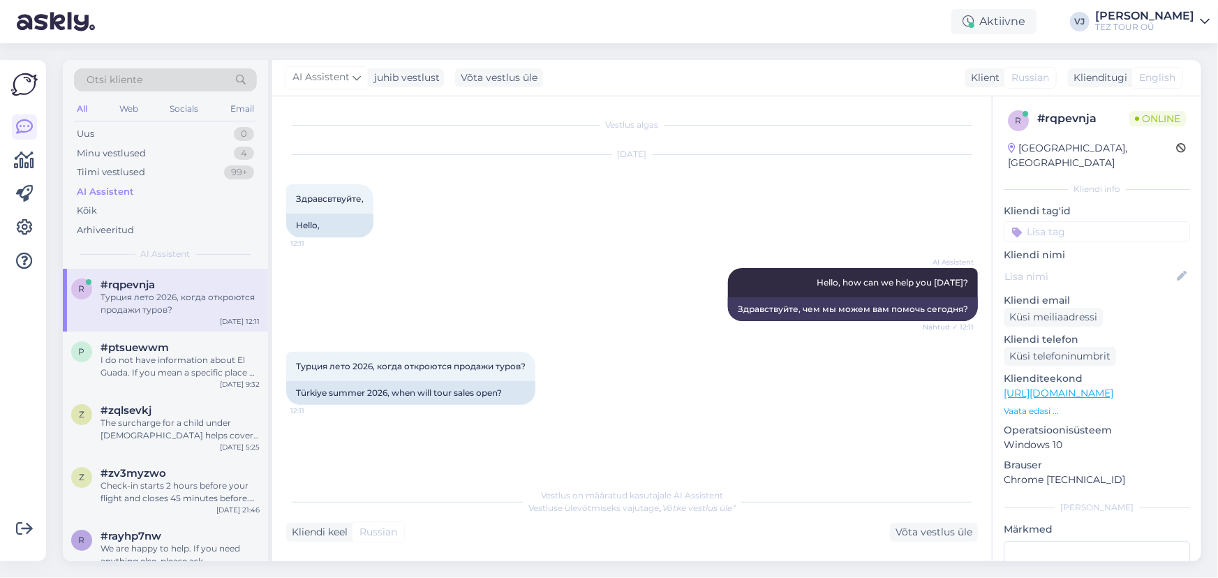
scroll to position [2, 0]
click at [1066, 221] on input at bounding box center [1096, 231] width 186 height 21
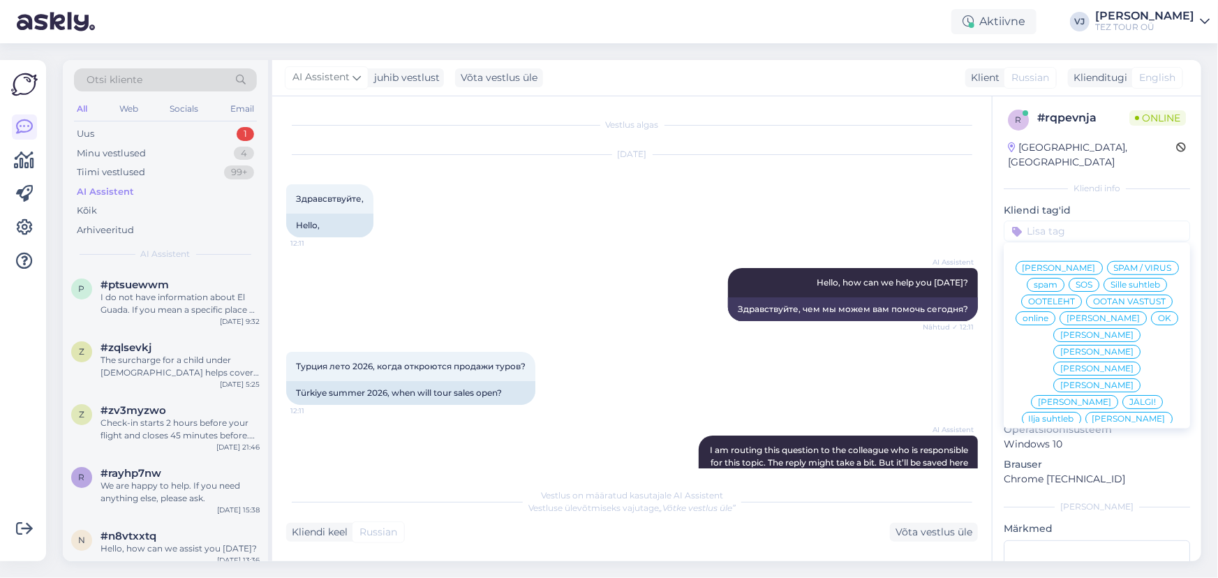
scroll to position [98, 0]
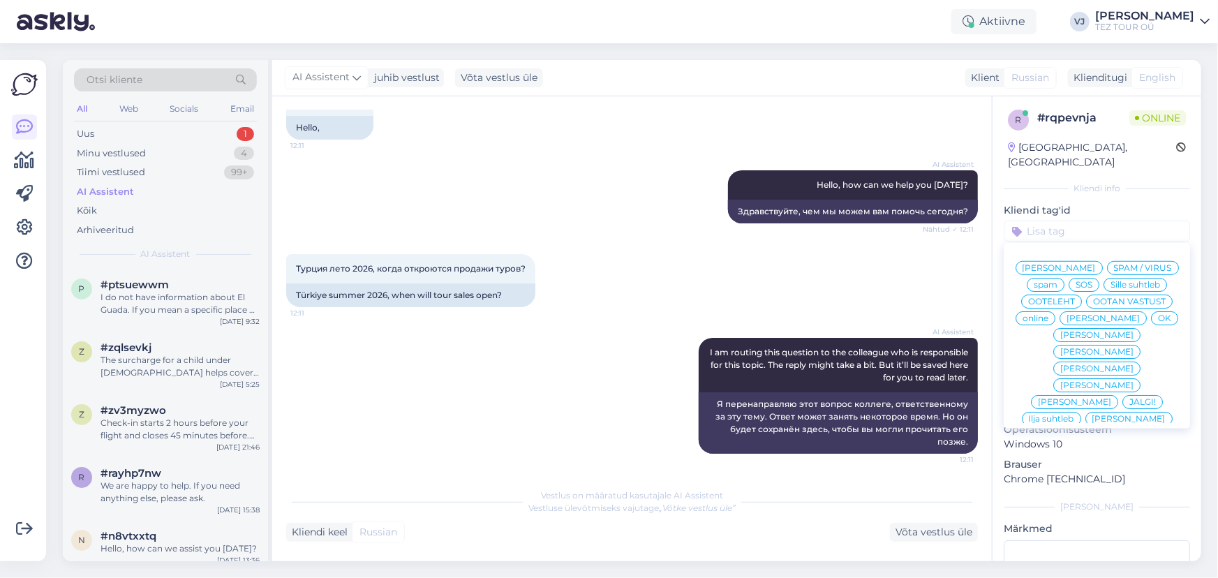
click at [1096, 264] on span "[PERSON_NAME]" at bounding box center [1058, 268] width 73 height 8
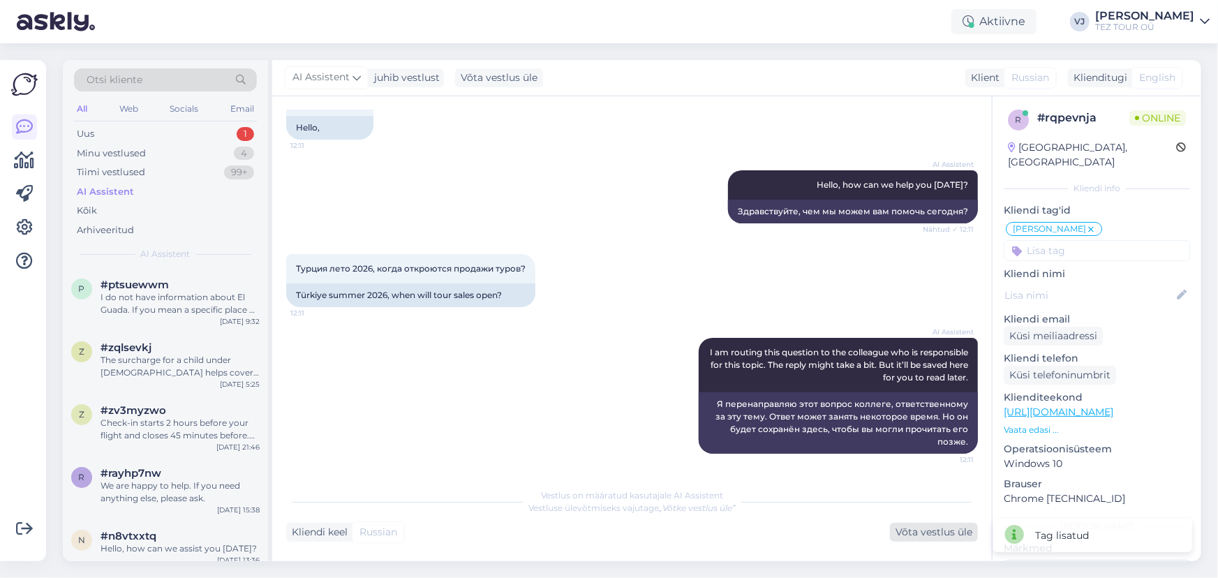
click at [918, 532] on div "Võta vestlus üle" at bounding box center [934, 532] width 88 height 19
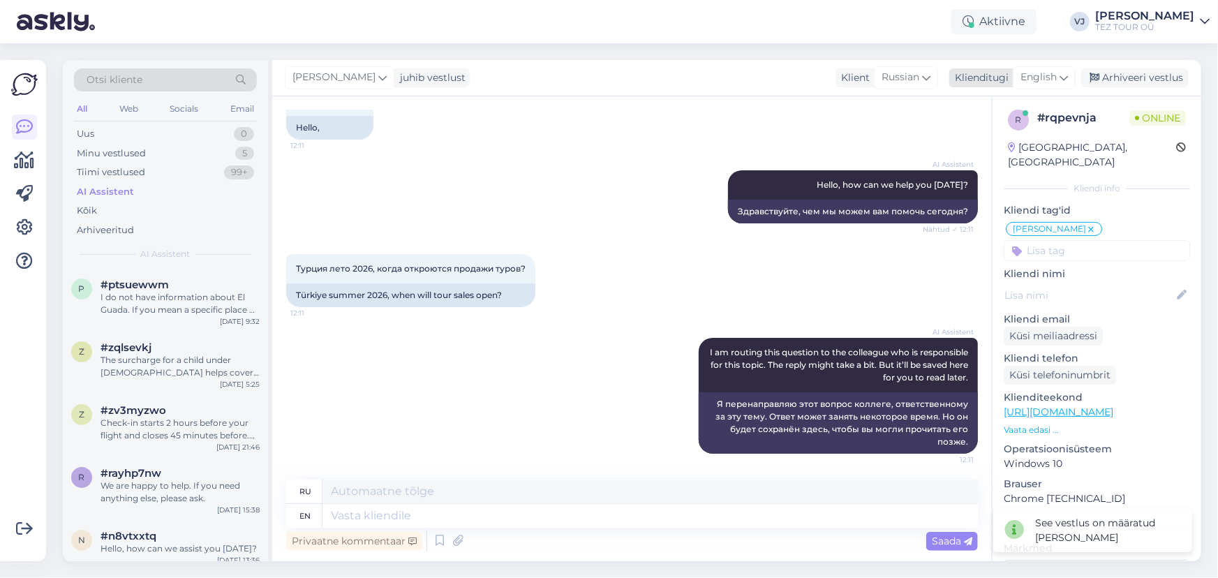
click at [1039, 70] on span "English" at bounding box center [1038, 77] width 36 height 15
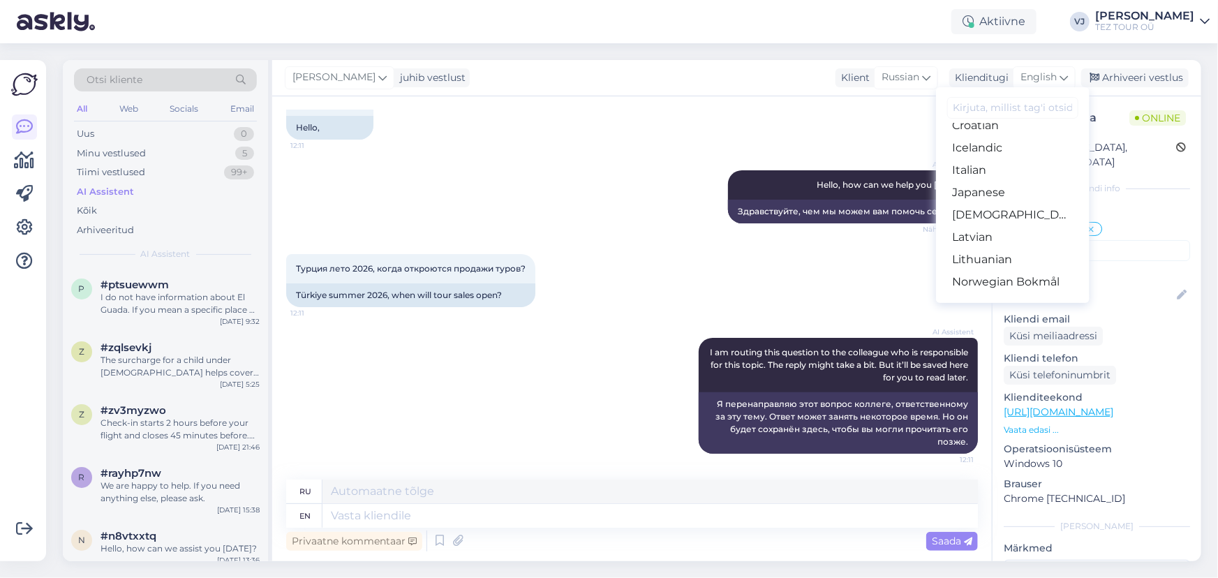
scroll to position [456, 0]
click at [1040, 242] on link "Russian" at bounding box center [1013, 241] width 154 height 22
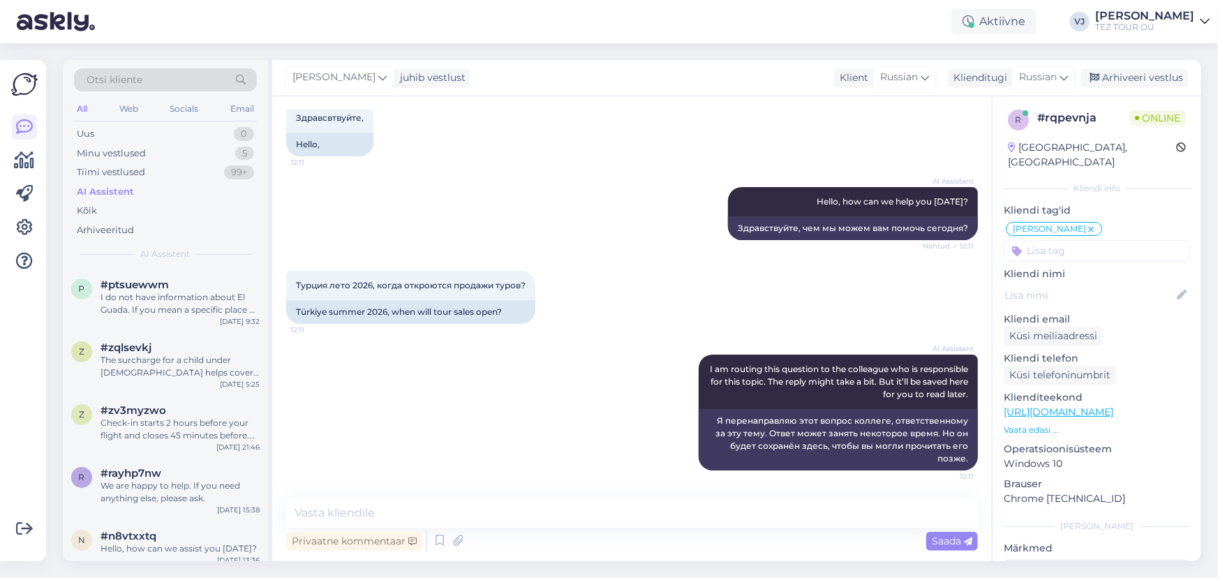
scroll to position [80, 0]
click at [603, 507] on textarea at bounding box center [632, 512] width 692 height 29
type textarea "Добрый день!"
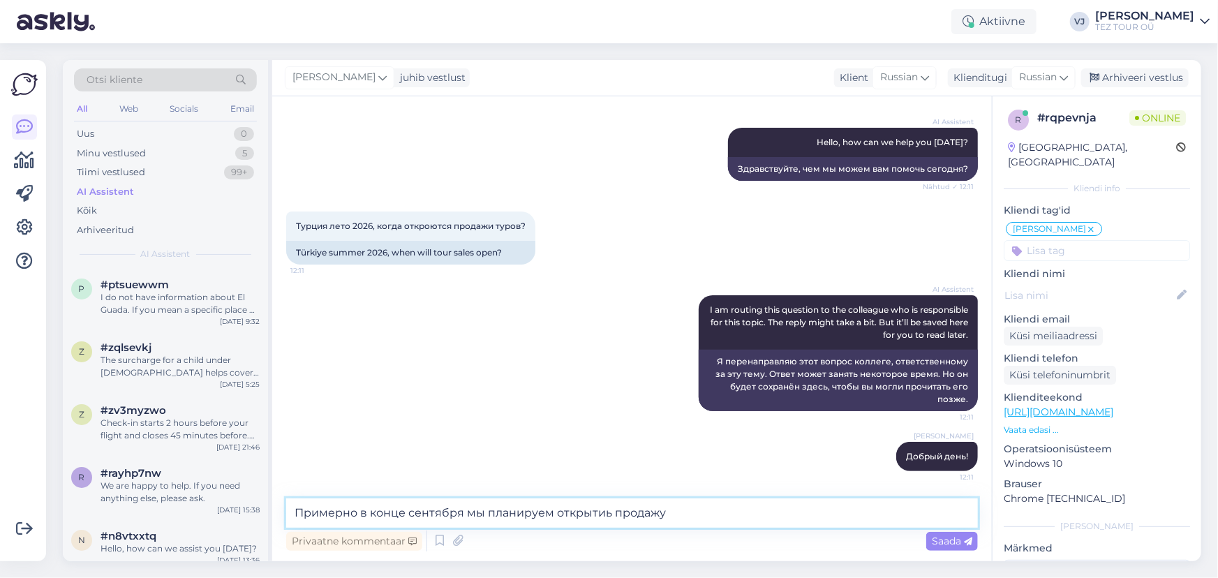
click at [599, 512] on textarea "Примерно в конце сентября мы планируем открытиь продажу" at bounding box center [632, 512] width 692 height 29
click at [672, 517] on textarea "Примерно в конце сентября мы планируем открыть продажу" at bounding box center [632, 512] width 692 height 29
type textarea "Примерно в конце сентября мы планируем открыть продажу сезона 2026"
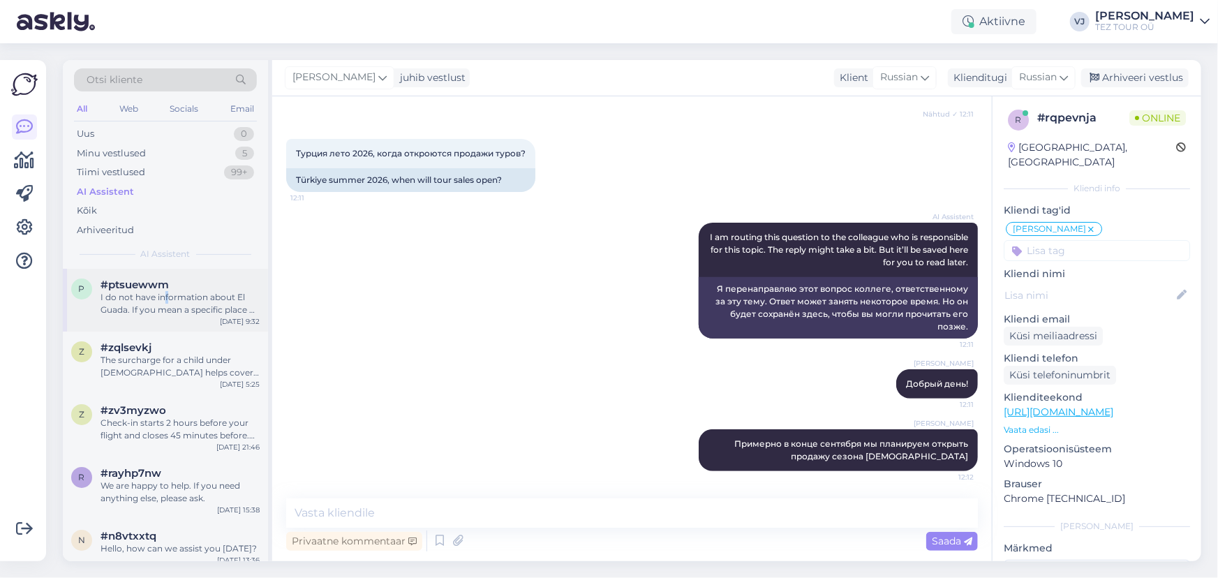
click at [163, 297] on div "I do not have information about El Guada. If you mean a specific place or hotel…" at bounding box center [179, 303] width 159 height 25
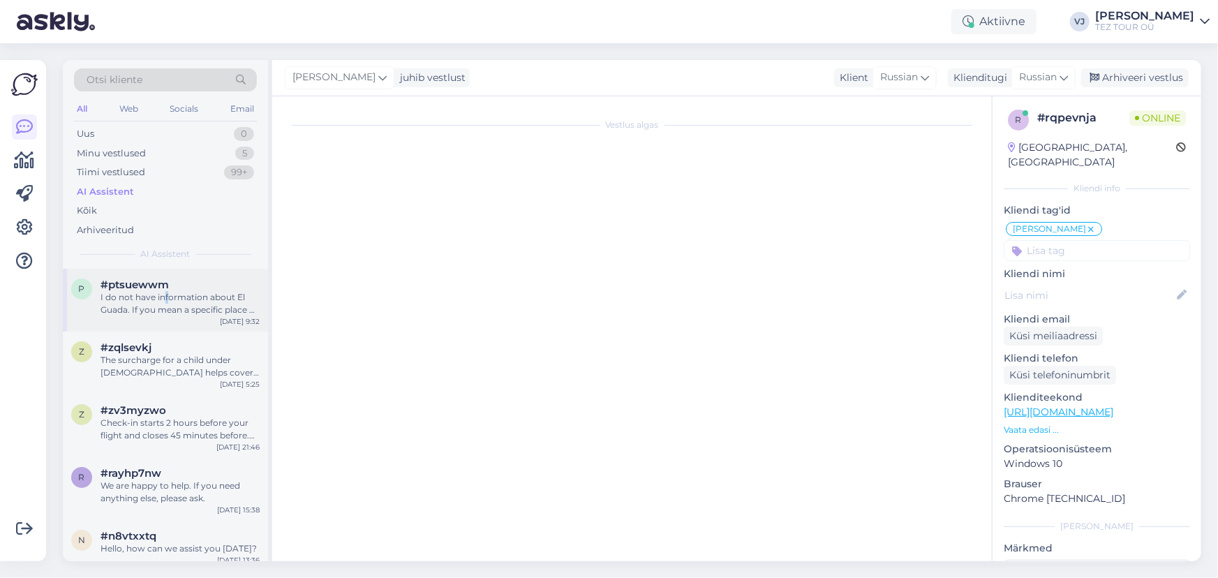
scroll to position [0, 0]
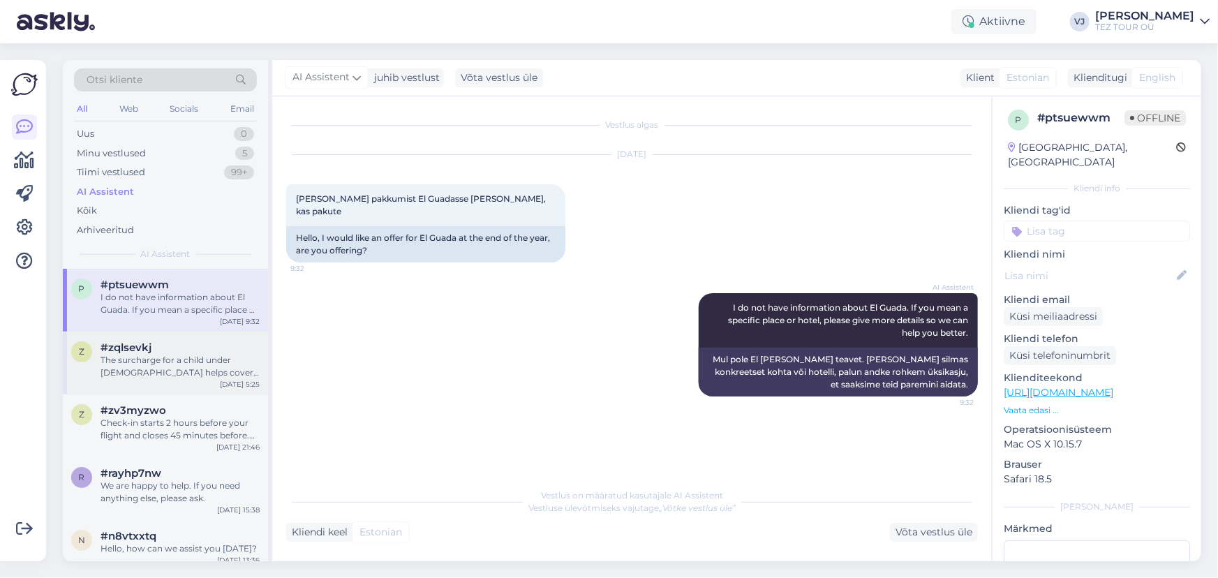
click at [193, 344] on div "#zqlsevkj" at bounding box center [179, 347] width 159 height 13
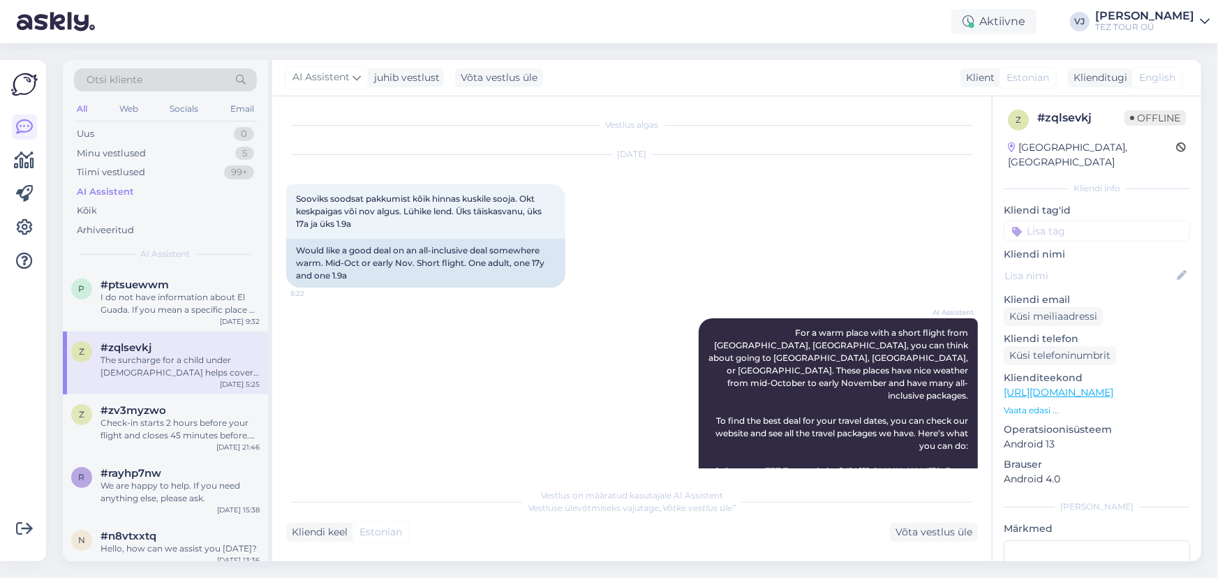
scroll to position [951, 0]
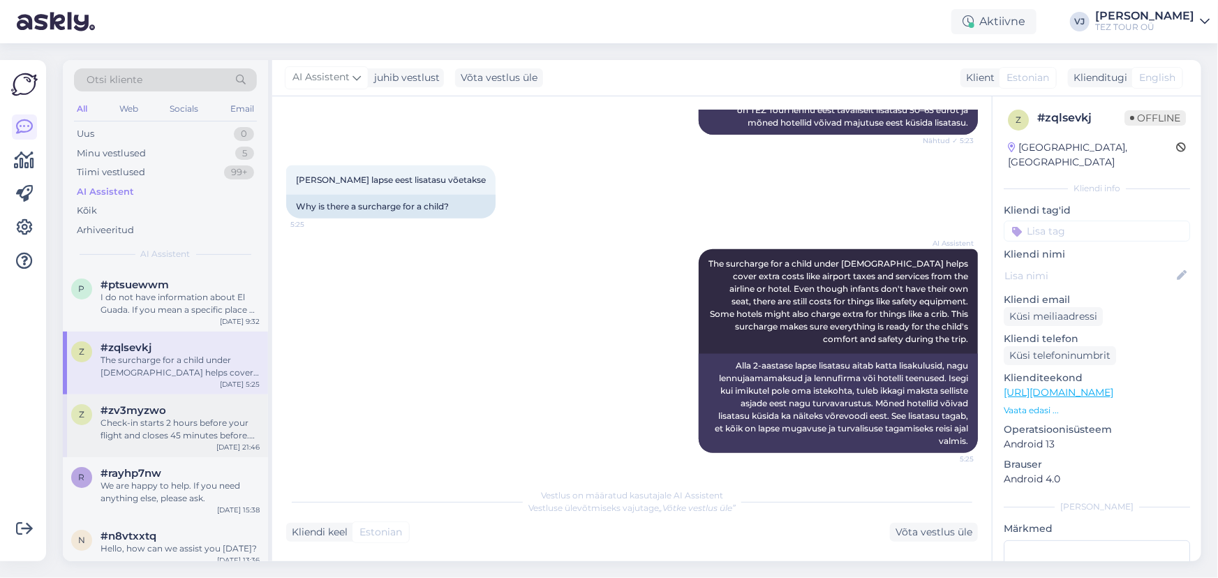
click at [194, 440] on div "Check-in starts 2 hours before your flight and closes 45 minutes before. Please…" at bounding box center [179, 429] width 159 height 25
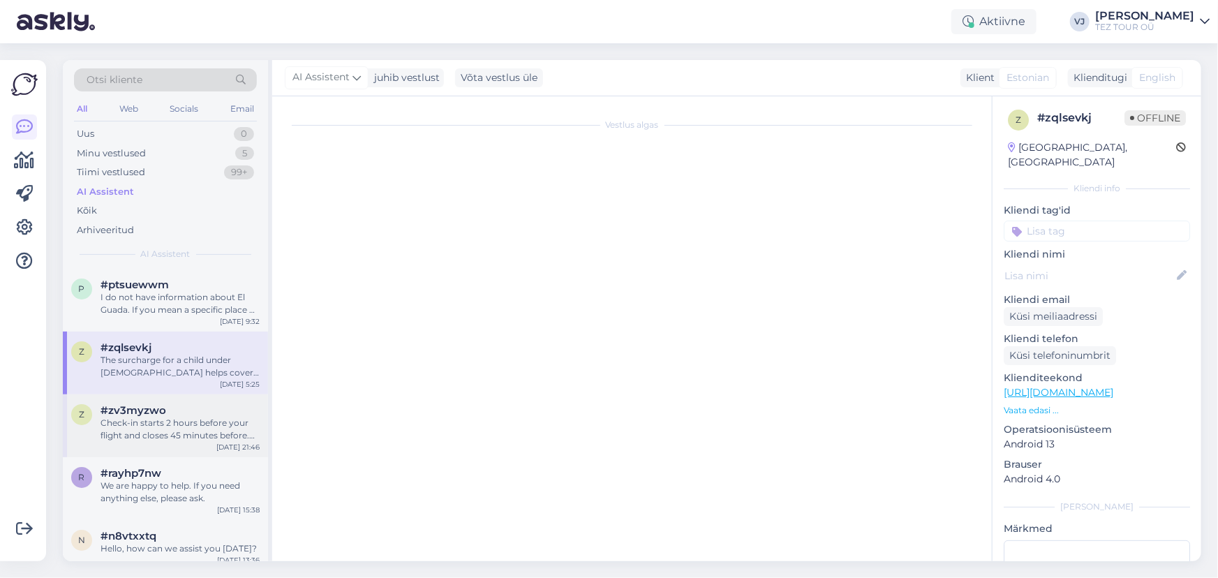
scroll to position [1006, 0]
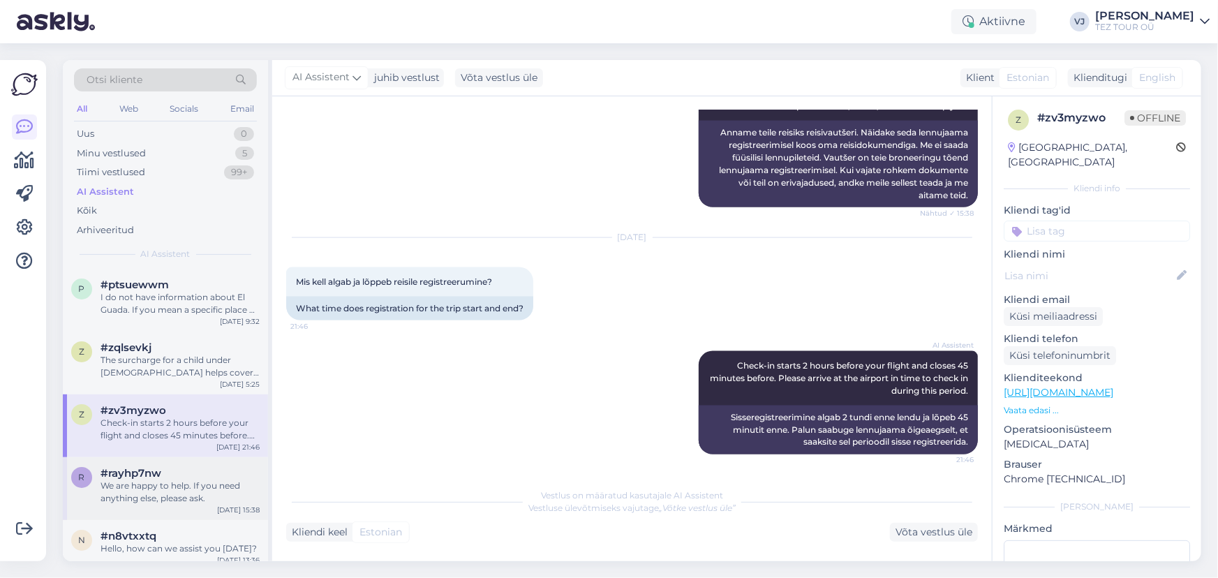
click at [156, 501] on div "We are happy to help. If you need anything else, please ask." at bounding box center [179, 491] width 159 height 25
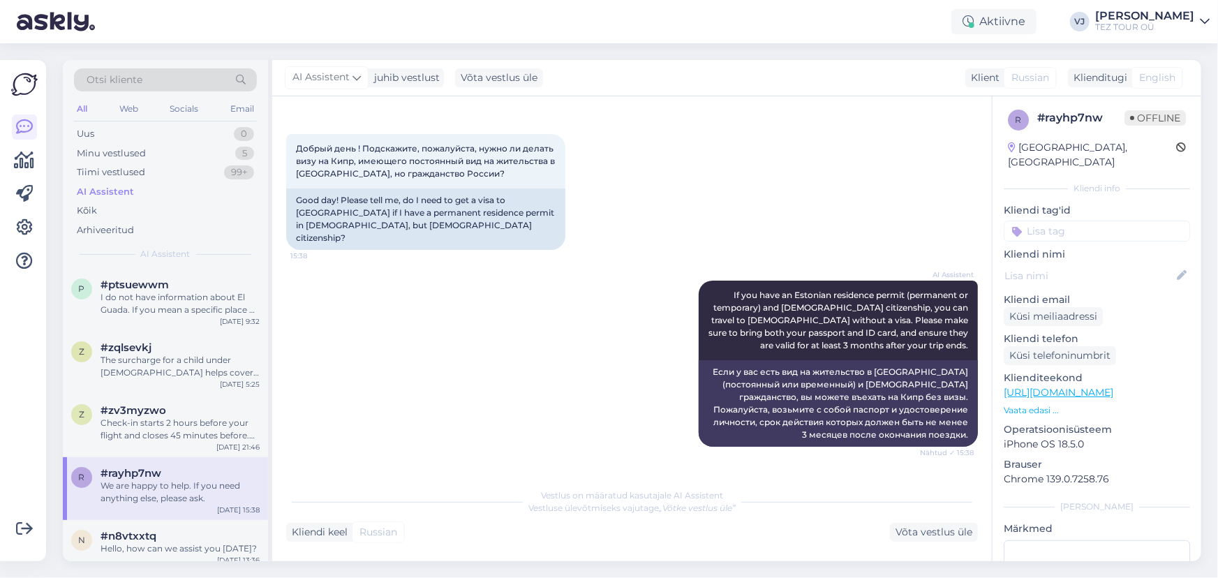
scroll to position [0, 0]
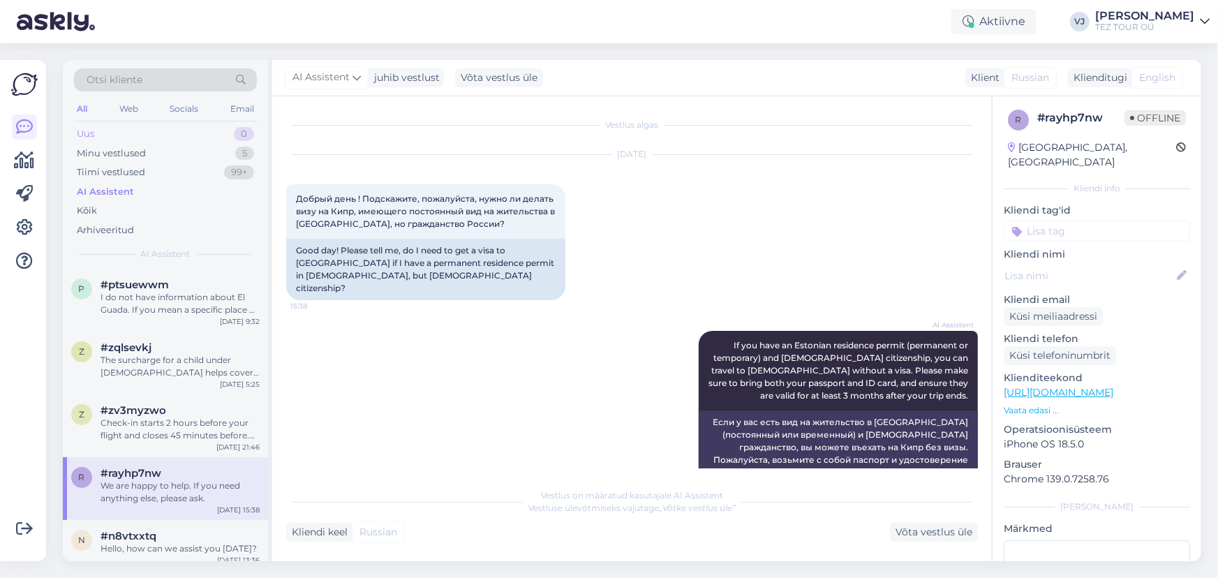
click at [155, 136] on div "Uus 0" at bounding box center [165, 134] width 183 height 20
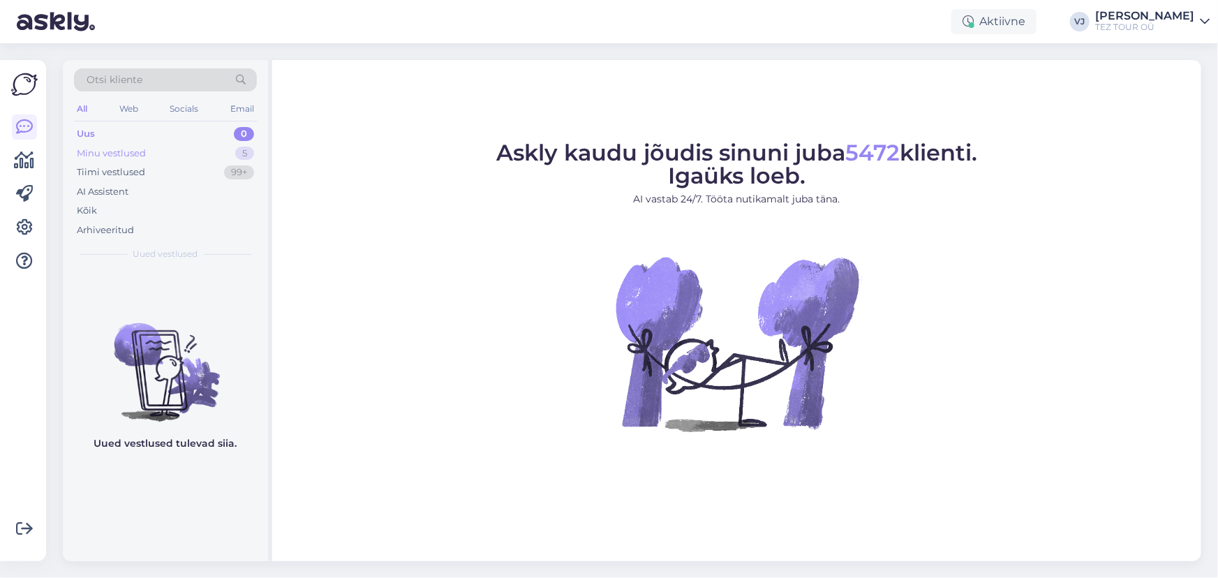
click at [140, 158] on div "Minu vestlused" at bounding box center [111, 154] width 69 height 14
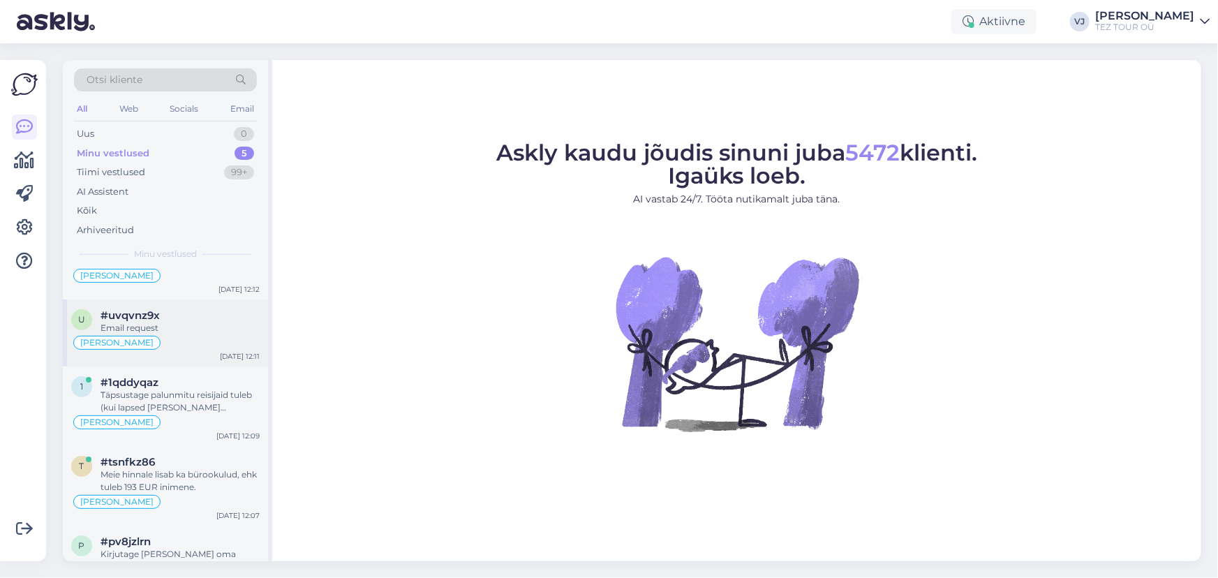
scroll to position [91, 0]
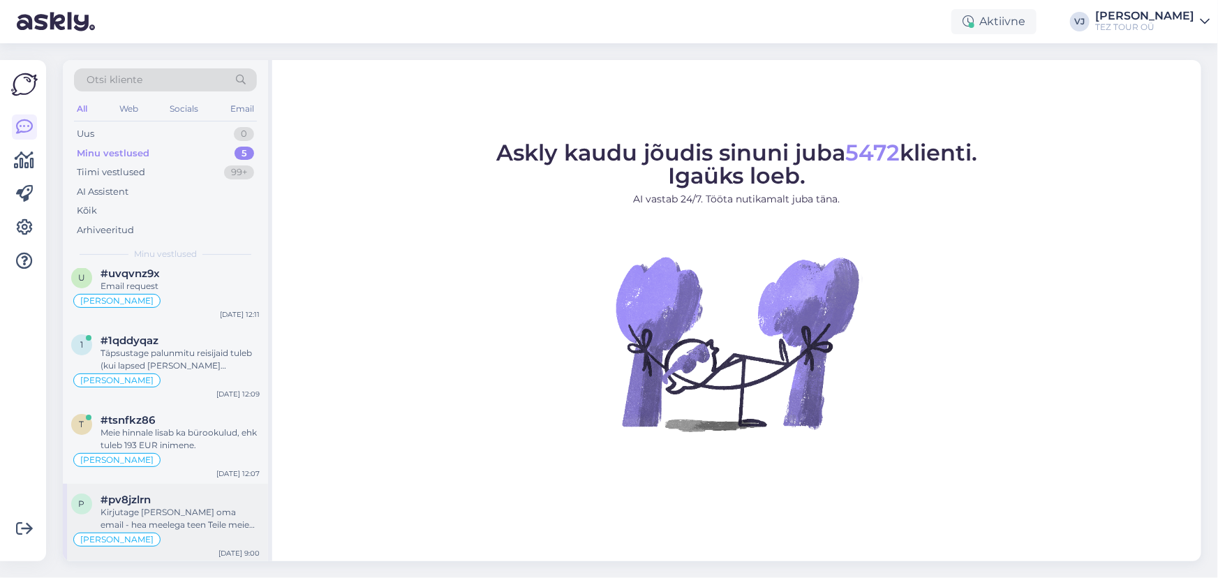
click at [163, 502] on div "#pv8jzlrn" at bounding box center [179, 499] width 159 height 13
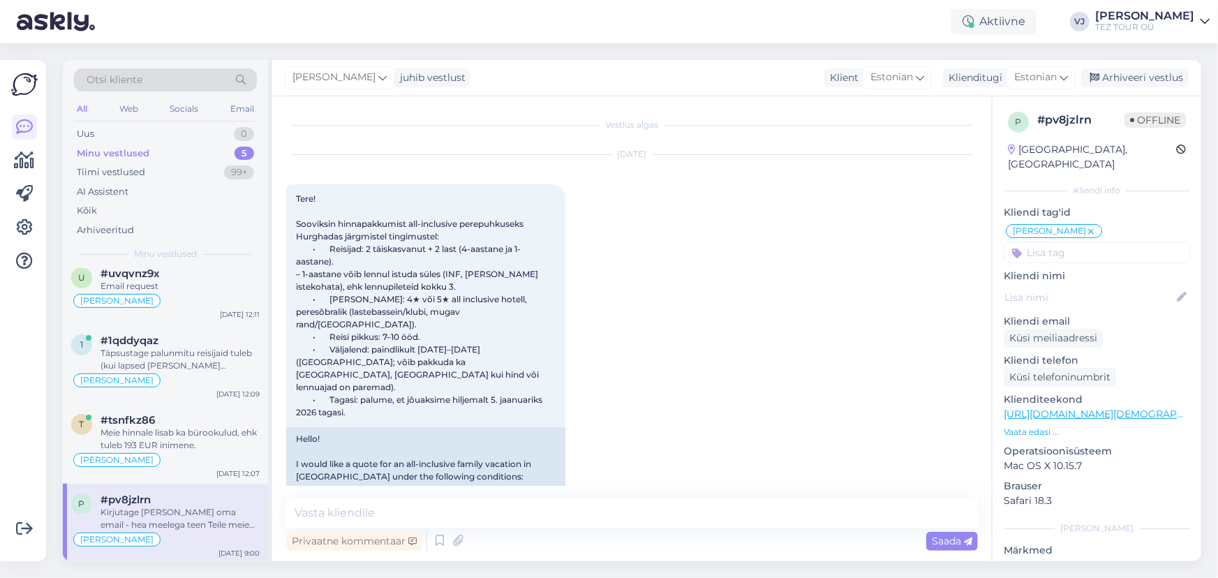
scroll to position [598, 0]
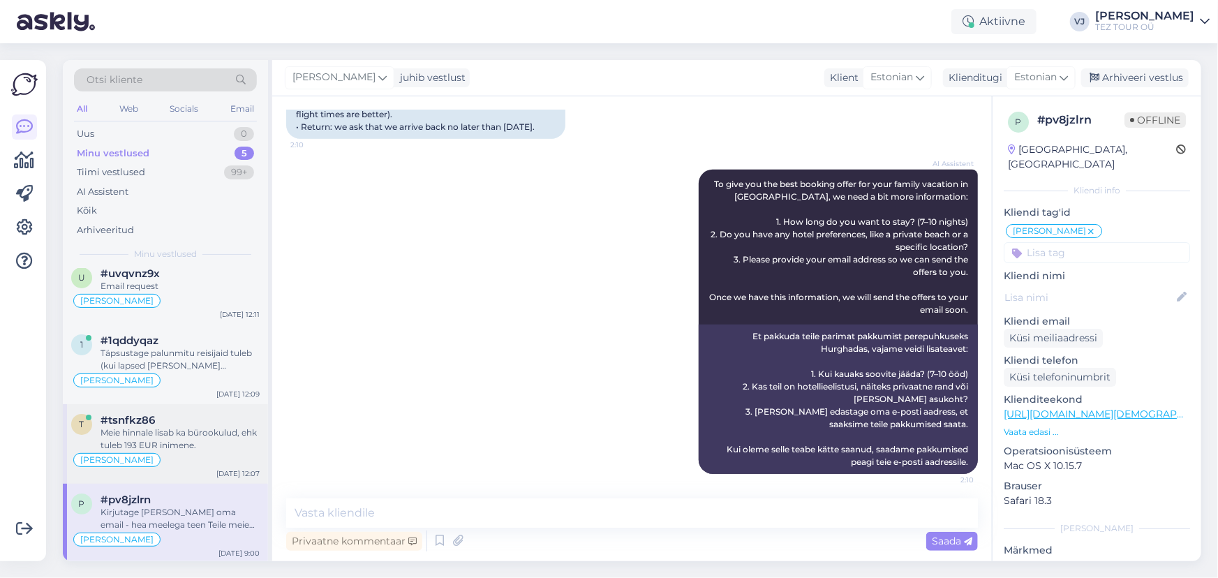
click at [160, 421] on div "#tsnfkz86" at bounding box center [179, 420] width 159 height 13
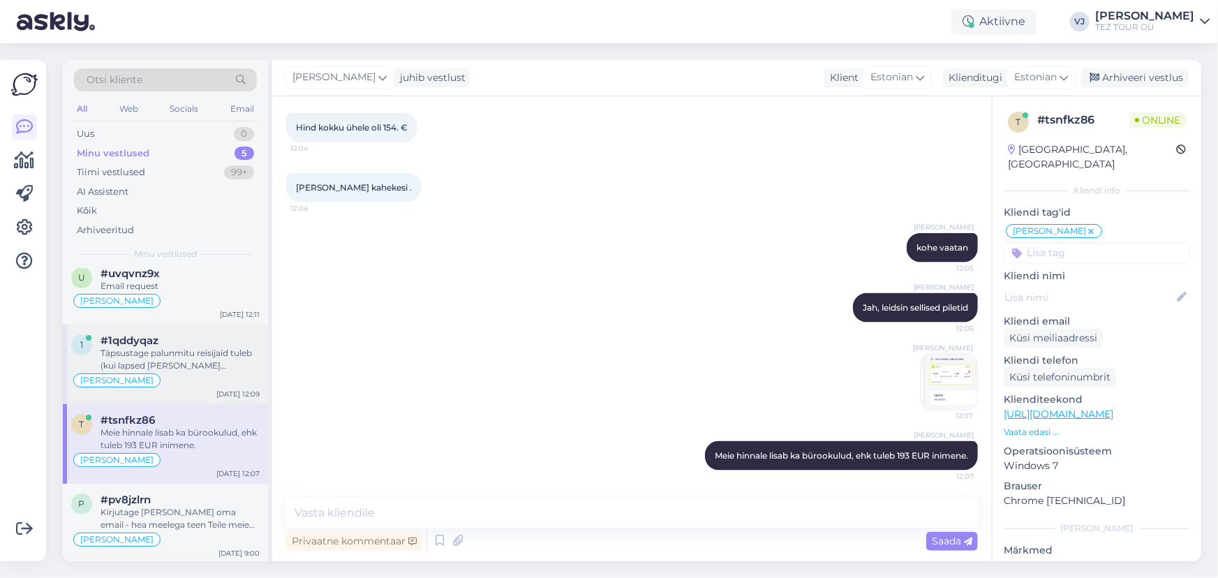
scroll to position [77, 0]
click at [207, 352] on div "Täpsustage palunmitu reisijaid tuleb (kui lapsed kaasa palun täpsustada nende v…" at bounding box center [179, 360] width 159 height 25
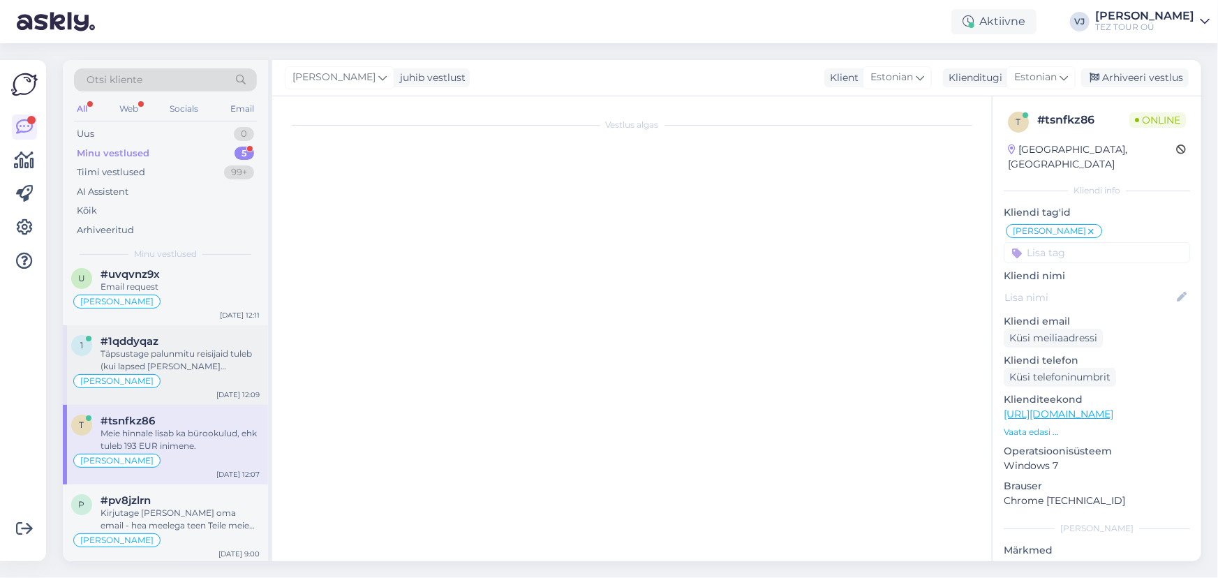
scroll to position [323, 0]
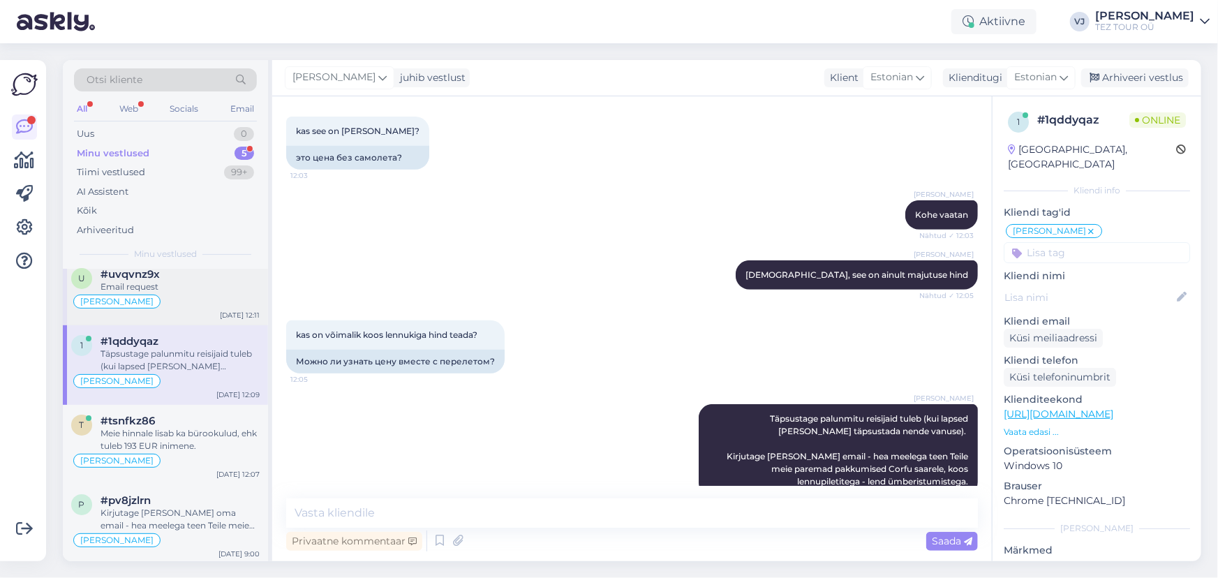
click at [149, 294] on div "[PERSON_NAME]" at bounding box center [116, 301] width 87 height 14
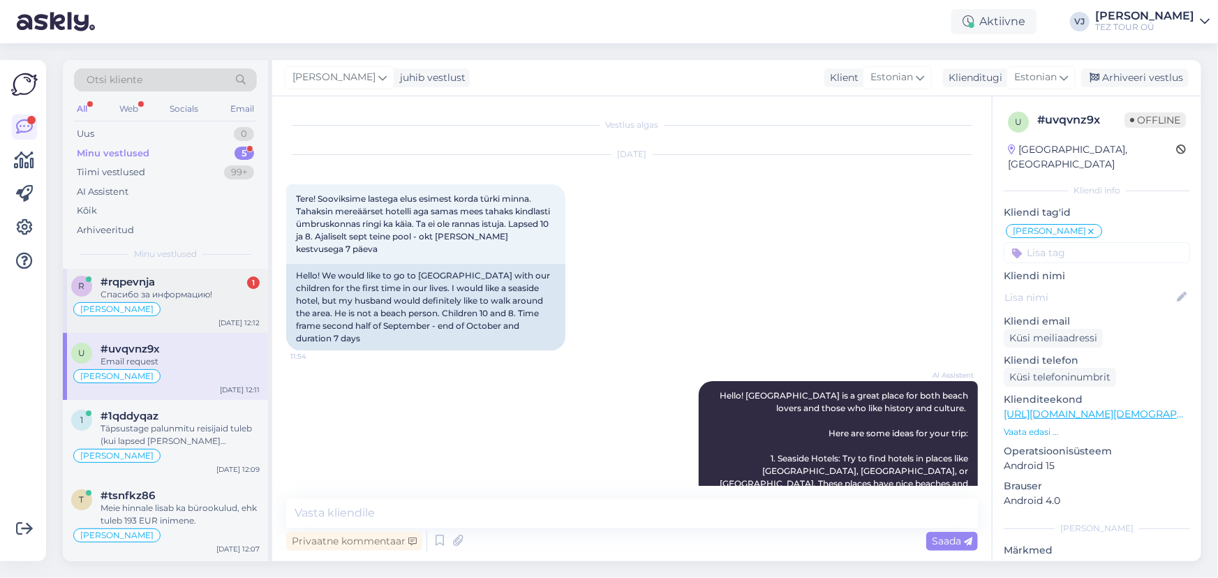
scroll to position [0, 0]
click at [170, 301] on div "Спасибо за информацию!" at bounding box center [179, 297] width 159 height 13
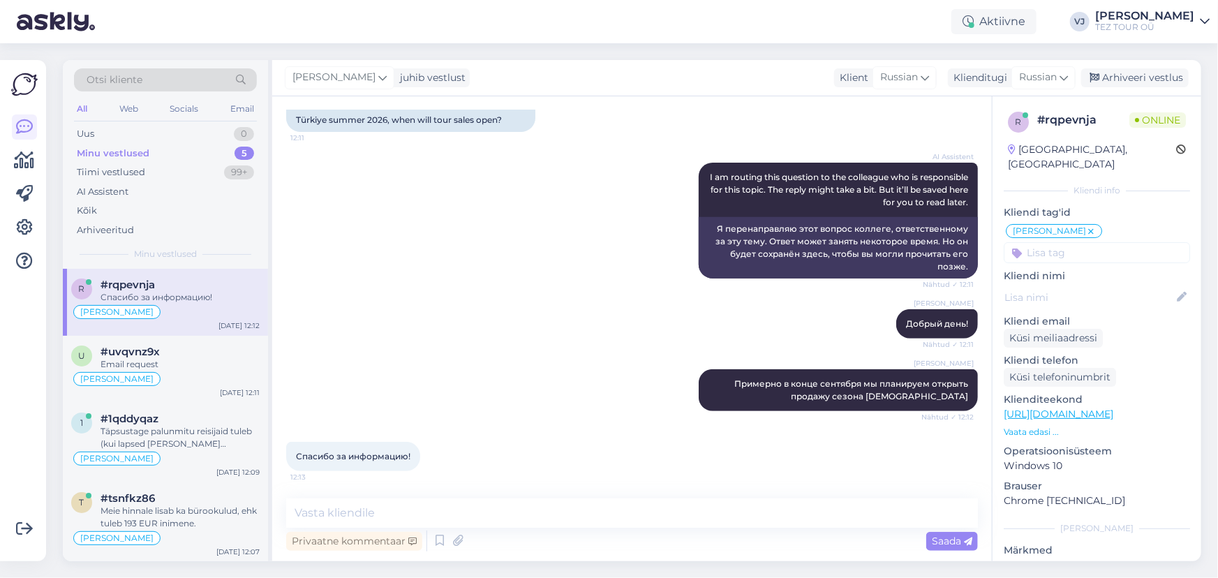
scroll to position [272, 0]
click at [530, 510] on textarea at bounding box center [632, 512] width 692 height 29
type textarea "Рад помочь!"
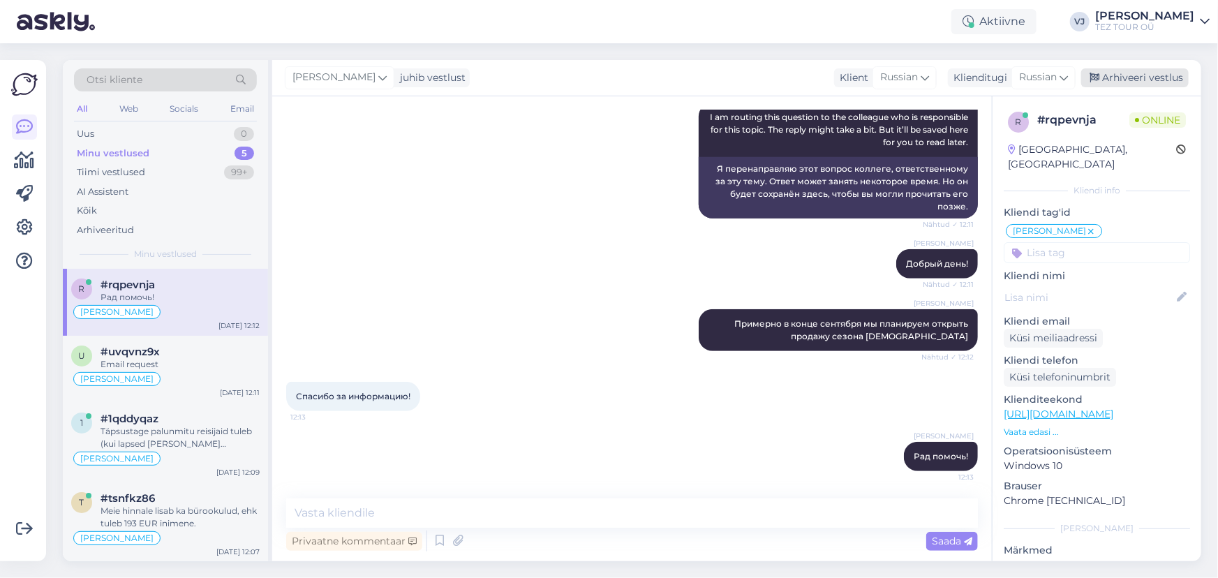
click at [1142, 79] on div "Arhiveeri vestlus" at bounding box center [1134, 77] width 107 height 19
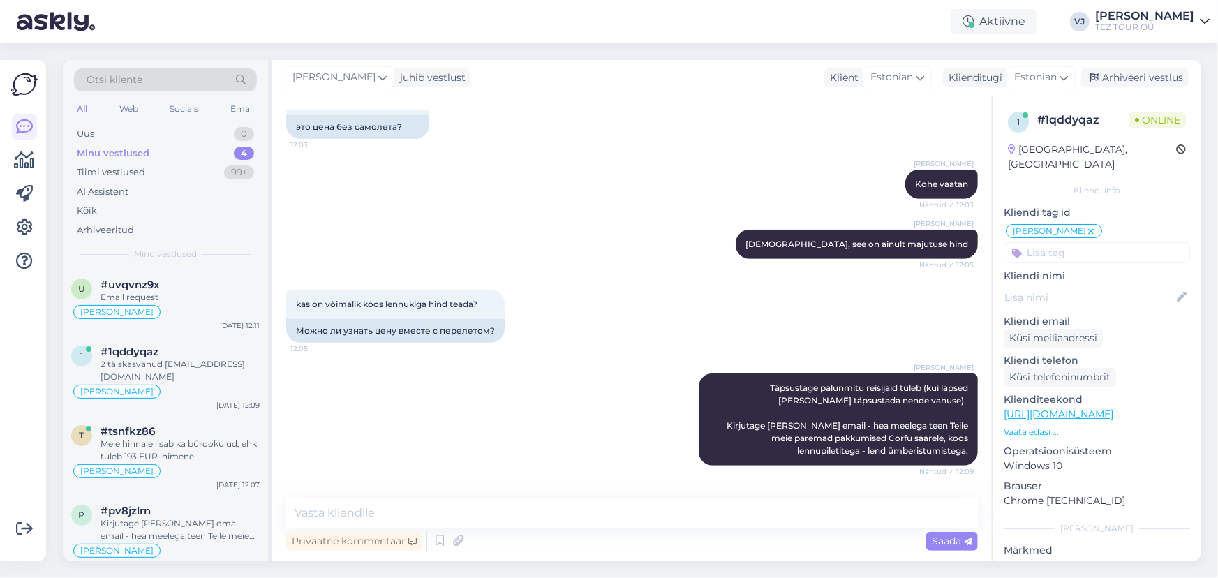
scroll to position [383, 0]
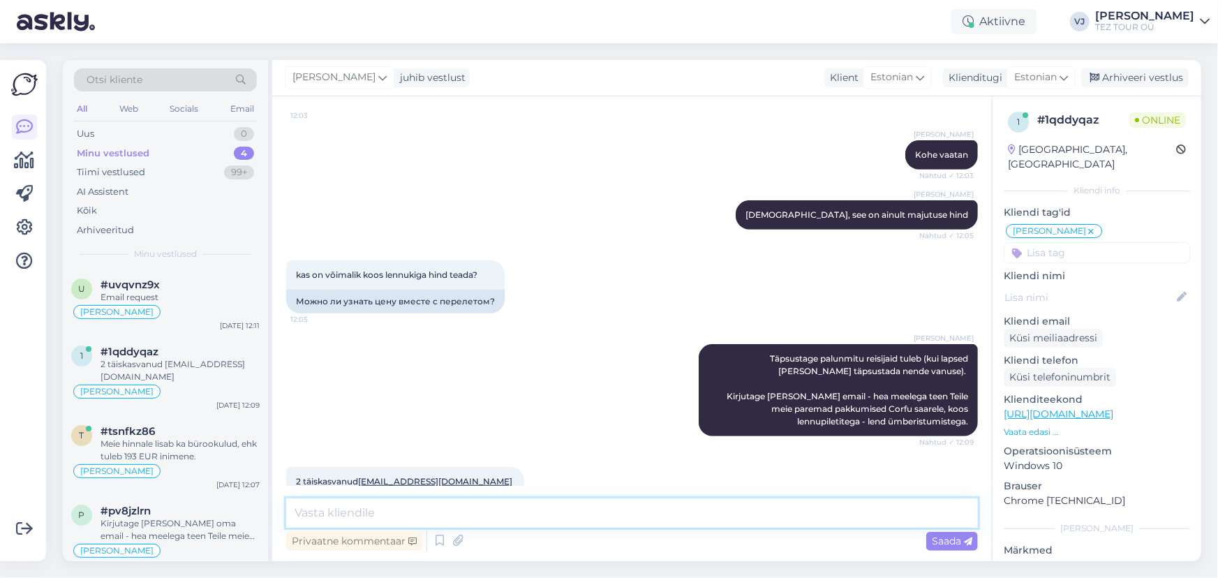
click at [456, 518] on textarea at bounding box center [632, 512] width 692 height 29
type textarea "Ф"
type textarea "Aljona, kas soovite emaili vene või eesti keeles"
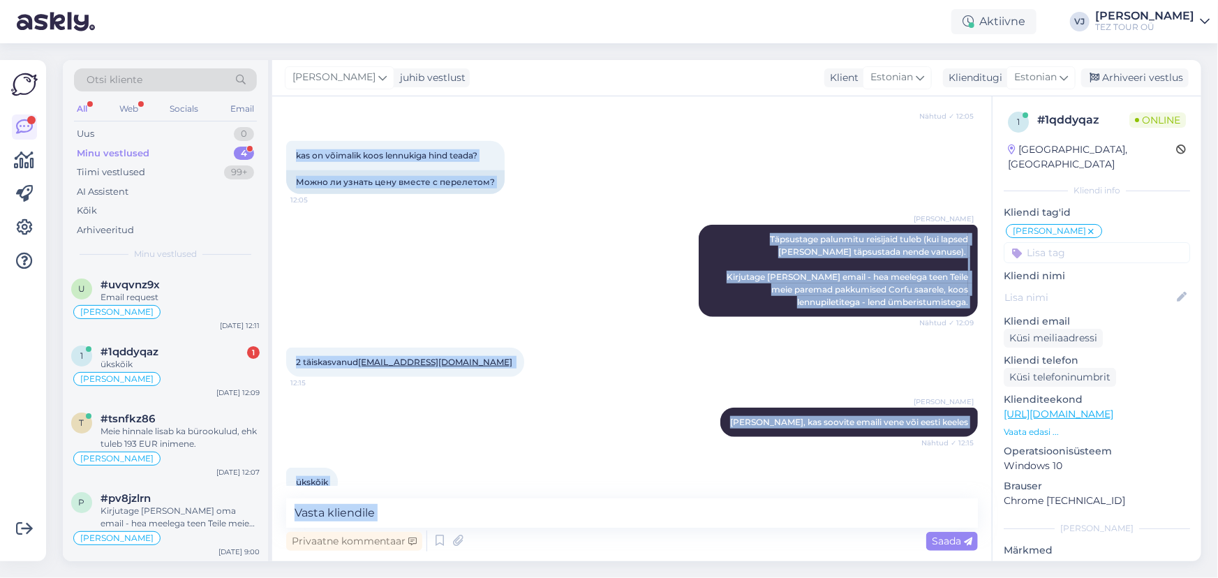
scroll to position [502, 0]
drag, startPoint x: 297, startPoint y: 197, endPoint x: 368, endPoint y: 503, distance: 314.3
click at [371, 507] on div "Vestlus algas Aug 26 2025 Kofru ROSSIS BEACH HOTEL 4.09-11.09.25 HIND 1024 EURO…" at bounding box center [631, 328] width 719 height 465
copy div "Kofru ROSSIS BEACH HOTEL 4.09-11.09.25 HIND 1024 EURO. 12:03 Kofru ROSSIS BEACH…"
click at [394, 532] on div "Privaatne kommentaar" at bounding box center [354, 541] width 136 height 19
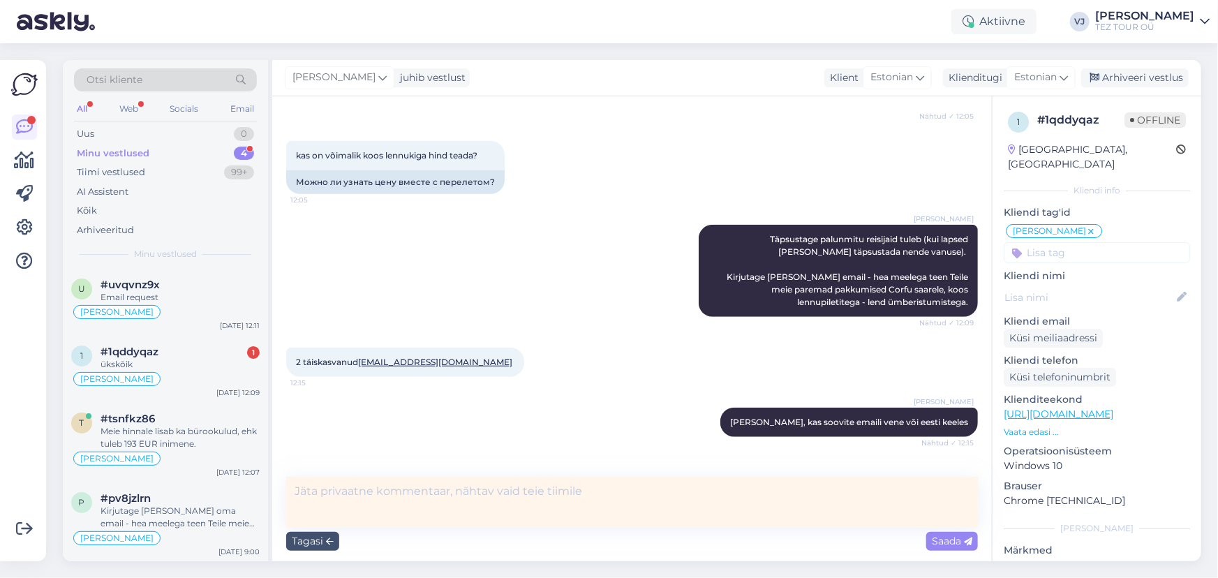
drag, startPoint x: 394, startPoint y: 531, endPoint x: 405, endPoint y: 515, distance: 19.6
click at [405, 515] on textarea at bounding box center [632, 502] width 692 height 51
click at [315, 542] on div "Tagasi" at bounding box center [312, 541] width 53 height 19
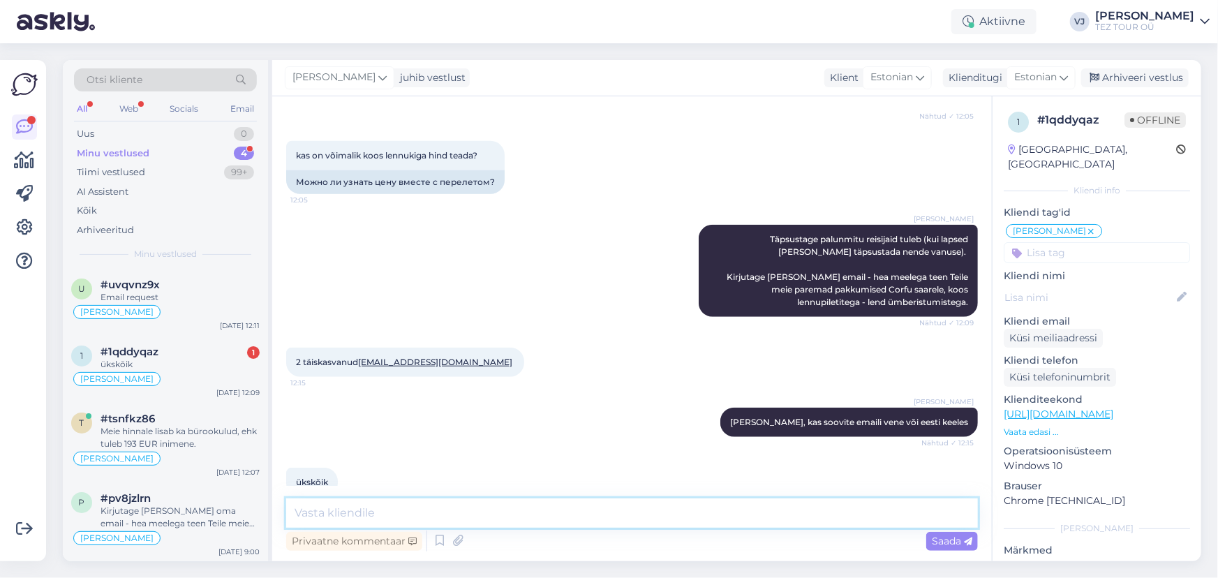
click at [351, 518] on textarea at bounding box center [632, 512] width 692 height 29
type textarea "V"
type textarea "Моя коллега Наталья, ответит вам в ближайшее время"
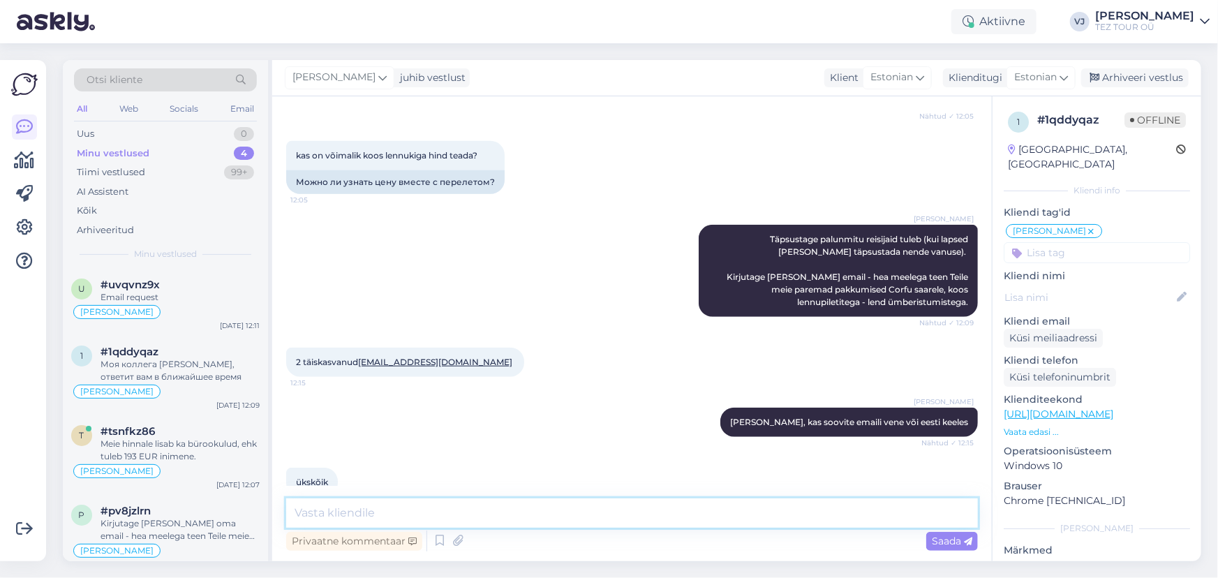
scroll to position [563, 0]
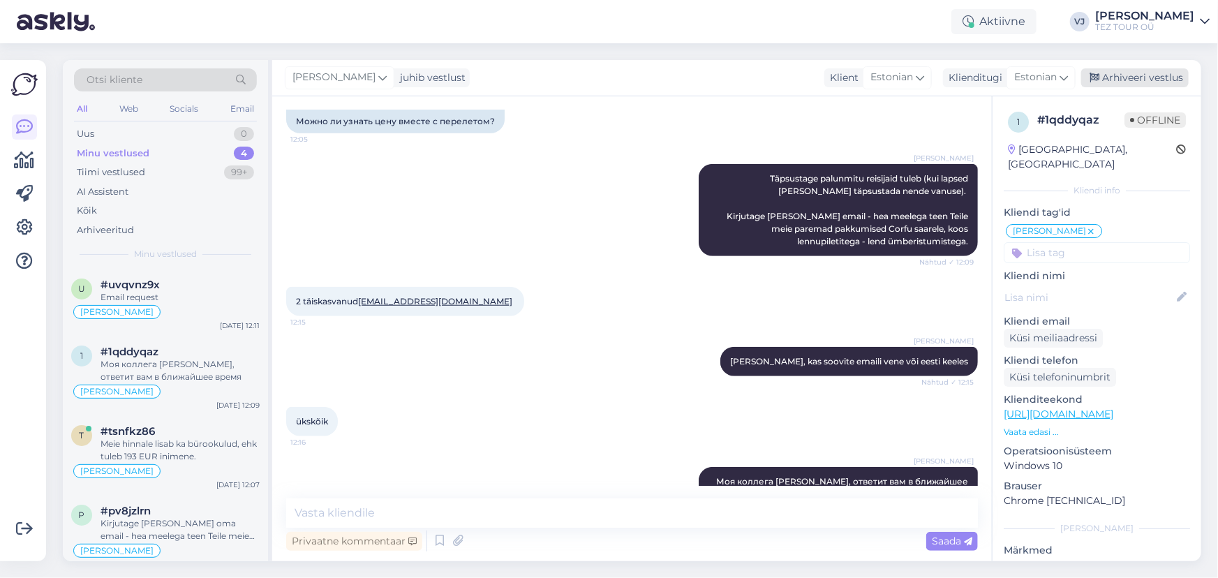
click at [1159, 79] on div "Arhiveeri vestlus" at bounding box center [1134, 77] width 107 height 19
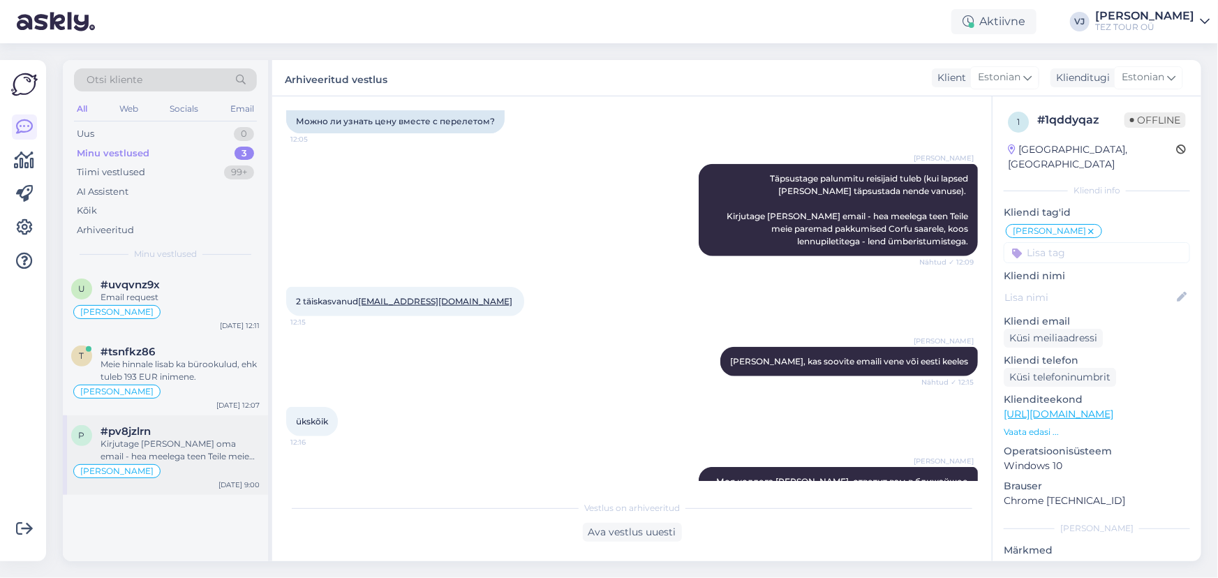
click at [195, 473] on div "[PERSON_NAME]" at bounding box center [165, 471] width 188 height 17
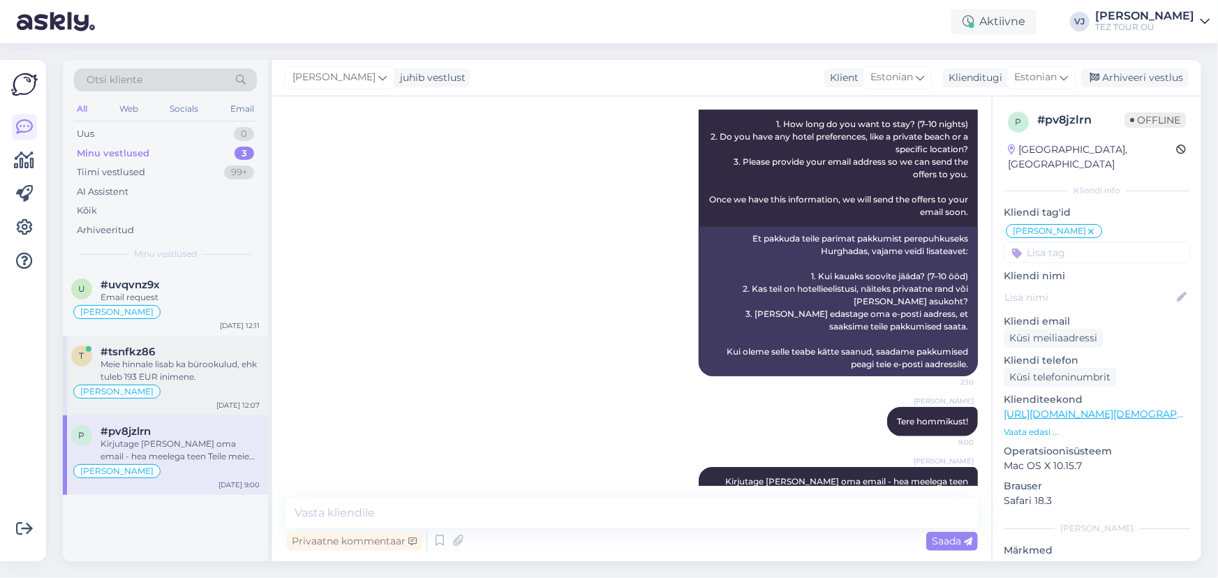
click at [228, 375] on div "Meie hinnale lisab ka bürookulud, ehk tuleb 193 EUR inimene." at bounding box center [179, 370] width 159 height 25
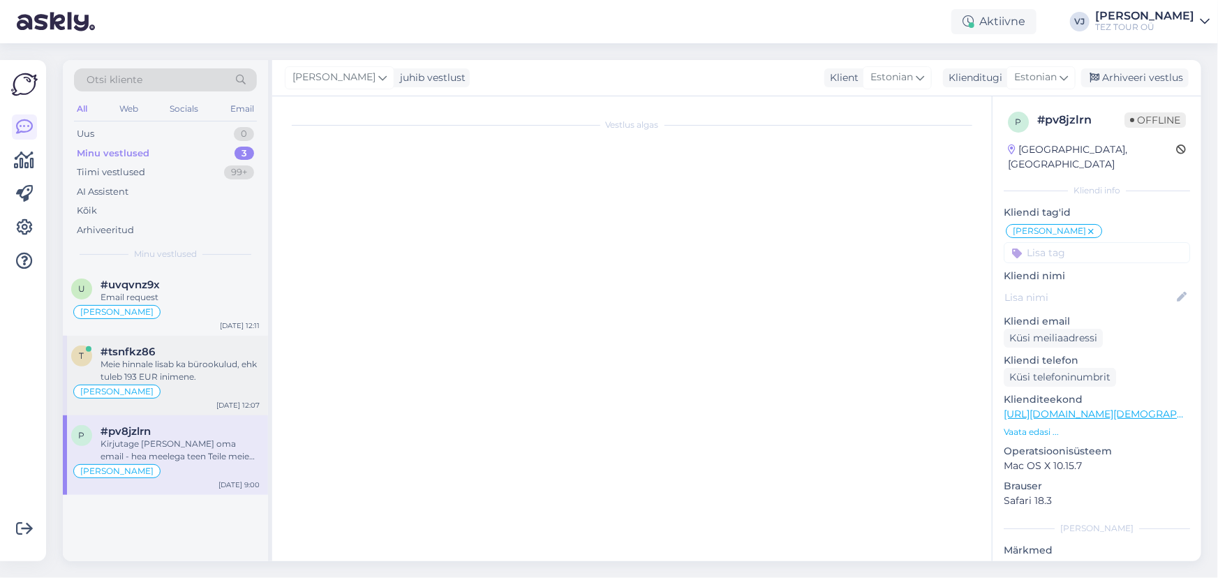
scroll to position [868, 0]
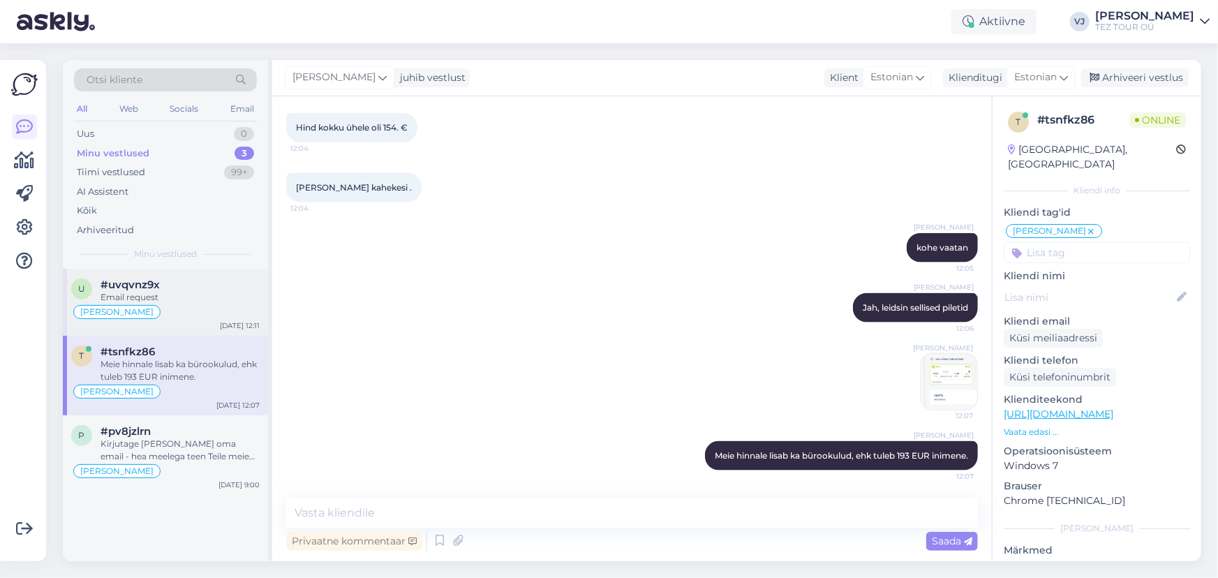
click at [186, 304] on div "[PERSON_NAME]" at bounding box center [165, 312] width 188 height 17
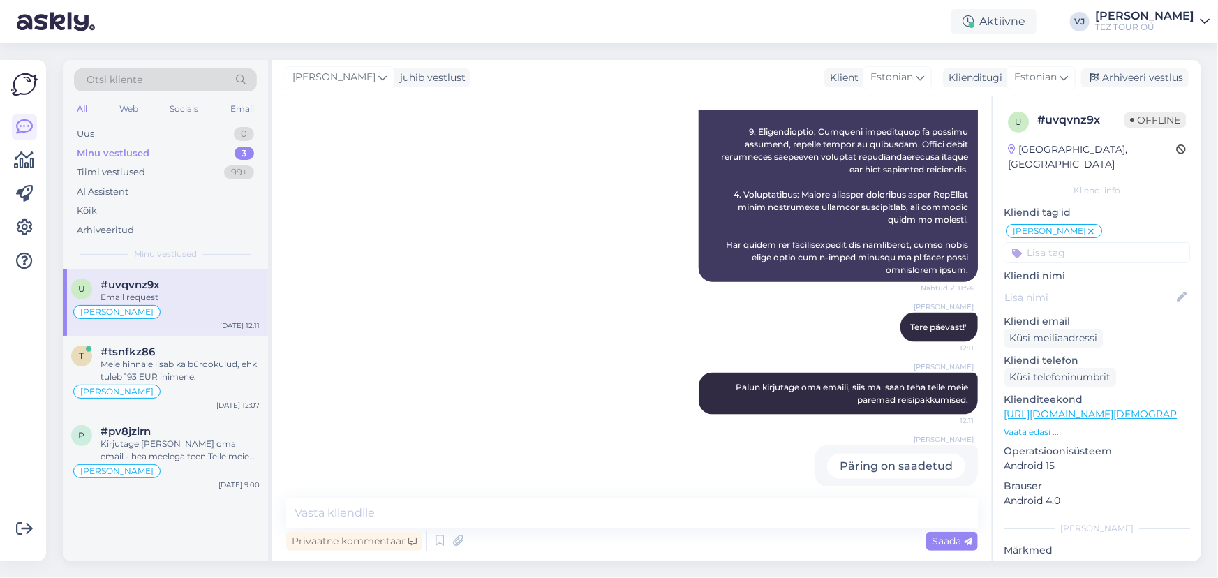
scroll to position [821, 0]
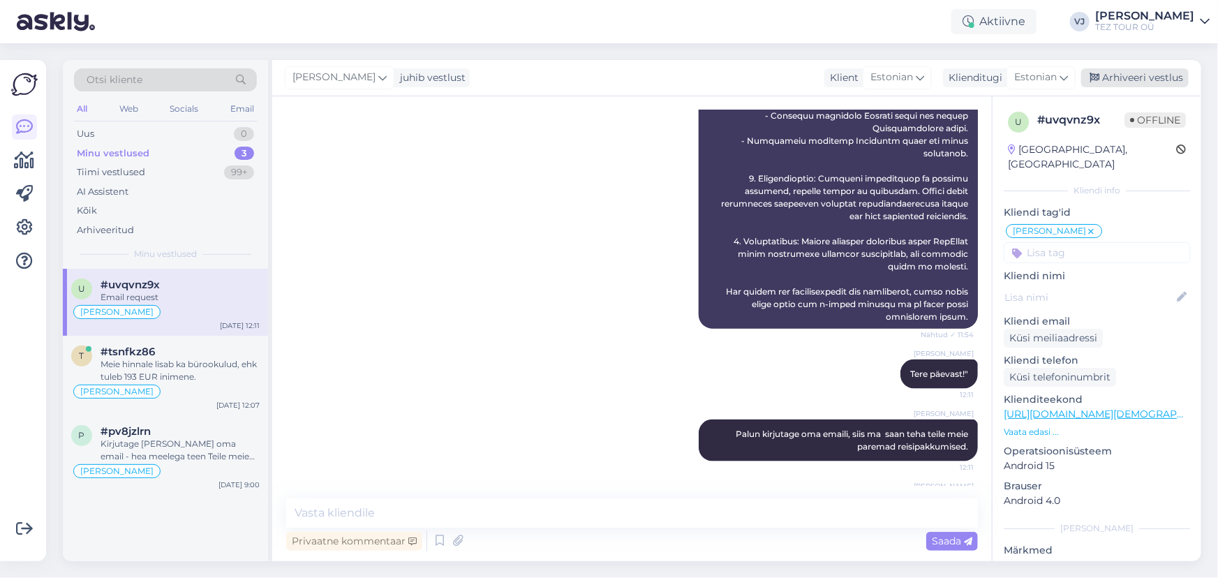
click at [1159, 80] on div "Arhiveeri vestlus" at bounding box center [1134, 77] width 107 height 19
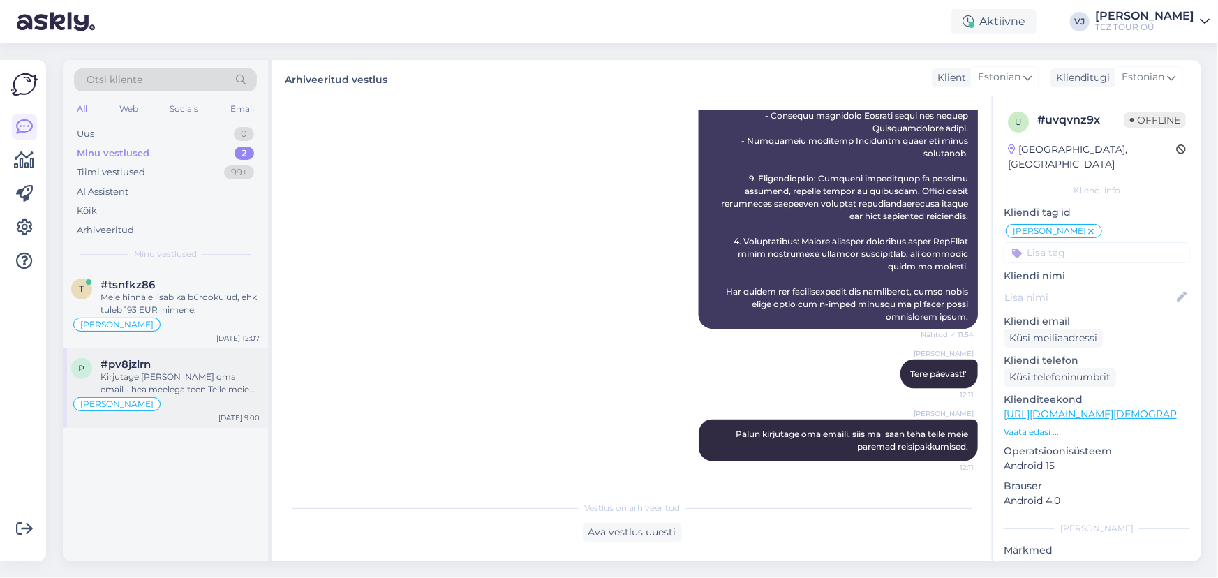
click at [174, 391] on div "Kirjutage mulle ka oma email - hea meelega teen Teile meie paremad pakkumised." at bounding box center [179, 383] width 159 height 25
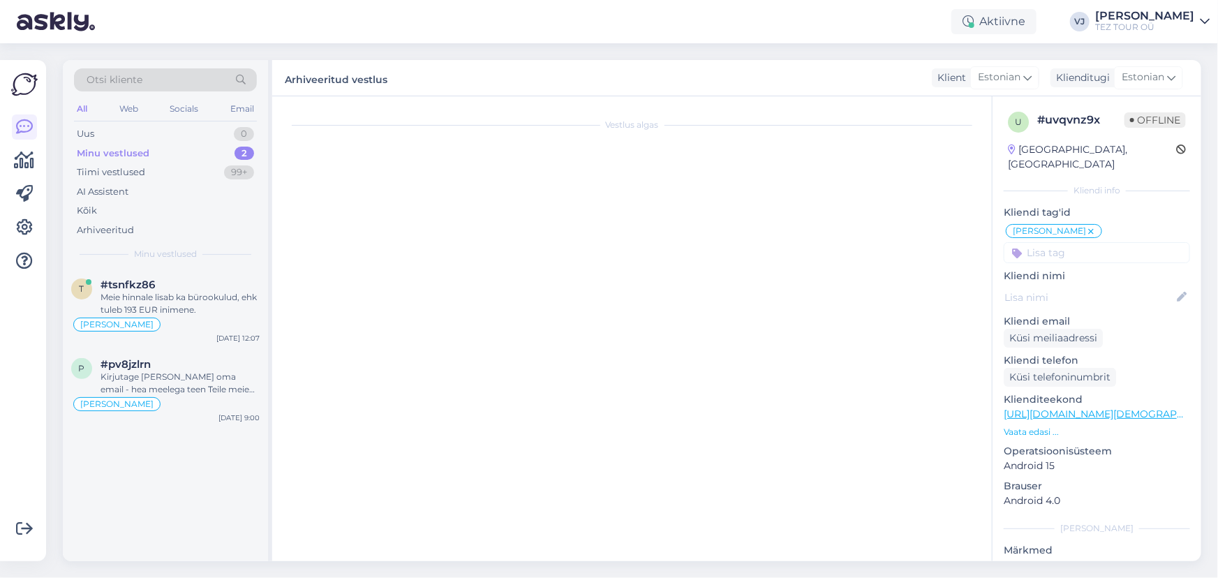
scroll to position [598, 0]
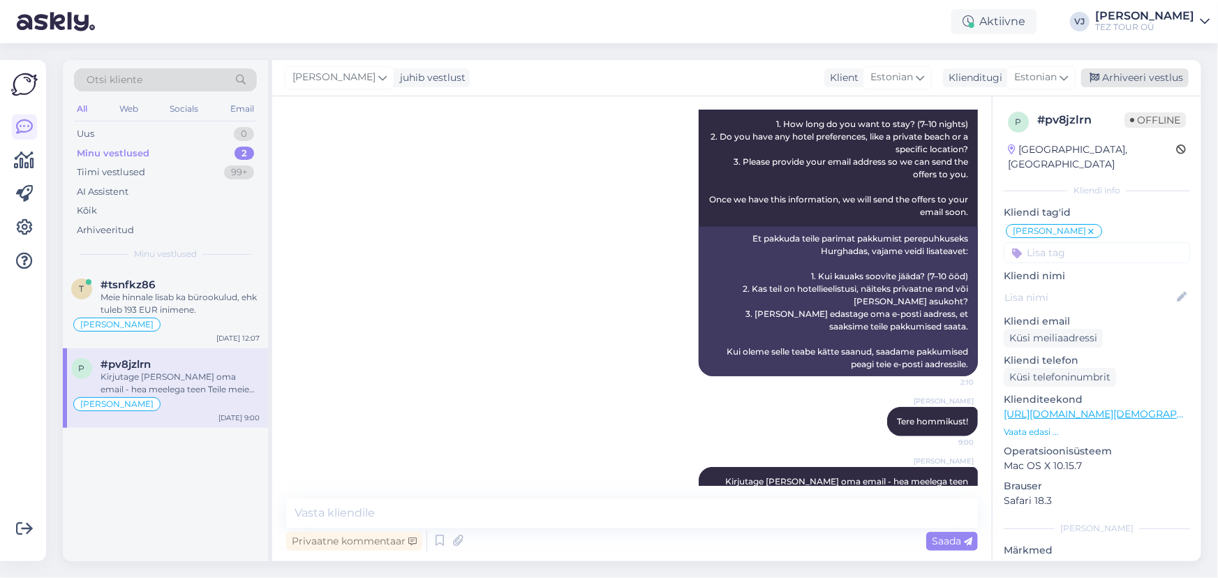
click at [1159, 72] on div "Arhiveeri vestlus" at bounding box center [1134, 77] width 107 height 19
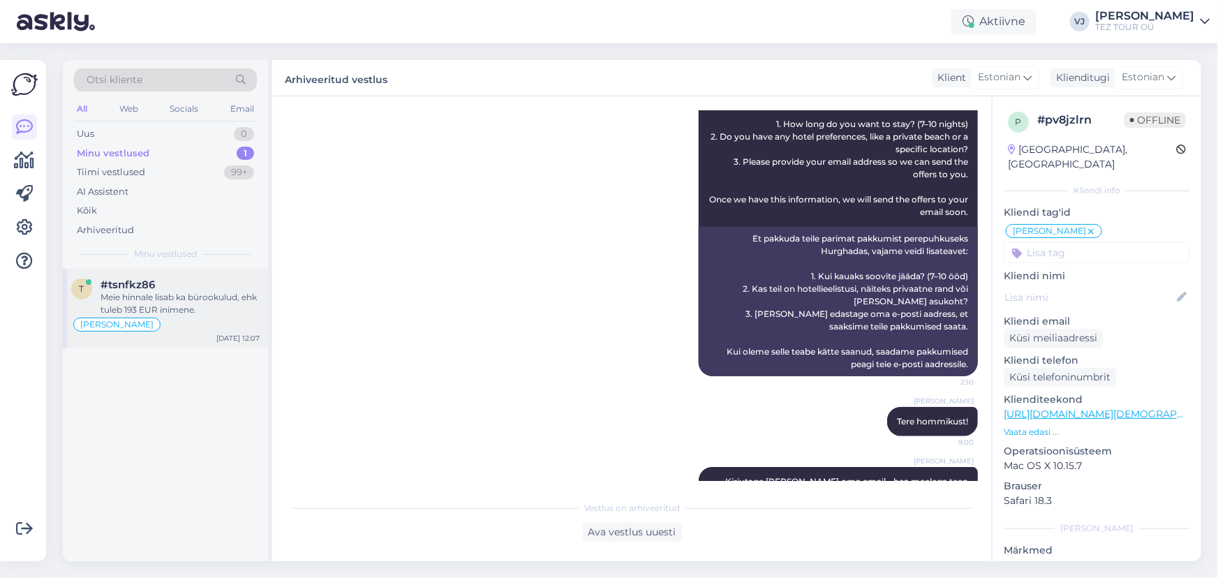
click at [198, 293] on div "Meie hinnale lisab ka bürookulud, ehk tuleb 193 EUR inimene." at bounding box center [179, 303] width 159 height 25
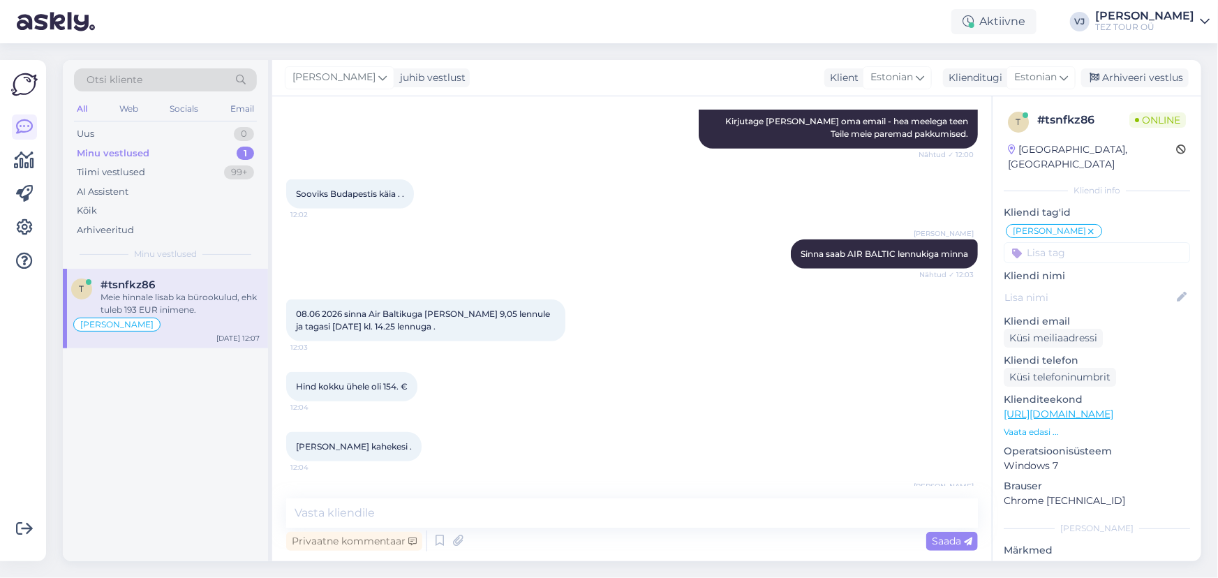
scroll to position [868, 0]
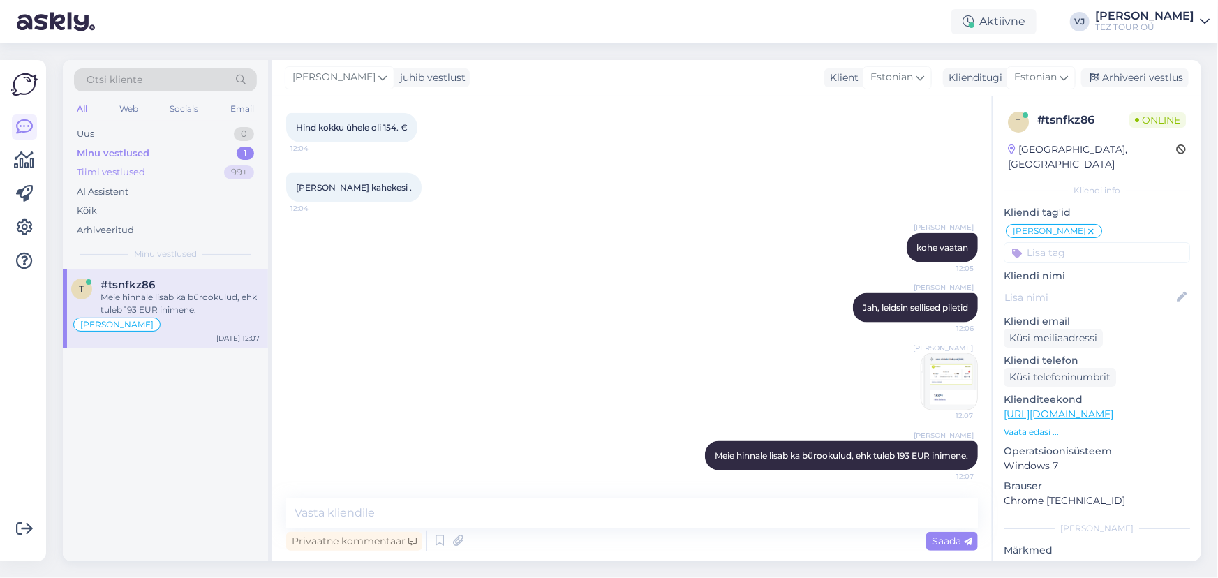
click at [177, 170] on div "Tiimi vestlused 99+" at bounding box center [165, 173] width 183 height 20
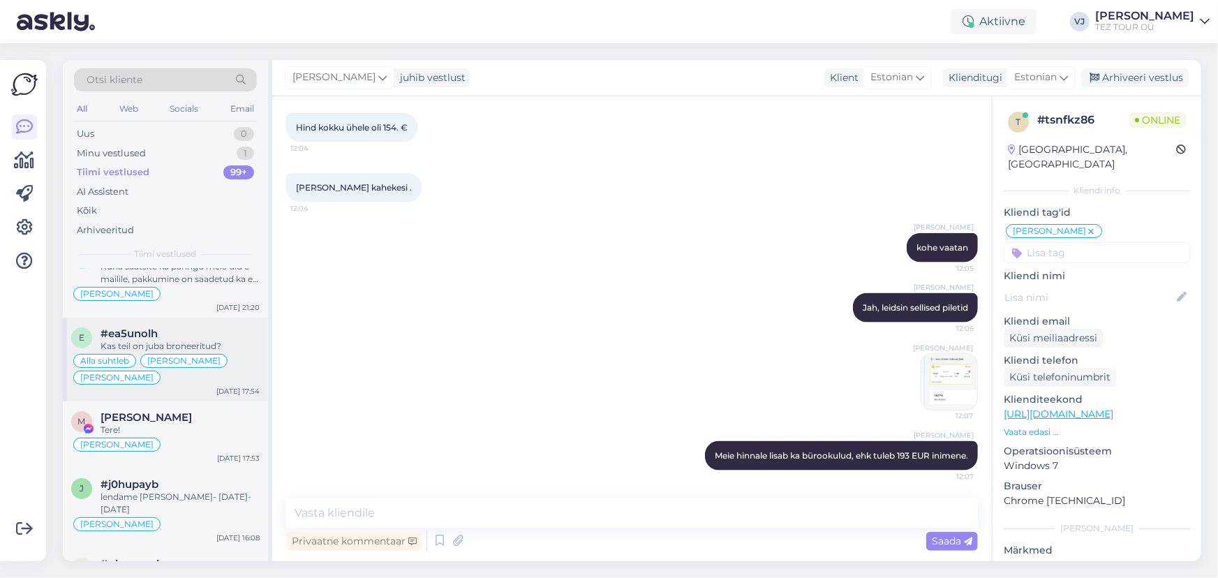
scroll to position [97, 0]
click at [216, 350] on div "Kas teil on juba broneeritud?" at bounding box center [179, 347] width 159 height 13
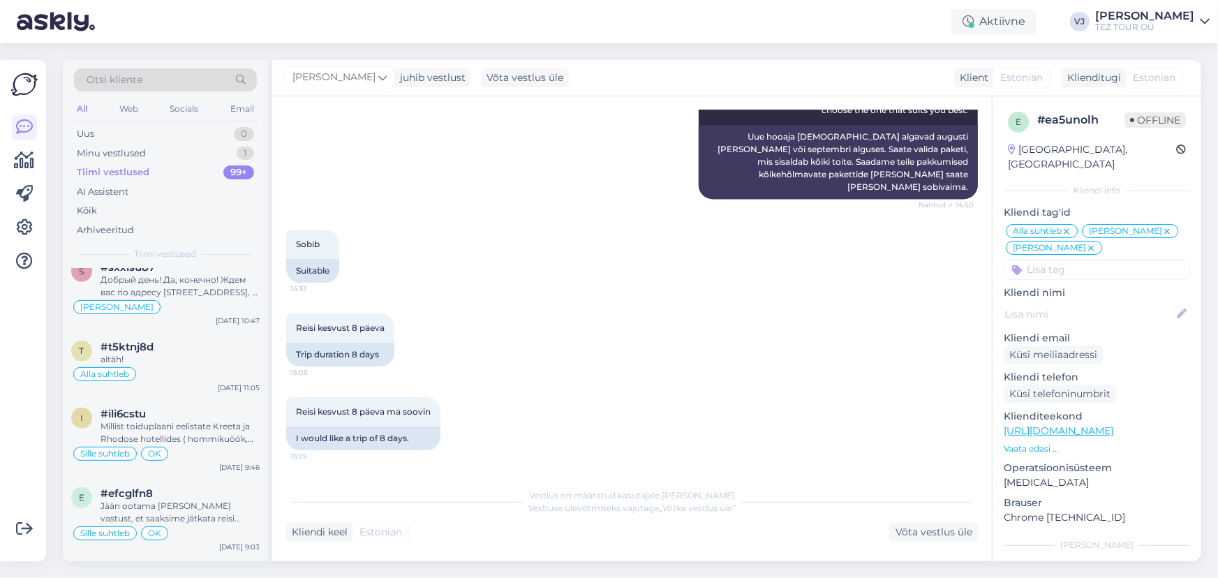
scroll to position [1045, 0]
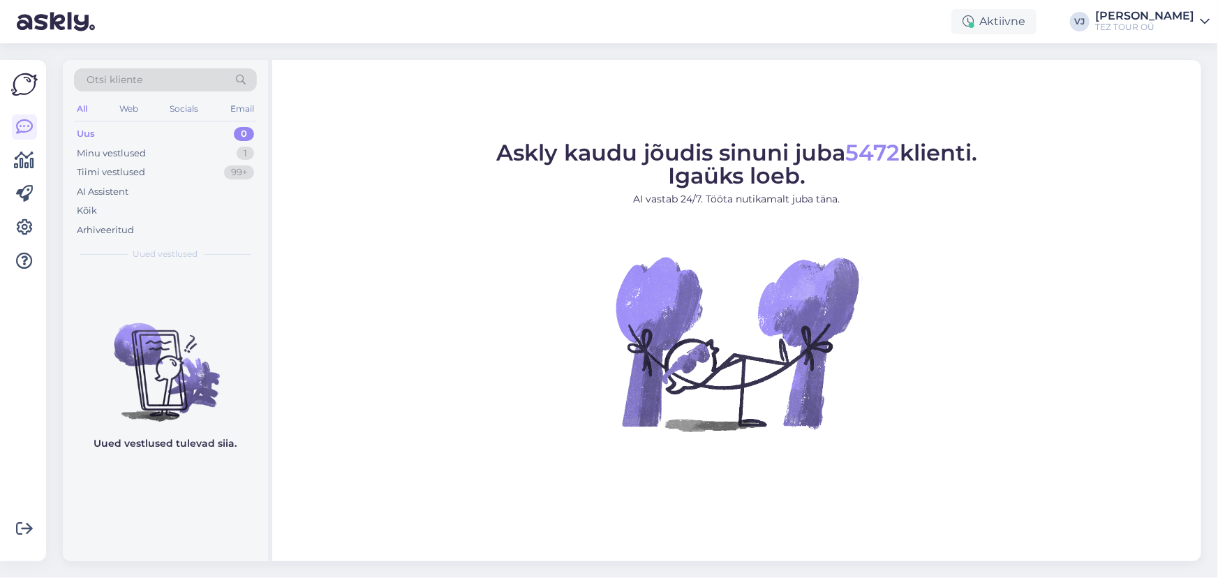
click at [149, 148] on div "Minu vestlused 1" at bounding box center [165, 154] width 183 height 20
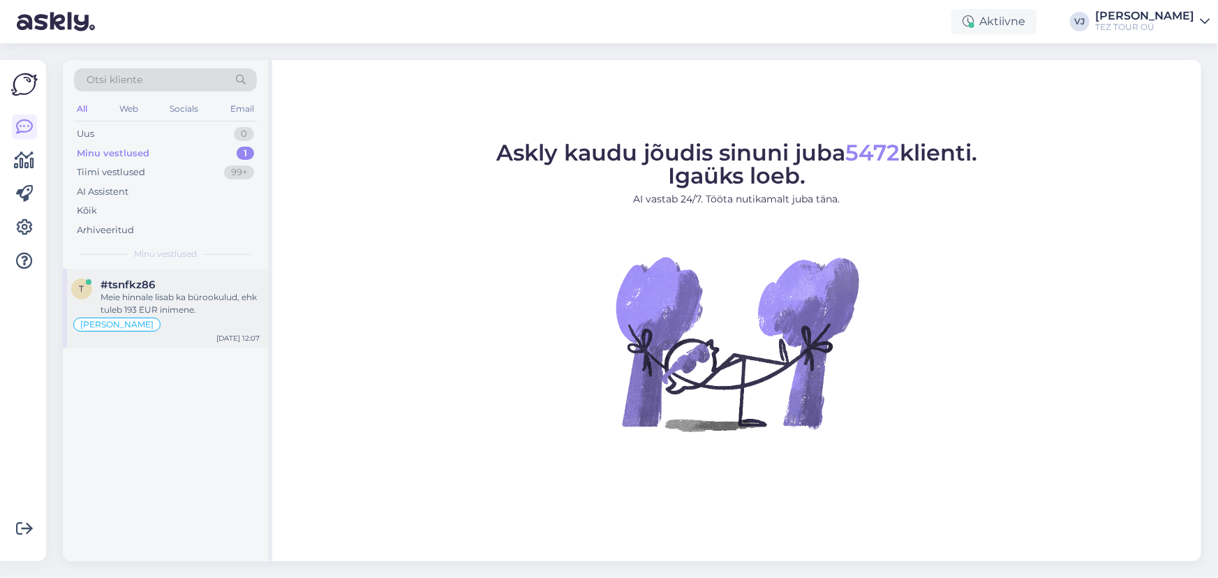
click at [187, 295] on div "Meie hinnale lisab ka bürookulud, ehk tuleb 193 EUR inimene." at bounding box center [179, 303] width 159 height 25
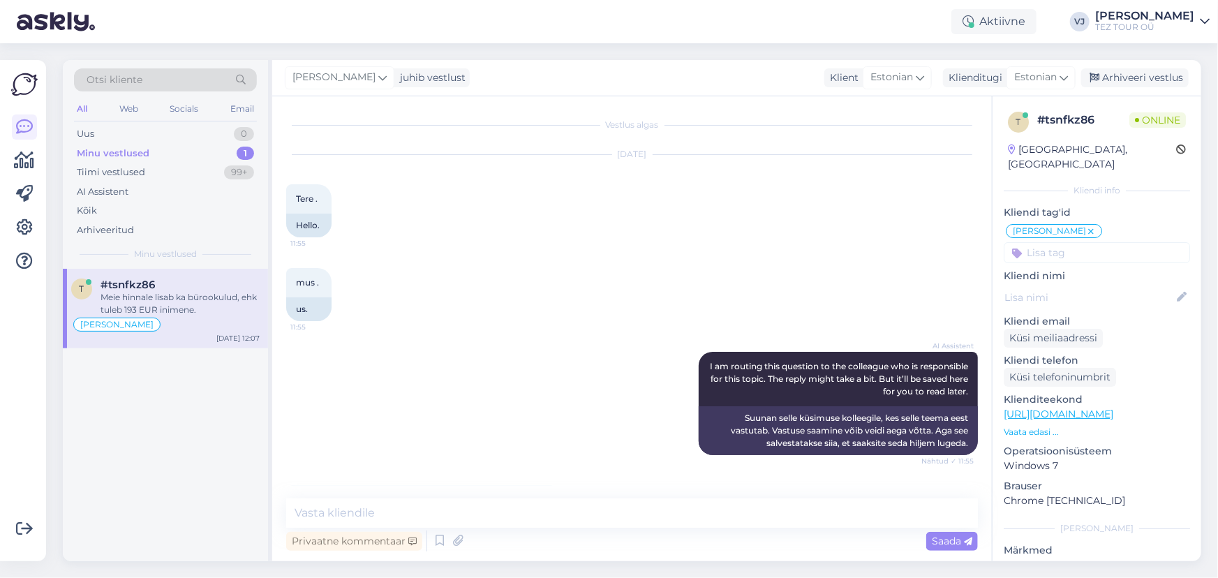
scroll to position [868, 0]
